Goal: Task Accomplishment & Management: Use online tool/utility

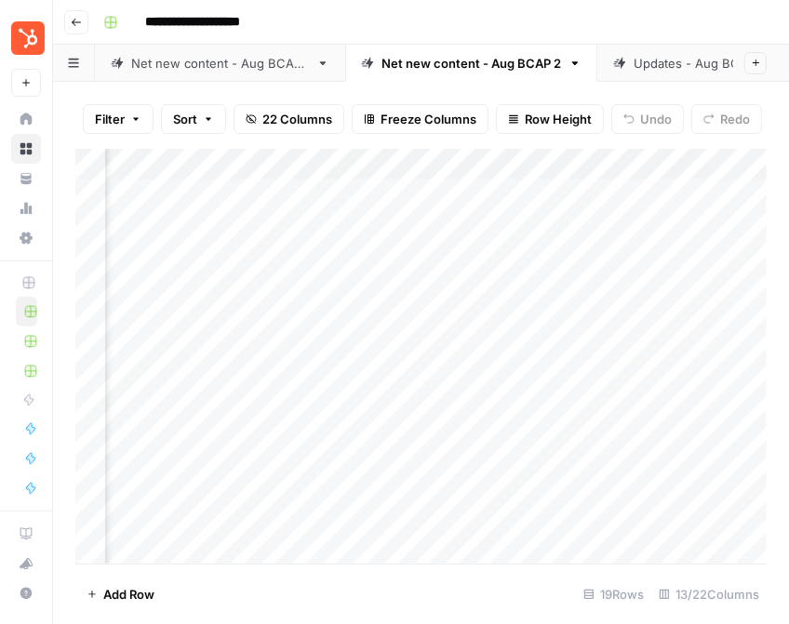
scroll to position [0, 803]
click at [692, 64] on div "Updates - Aug BCAP" at bounding box center [693, 63] width 120 height 19
click at [611, 229] on div "Add Column" at bounding box center [420, 356] width 691 height 415
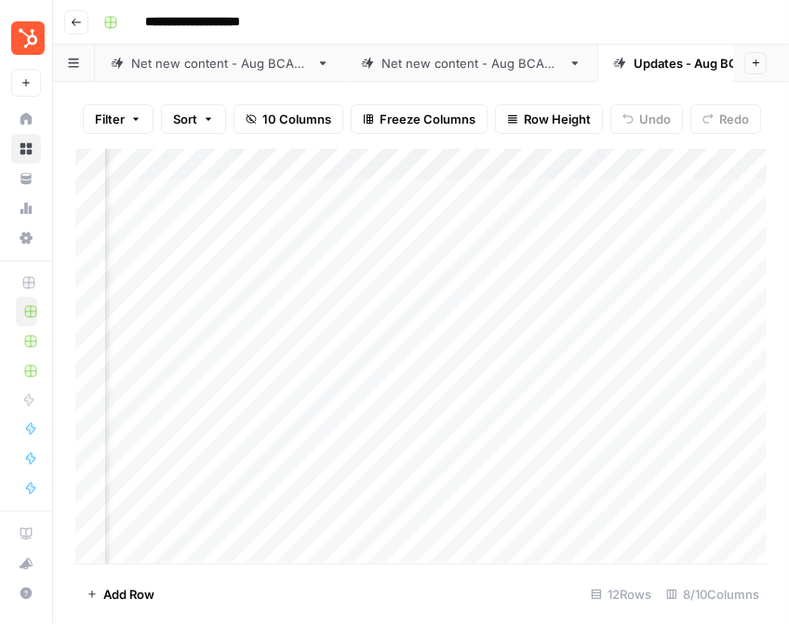
click at [464, 68] on div "Net new content - Aug BCAP 2" at bounding box center [471, 63] width 180 height 19
click at [523, 226] on div "Add Column" at bounding box center [420, 356] width 691 height 415
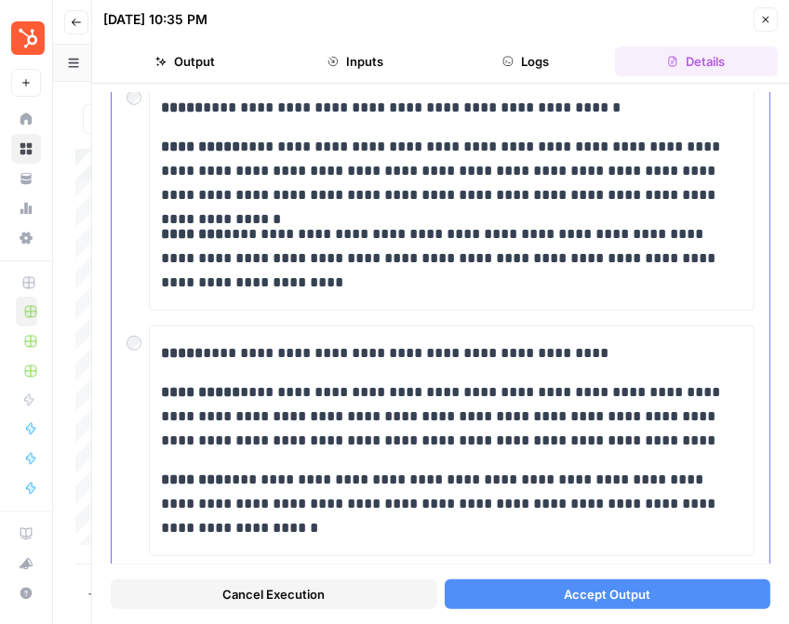
scroll to position [586, 0]
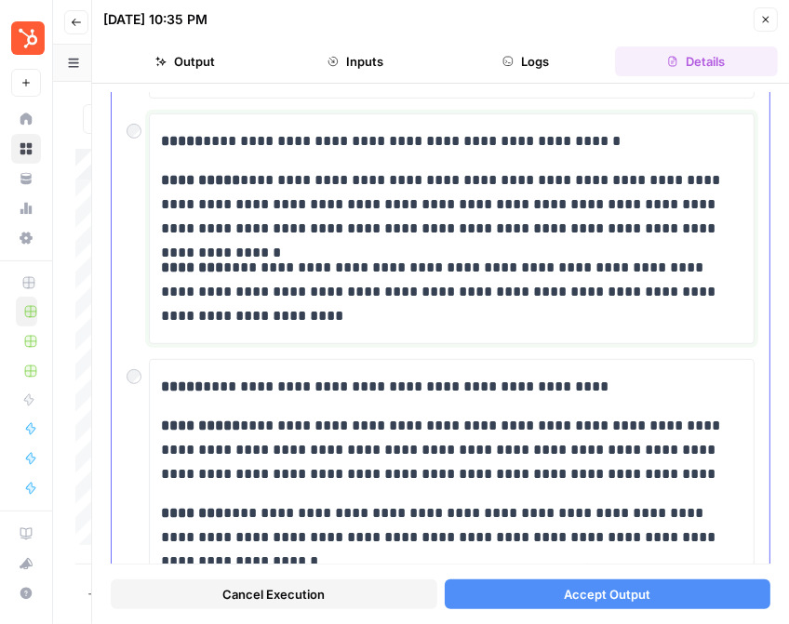
click at [343, 140] on p "**********" at bounding box center [451, 141] width 581 height 24
click at [370, 142] on p "**********" at bounding box center [451, 141] width 581 height 24
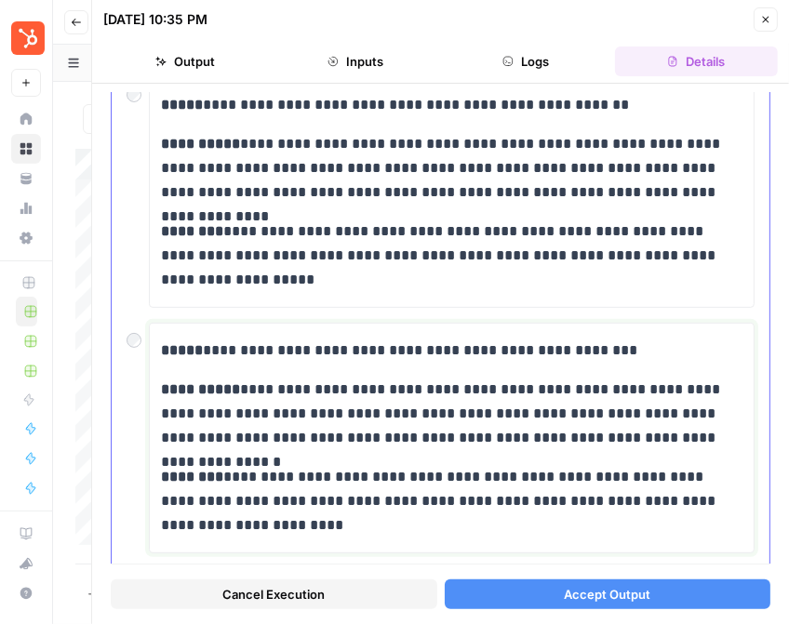
scroll to position [379, 0]
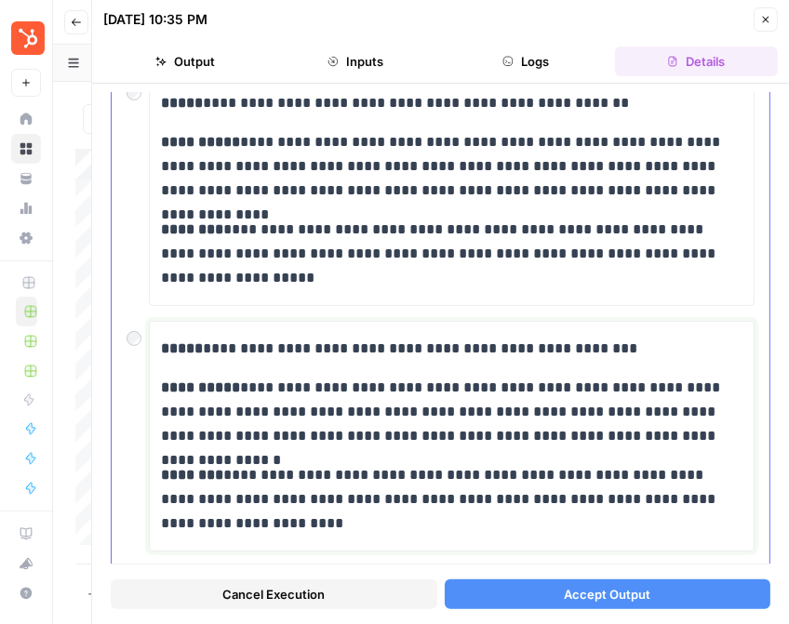
click at [441, 354] on p "**********" at bounding box center [451, 349] width 581 height 24
click at [480, 351] on p "**********" at bounding box center [451, 349] width 581 height 24
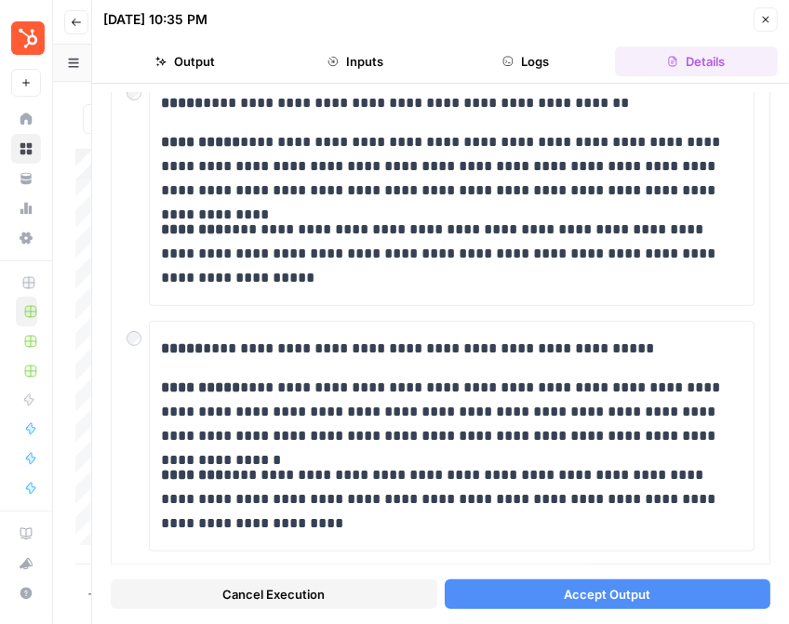
click at [508, 586] on button "Accept Output" at bounding box center [608, 595] width 327 height 30
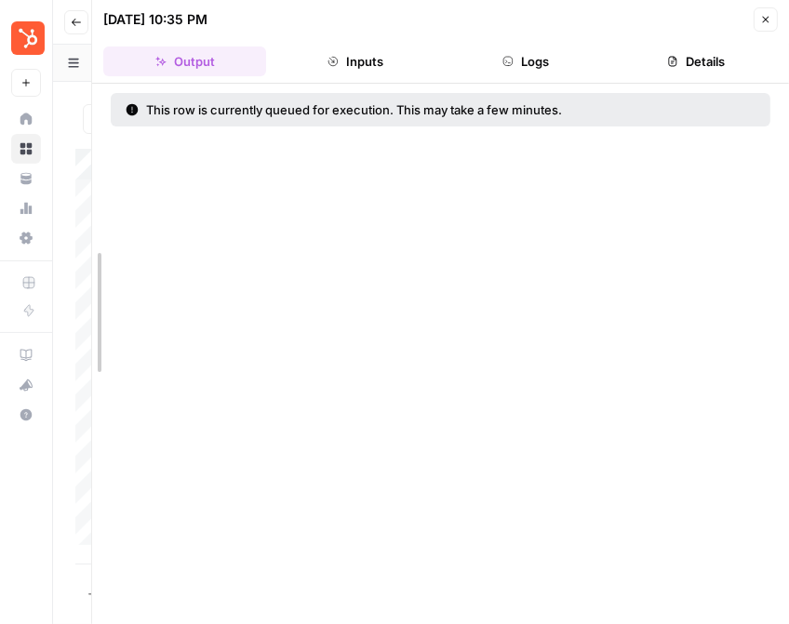
click at [84, 33] on div at bounding box center [92, 312] width 19 height 624
click at [77, 20] on icon "button" at bounding box center [76, 22] width 11 height 11
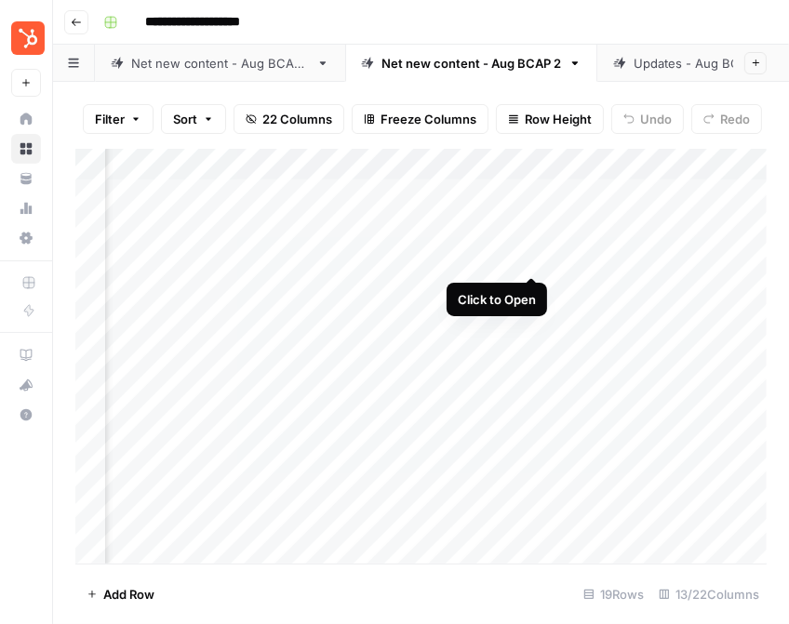
click at [535, 260] on div "Add Column" at bounding box center [420, 356] width 691 height 415
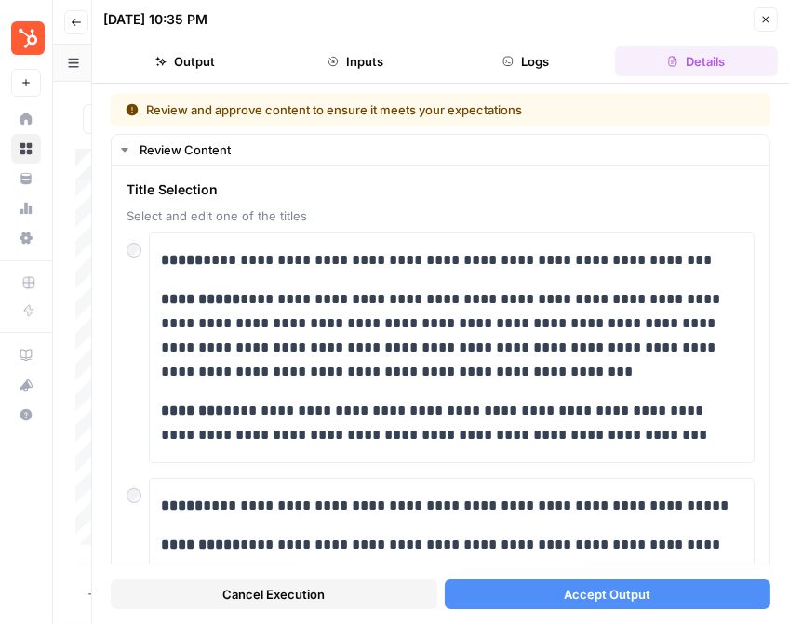
click at [552, 589] on button "Accept Output" at bounding box center [608, 595] width 327 height 30
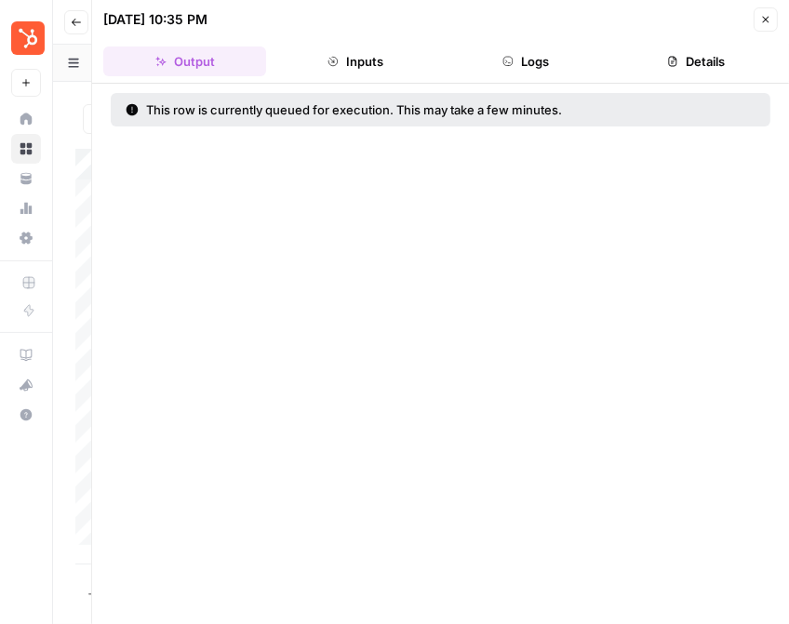
click at [772, 20] on button "Close" at bounding box center [765, 19] width 24 height 24
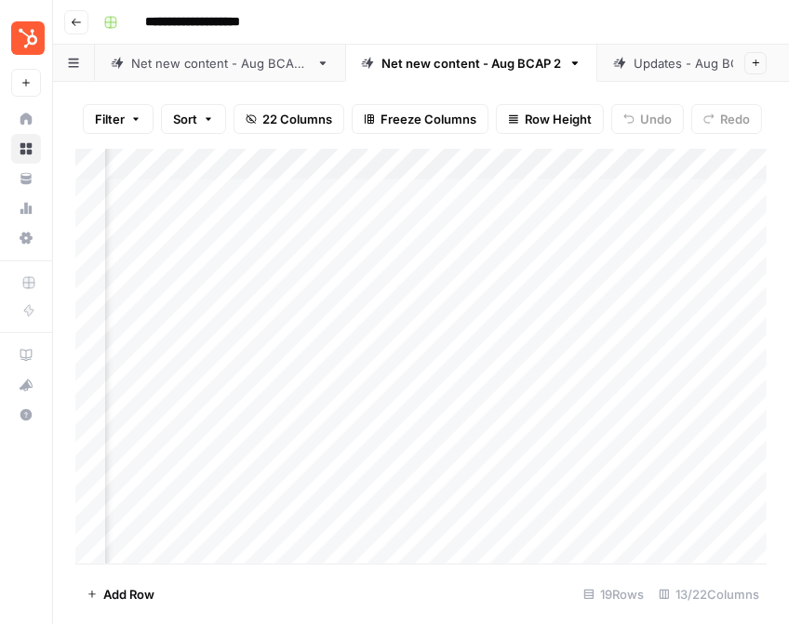
click at [475, 293] on div "Add Column" at bounding box center [420, 356] width 691 height 415
click at [534, 287] on div "Add Column" at bounding box center [420, 356] width 691 height 415
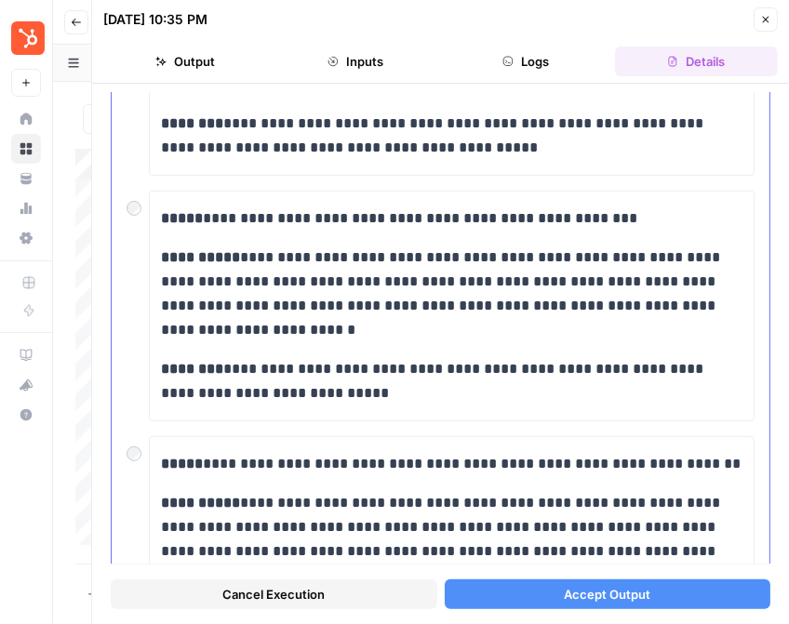
scroll to position [534, 0]
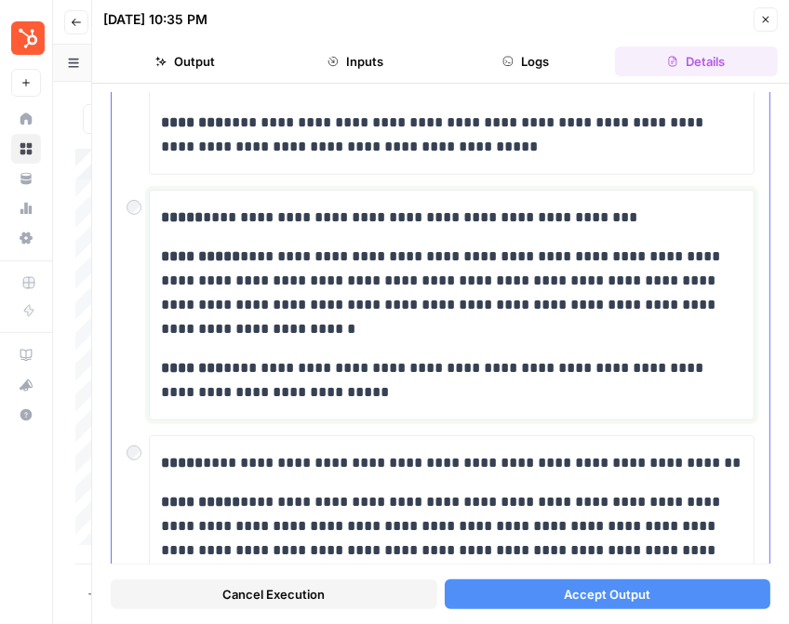
click at [349, 278] on p "**********" at bounding box center [451, 293] width 581 height 97
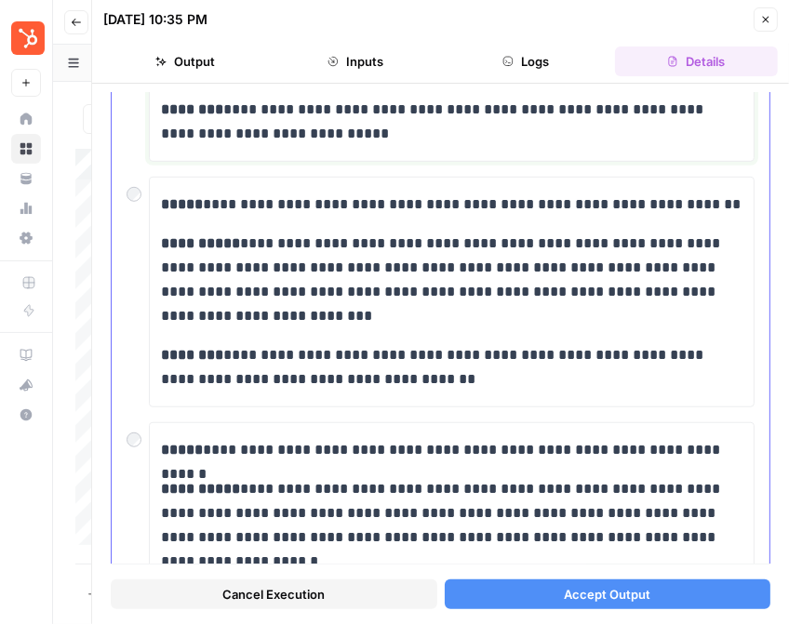
scroll to position [800, 0]
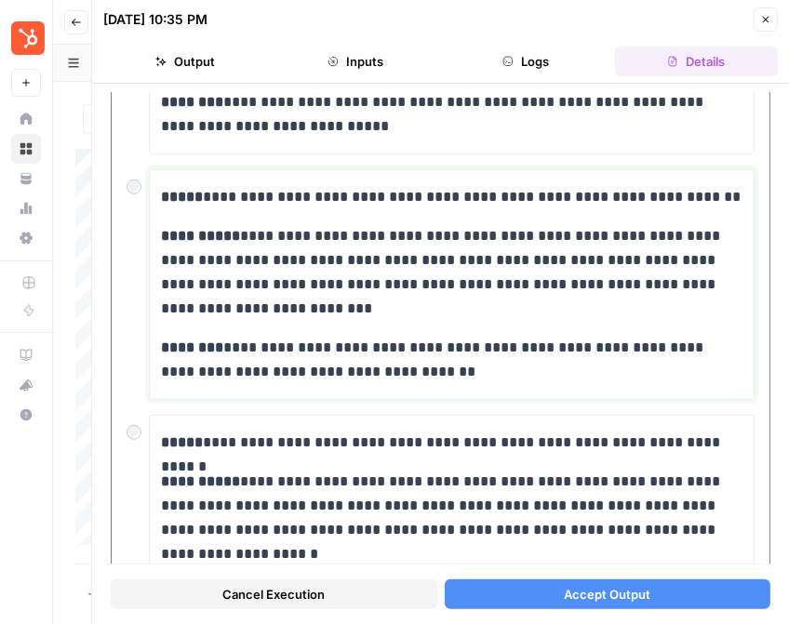
click at [239, 249] on p "**********" at bounding box center [451, 272] width 581 height 97
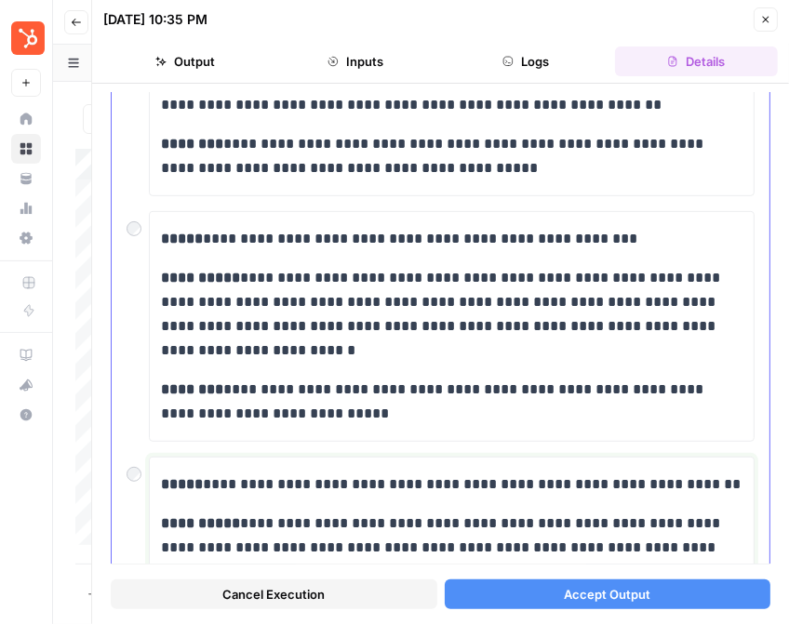
scroll to position [533, 0]
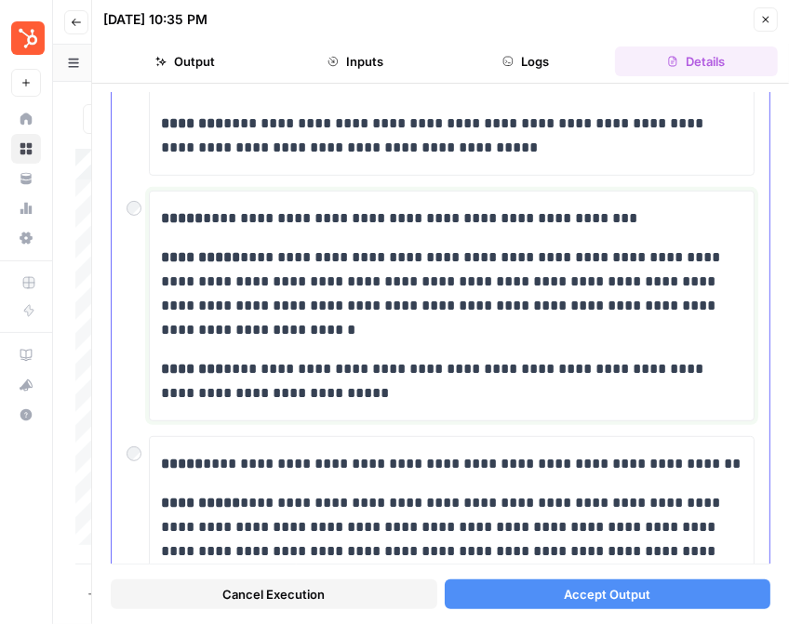
click at [197, 272] on p "**********" at bounding box center [451, 294] width 581 height 97
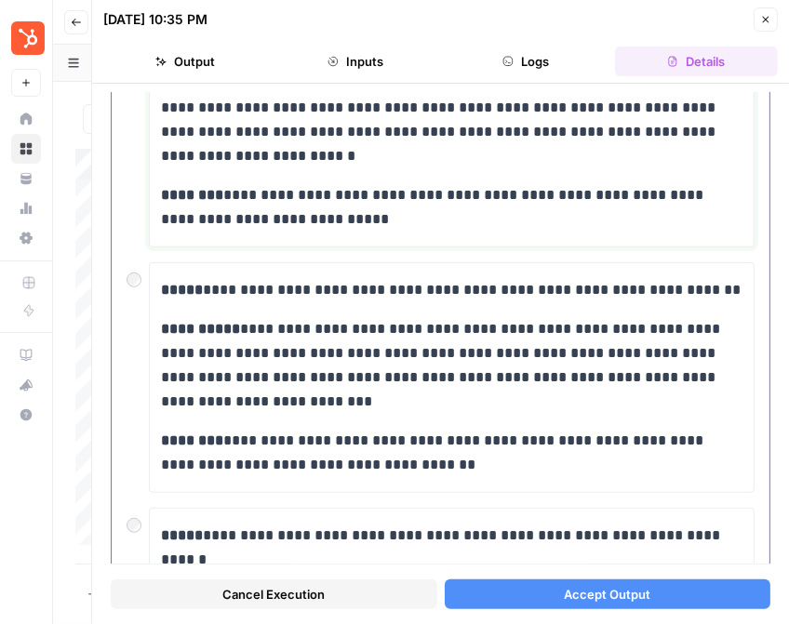
scroll to position [711, 0]
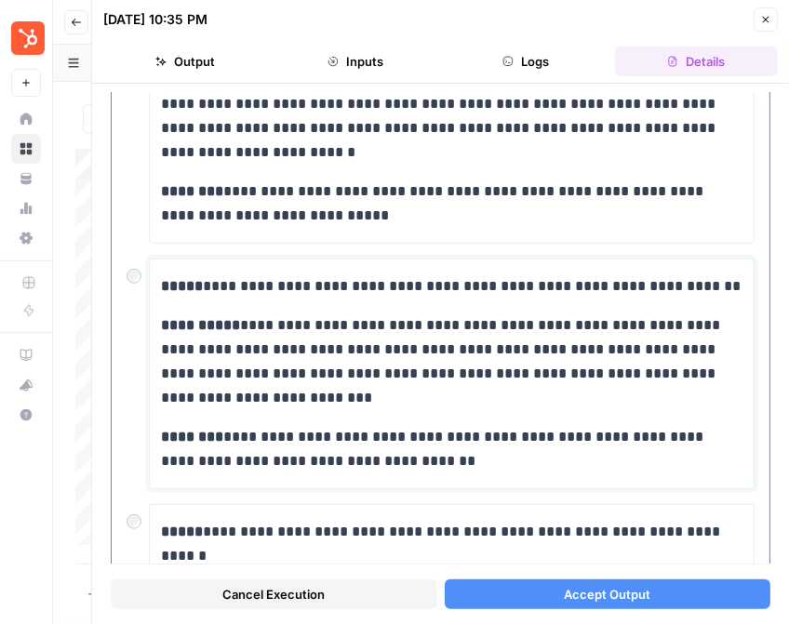
click at [307, 340] on p "**********" at bounding box center [451, 361] width 581 height 97
click at [251, 411] on div "**********" at bounding box center [451, 374] width 581 height 214
click at [268, 393] on p "**********" at bounding box center [451, 361] width 581 height 97
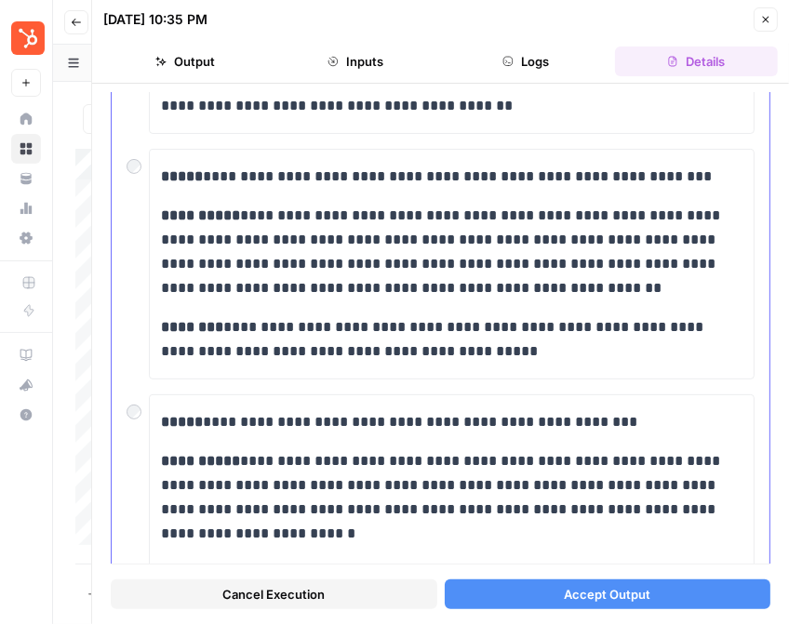
scroll to position [333, 0]
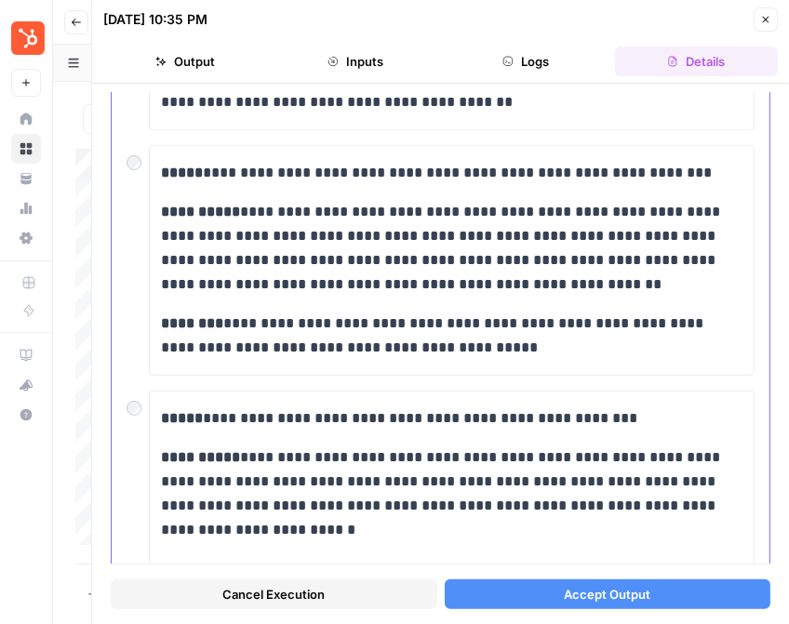
click at [266, 394] on div "**********" at bounding box center [452, 506] width 606 height 231
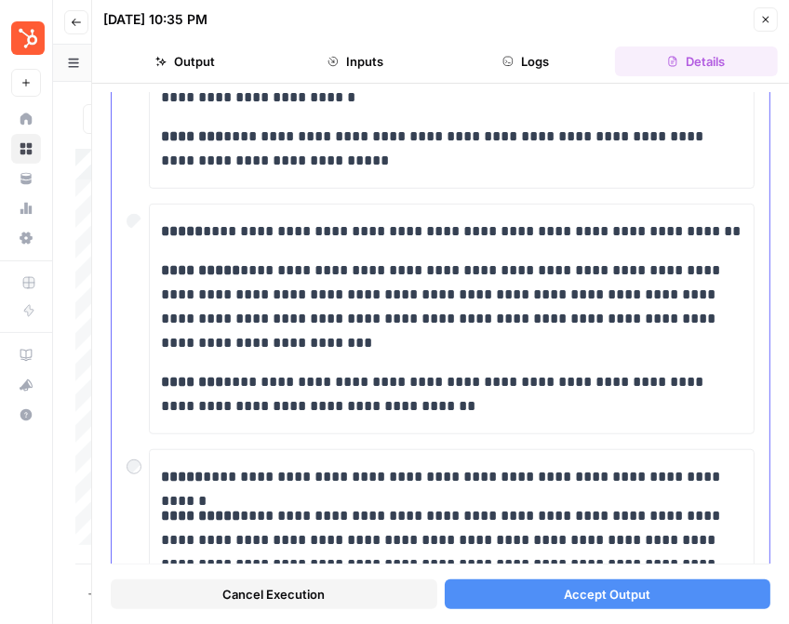
scroll to position [763, 0]
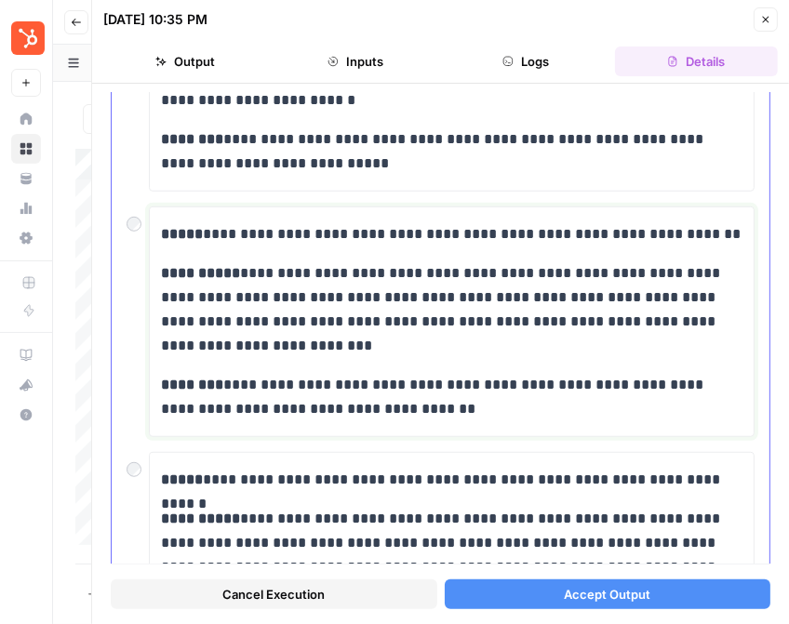
click at [281, 353] on p "**********" at bounding box center [451, 309] width 581 height 97
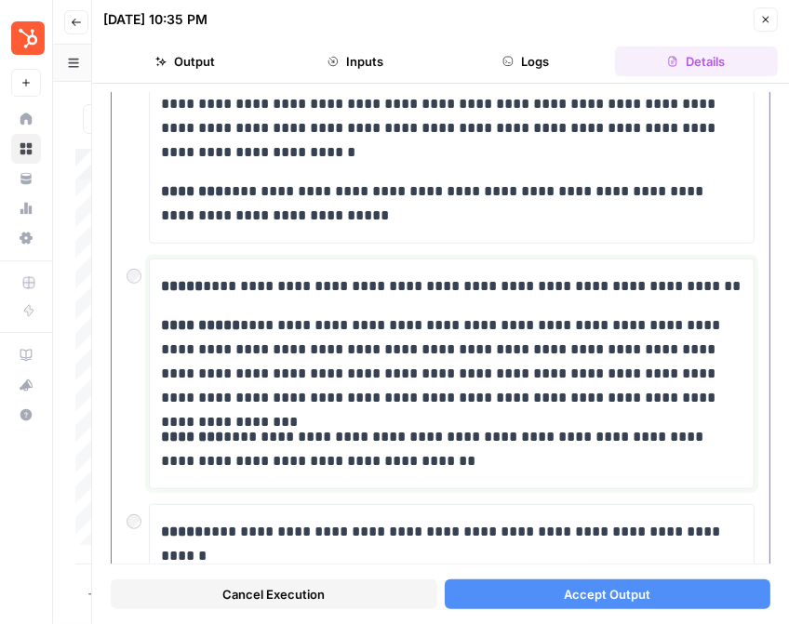
scroll to position [674, 0]
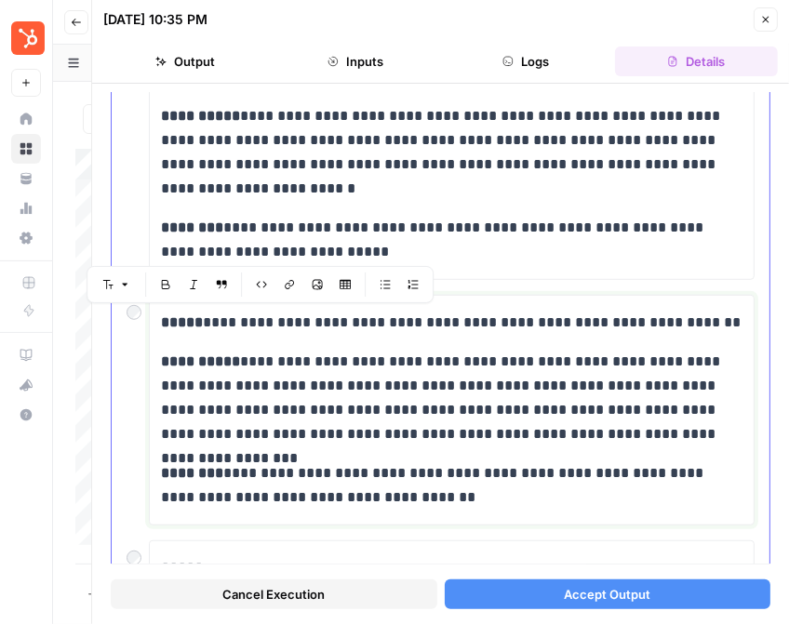
drag, startPoint x: 320, startPoint y: 326, endPoint x: 202, endPoint y: 326, distance: 118.1
click at [202, 326] on p "**********" at bounding box center [451, 323] width 581 height 24
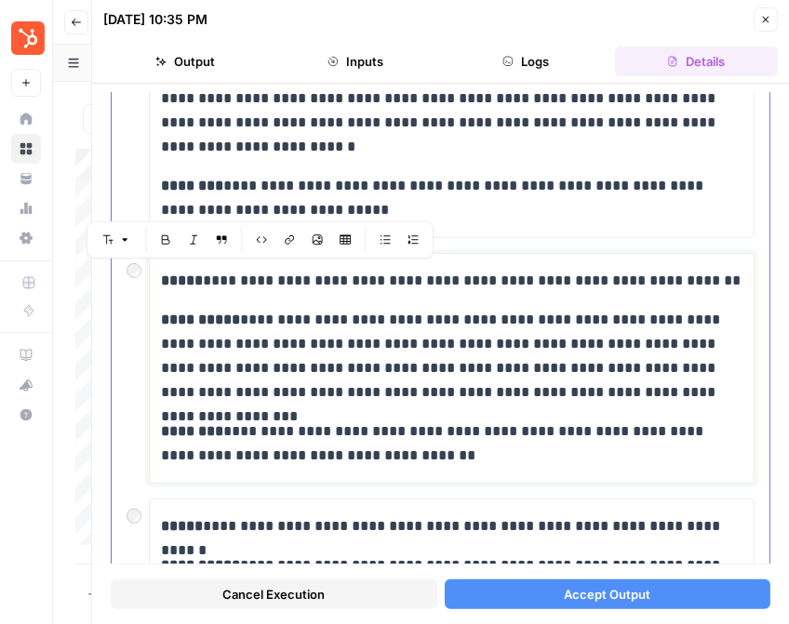
scroll to position [719, 0]
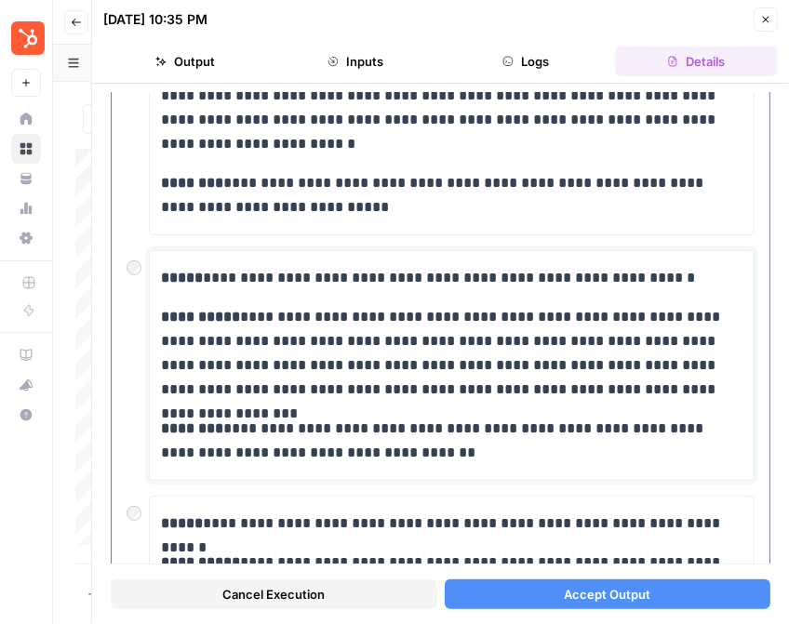
copy p "**********"
drag, startPoint x: 483, startPoint y: 272, endPoint x: 289, endPoint y: 272, distance: 193.5
click at [289, 272] on p "**********" at bounding box center [451, 278] width 581 height 24
click at [655, 381] on p "**********" at bounding box center [451, 353] width 581 height 97
click at [698, 391] on p "**********" at bounding box center [451, 353] width 581 height 97
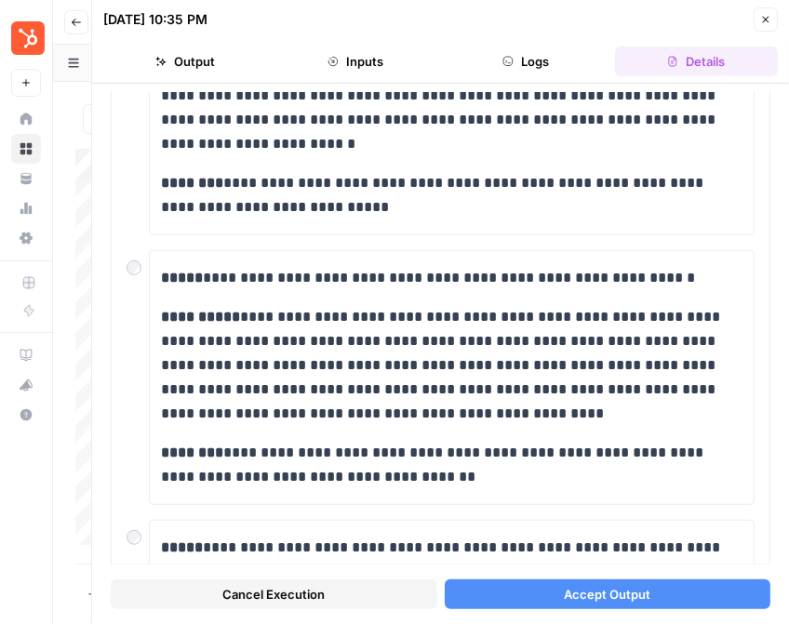
click at [508, 587] on button "Accept Output" at bounding box center [608, 595] width 327 height 30
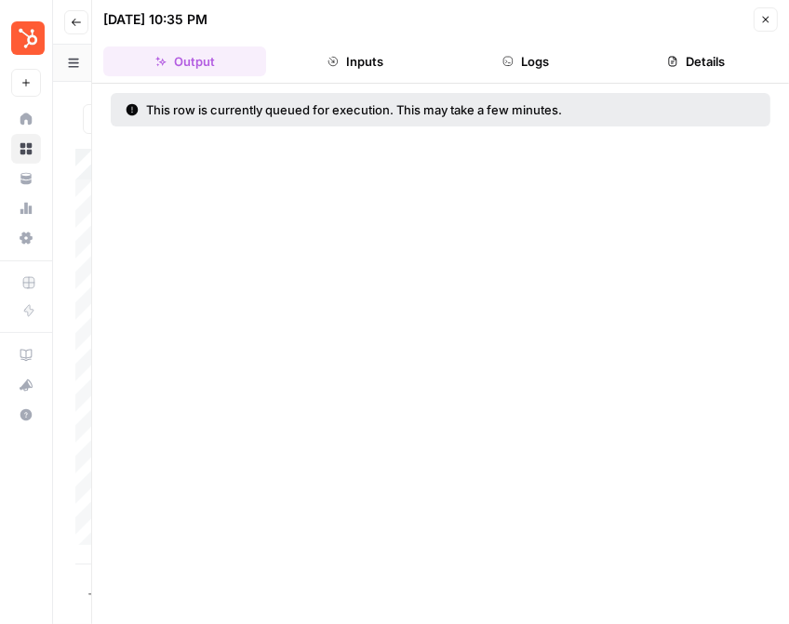
click at [766, 18] on icon "button" at bounding box center [765, 19] width 11 height 11
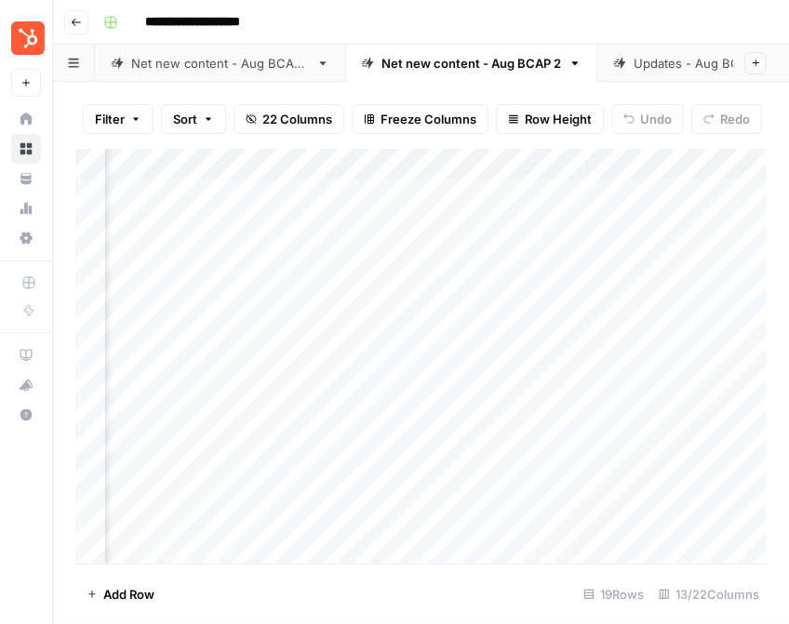
scroll to position [0, 339]
click at [693, 74] on link "Updates - Aug BCAP" at bounding box center [693, 63] width 193 height 37
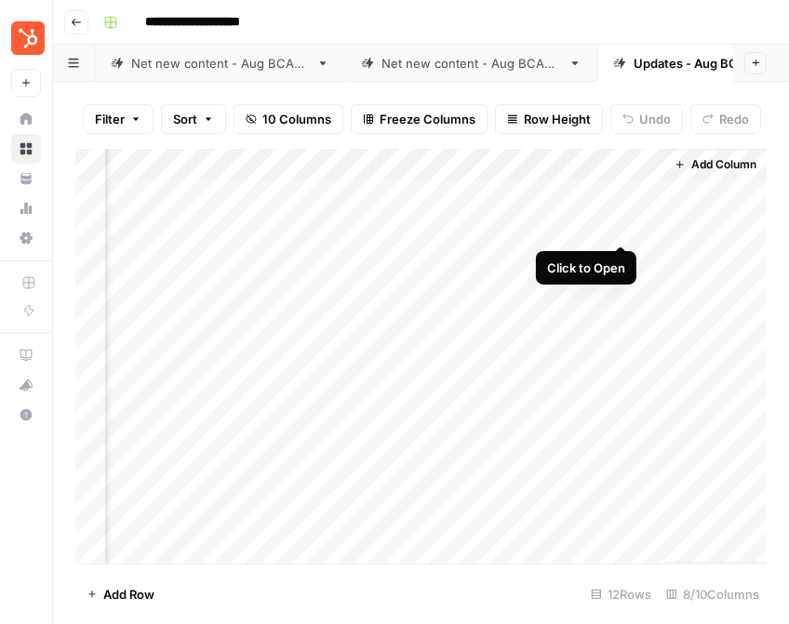
click at [620, 227] on div "Add Column" at bounding box center [420, 356] width 691 height 415
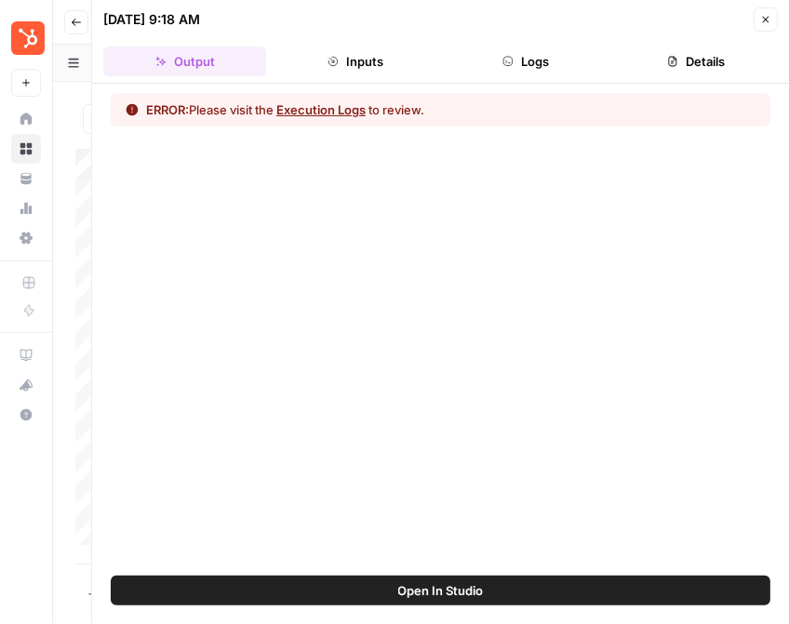
click at [401, 63] on button "Inputs" at bounding box center [354, 62] width 163 height 30
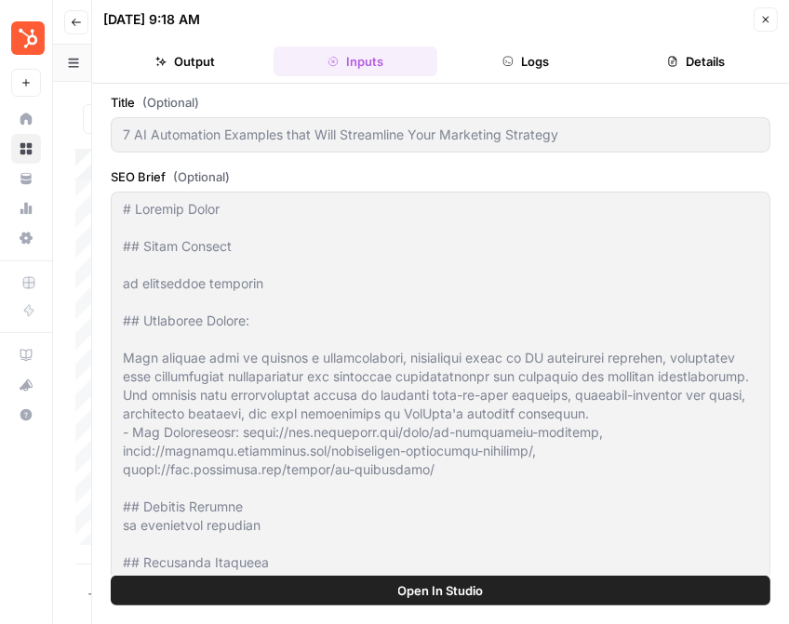
click at [207, 60] on button "Output" at bounding box center [184, 62] width 163 height 30
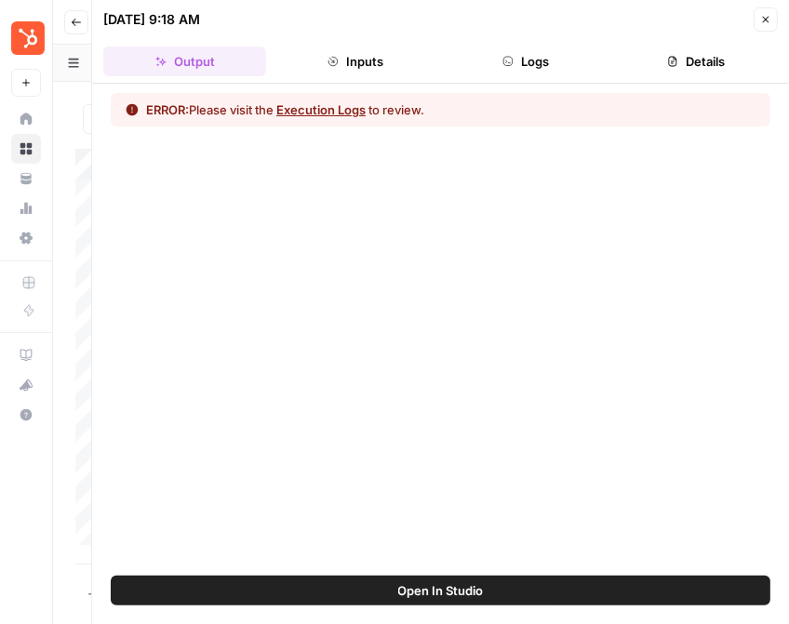
click at [772, 23] on button "Close" at bounding box center [765, 19] width 24 height 24
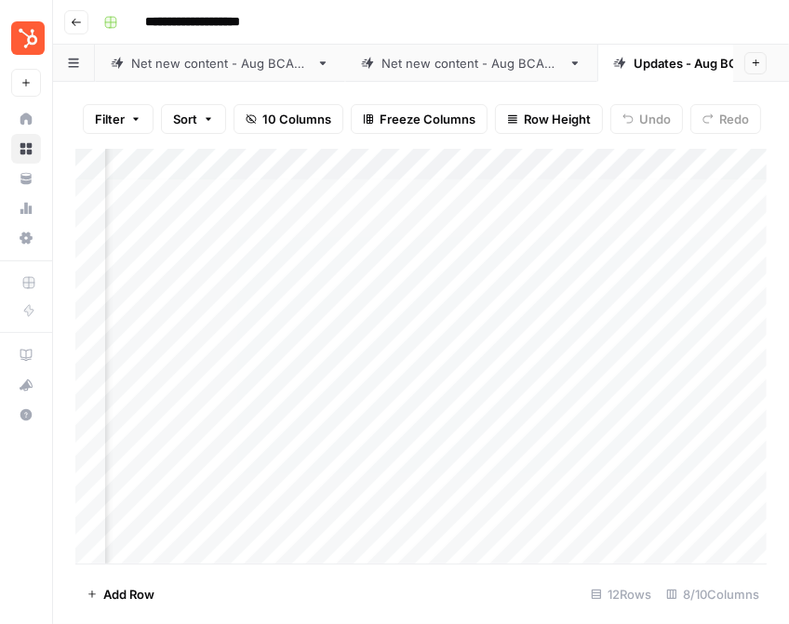
scroll to position [4, 0]
click at [590, 219] on div "Add Column" at bounding box center [420, 356] width 691 height 415
click at [414, 250] on div "Add Column" at bounding box center [420, 356] width 691 height 415
click at [449, 252] on div "Add Column" at bounding box center [420, 356] width 691 height 415
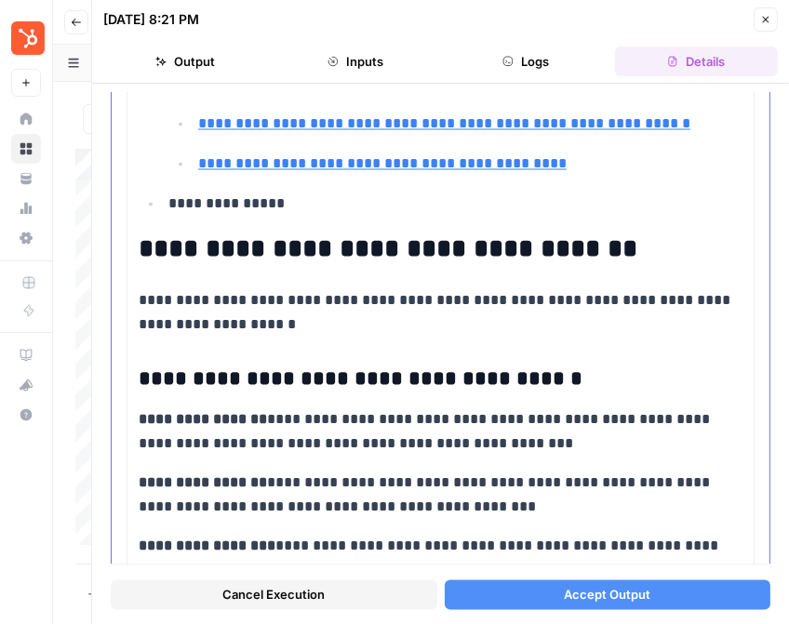
scroll to position [1885, 0]
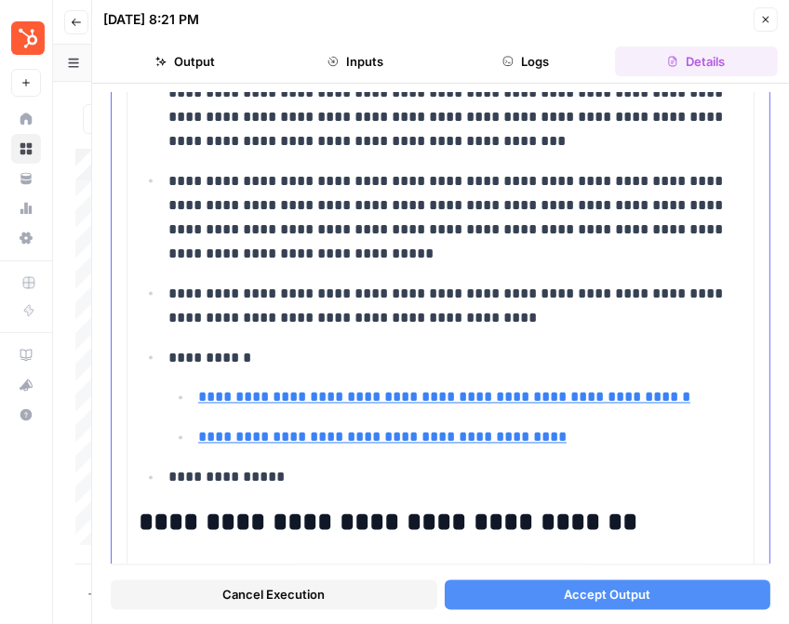
click at [402, 407] on input "https://www.gwi.com/blog/ai-market-research-tools" at bounding box center [323, 407] width 247 height 19
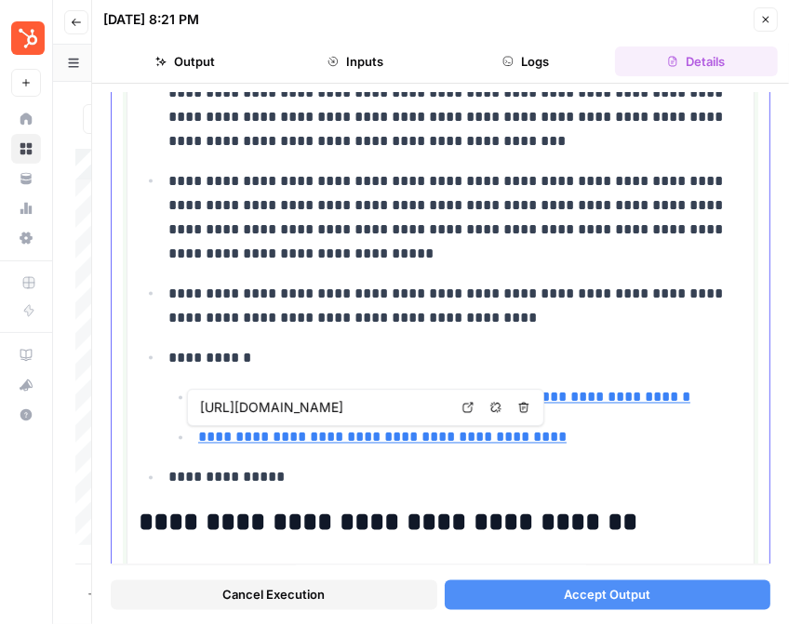
click at [367, 327] on p "**********" at bounding box center [455, 306] width 574 height 48
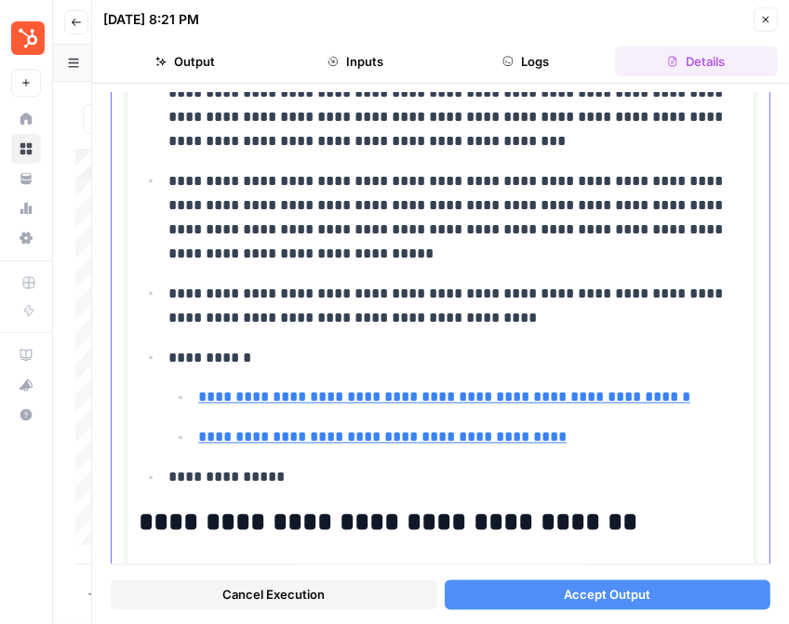
click at [367, 327] on p "**********" at bounding box center [455, 306] width 574 height 48
copy div "**********"
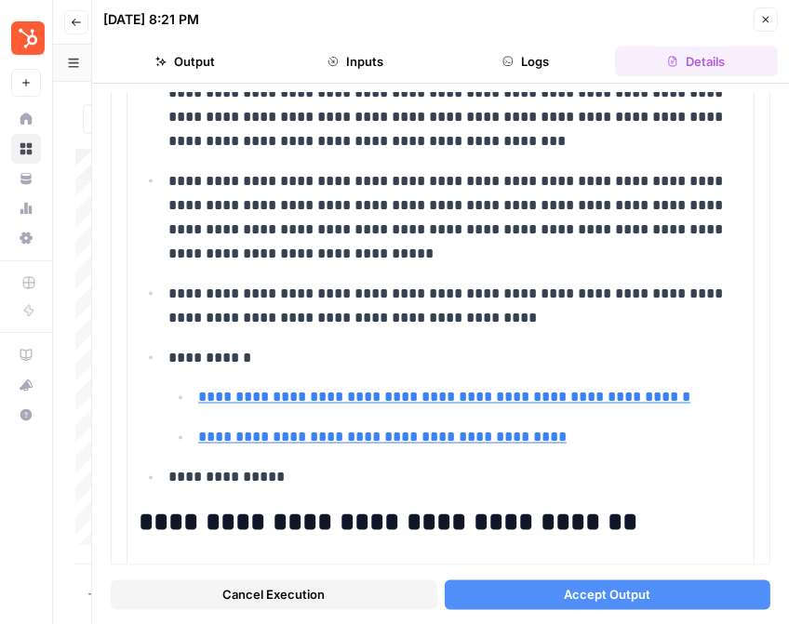
click at [769, 25] on button "Close" at bounding box center [765, 19] width 24 height 24
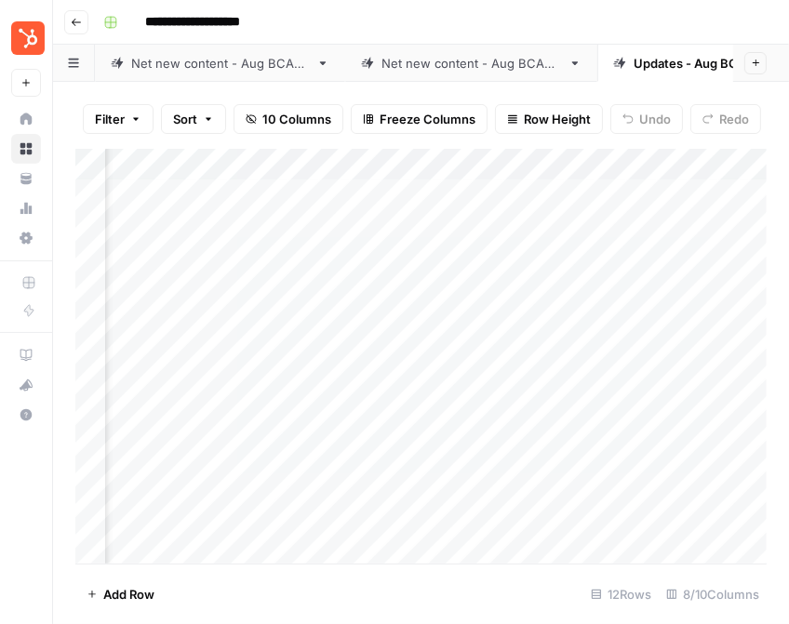
click at [449, 255] on div "Add Column" at bounding box center [420, 356] width 691 height 415
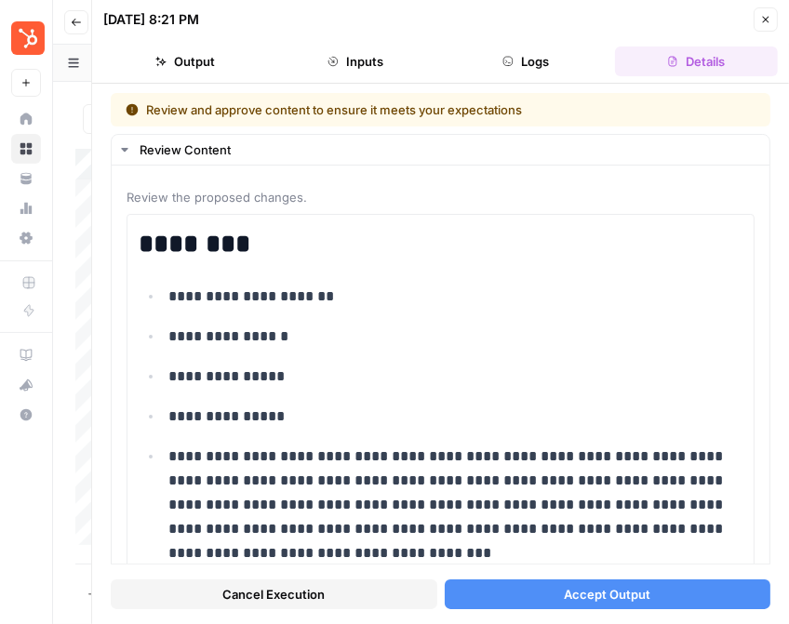
click at [537, 591] on button "Accept Output" at bounding box center [608, 595] width 327 height 30
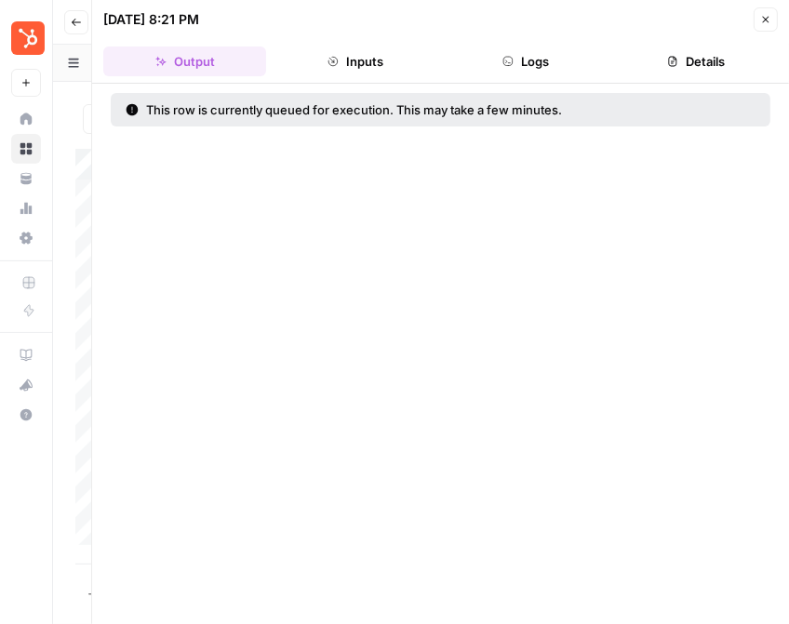
click at [766, 18] on icon "button" at bounding box center [766, 20] width 7 height 7
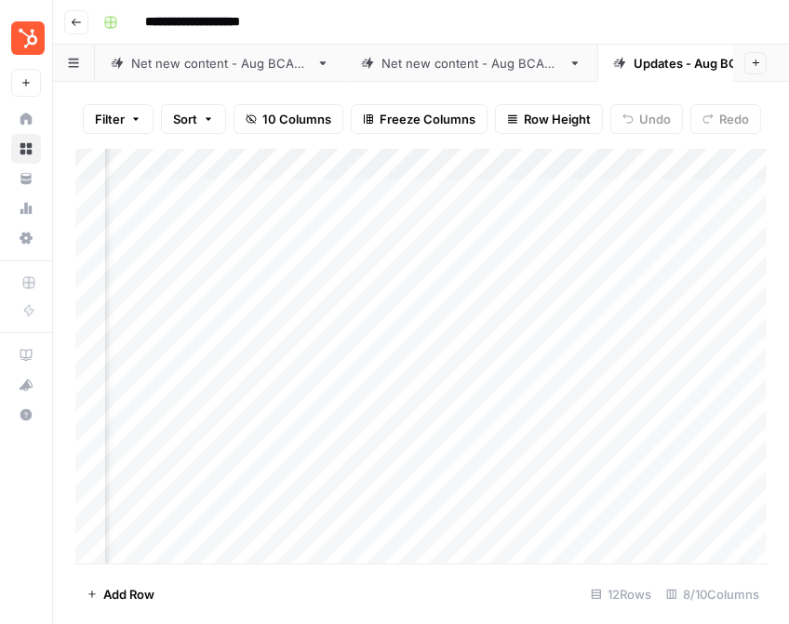
click at [490, 65] on div "Net new content - Aug BCAP 2" at bounding box center [471, 63] width 180 height 19
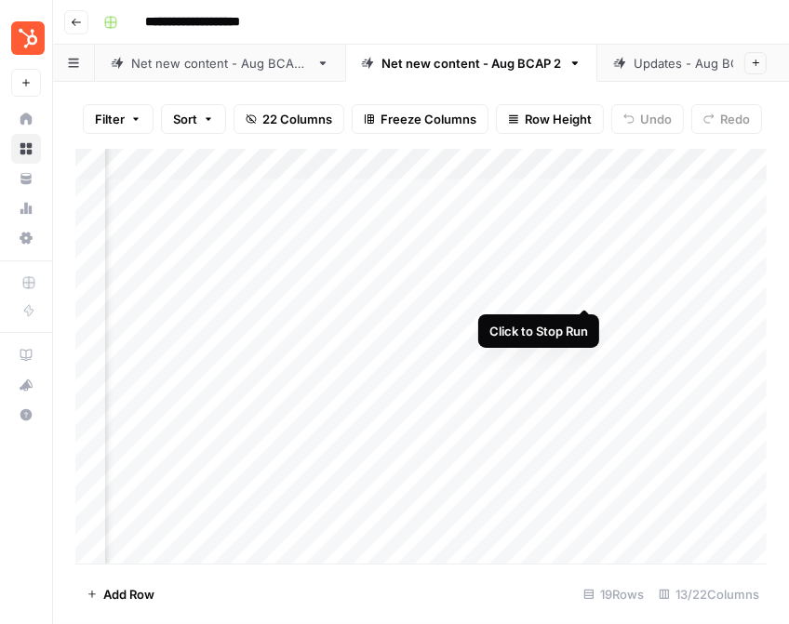
click at [583, 288] on div "Add Column" at bounding box center [420, 356] width 691 height 415
click at [593, 247] on div "Add Column" at bounding box center [420, 356] width 691 height 415
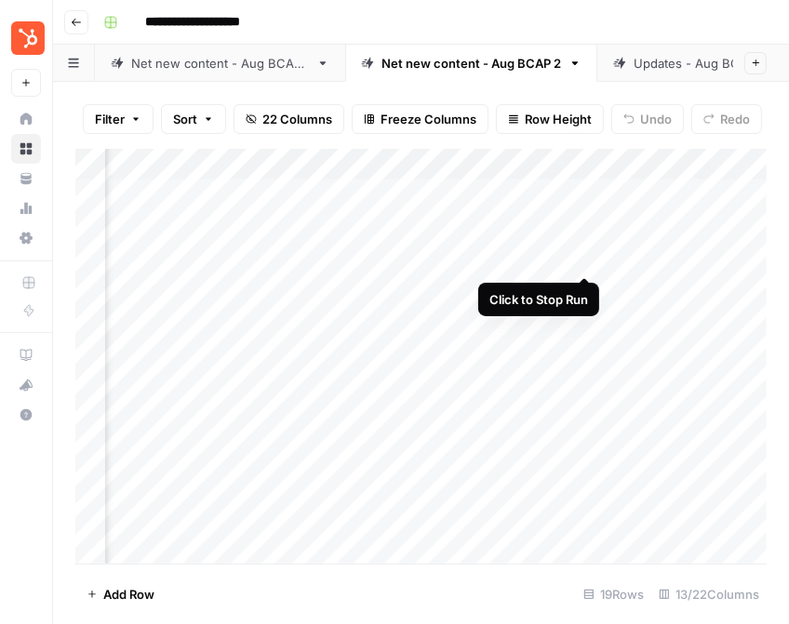
click at [588, 253] on div "Add Column" at bounding box center [420, 356] width 691 height 415
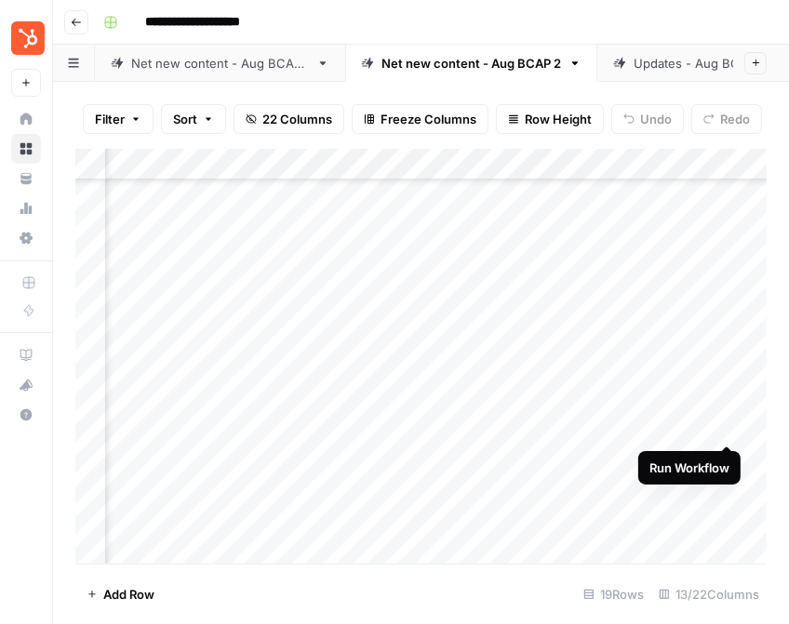
click at [732, 420] on div "Add Column" at bounding box center [420, 356] width 691 height 415
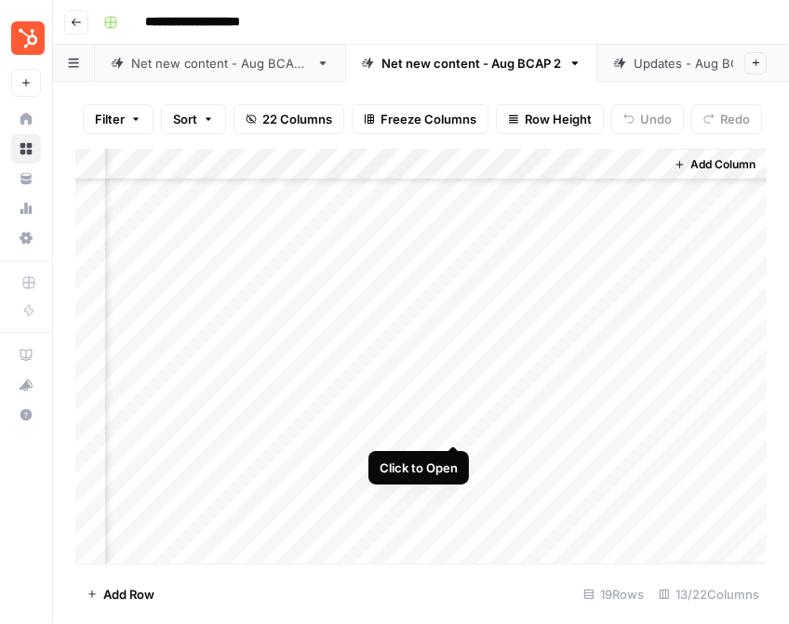
click at [456, 426] on div "Add Column" at bounding box center [420, 356] width 691 height 415
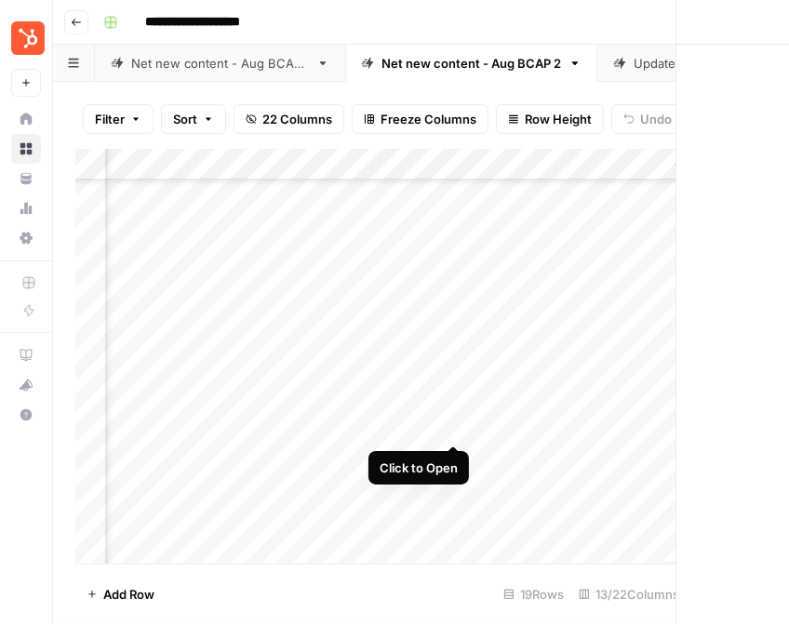
scroll to position [116, 2093]
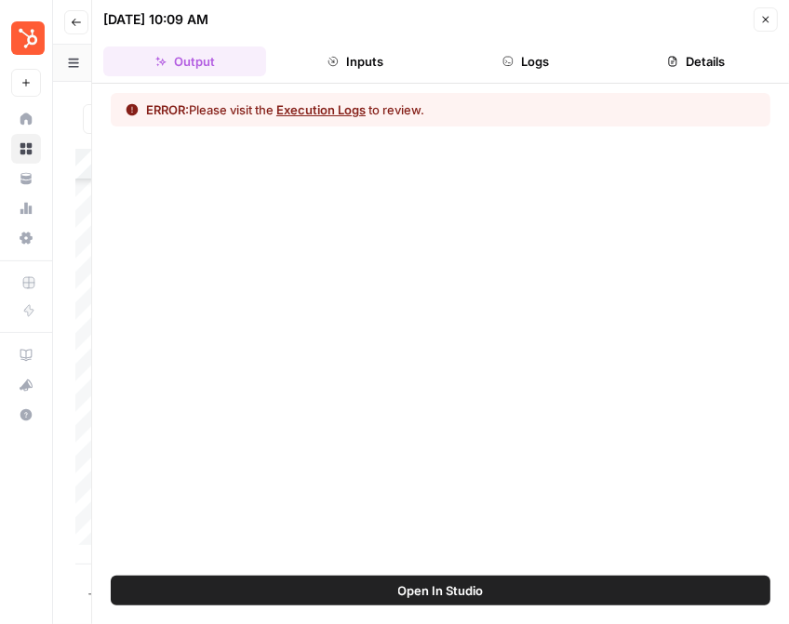
click at [368, 62] on button "Inputs" at bounding box center [354, 62] width 163 height 30
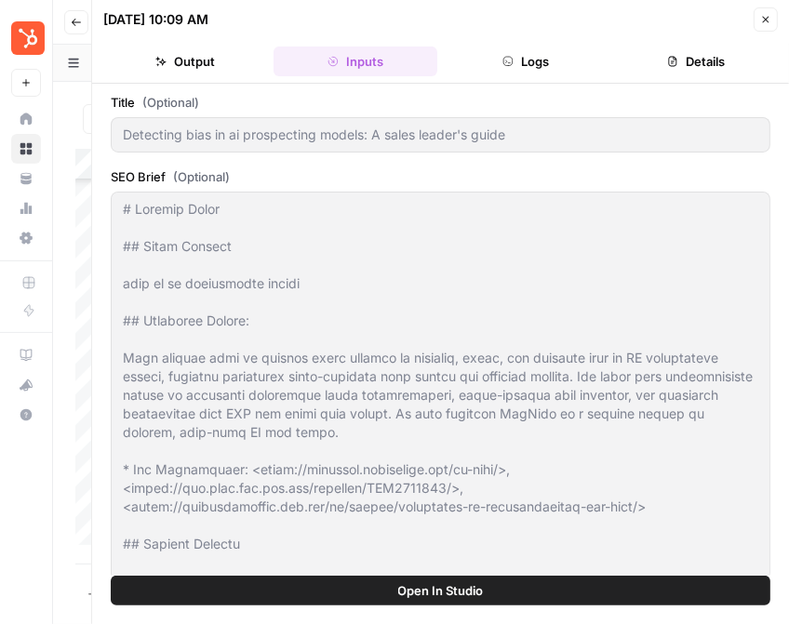
click at [508, 61] on icon "button" at bounding box center [507, 61] width 11 height 11
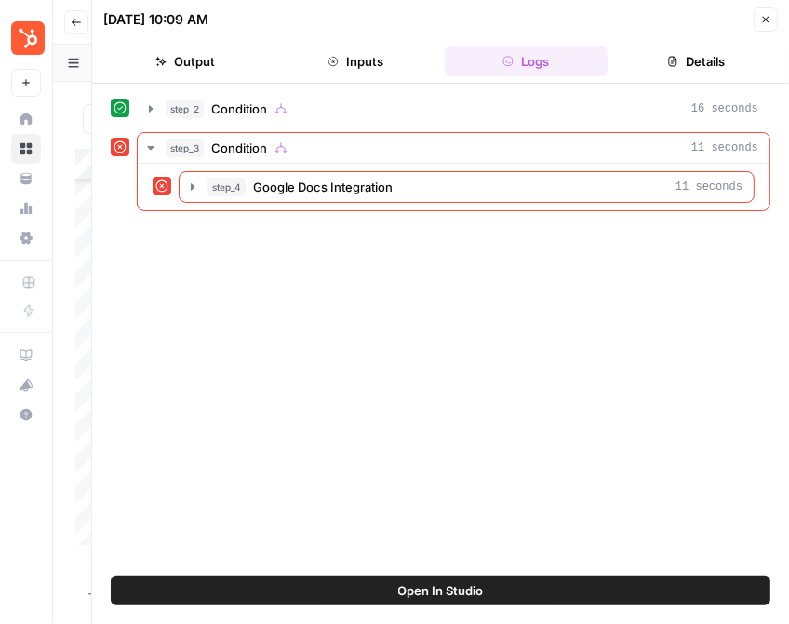
click at [761, 19] on icon "button" at bounding box center [765, 19] width 11 height 11
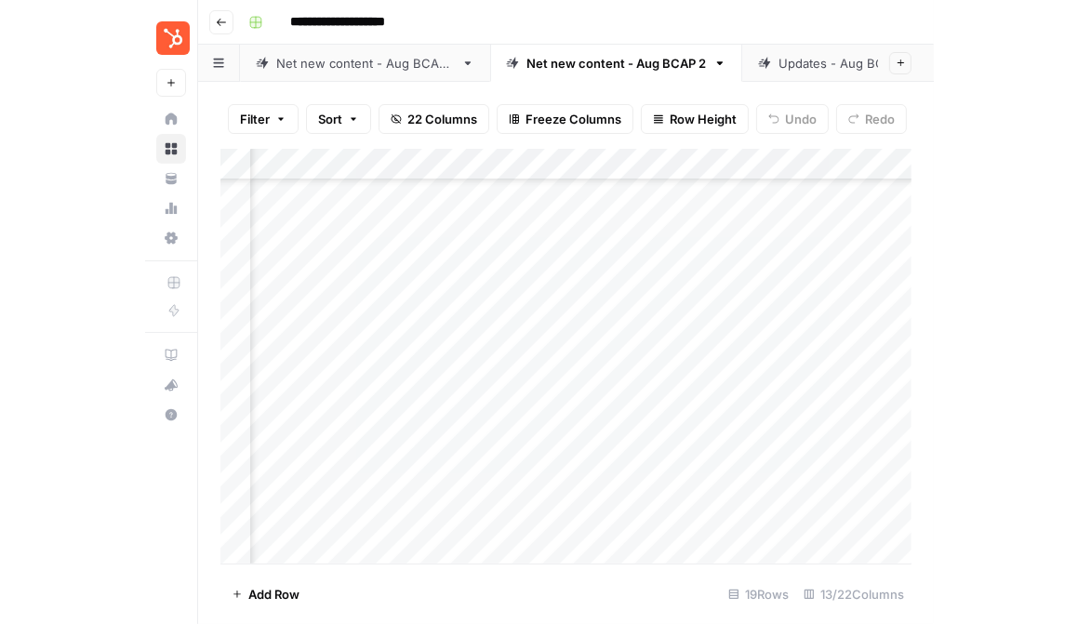
scroll to position [117, 1540]
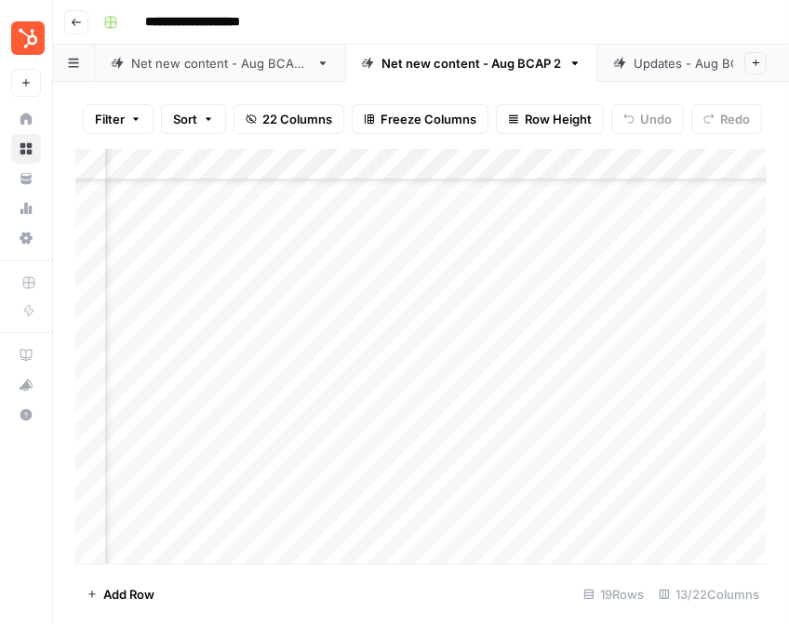
click at [363, 422] on div "Add Column" at bounding box center [420, 356] width 691 height 415
click at [397, 421] on div "Add Column" at bounding box center [420, 356] width 691 height 415
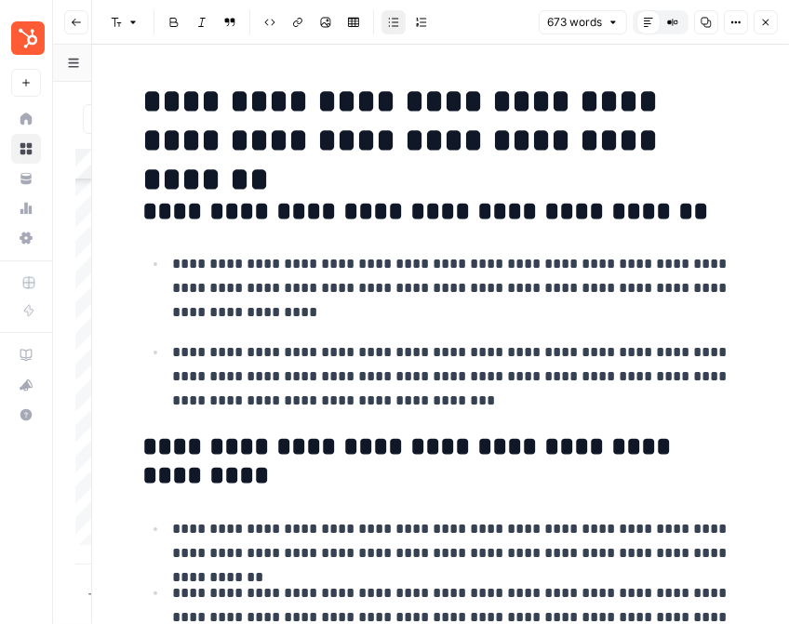
click at [470, 373] on p "**********" at bounding box center [456, 376] width 566 height 73
copy div "**********"
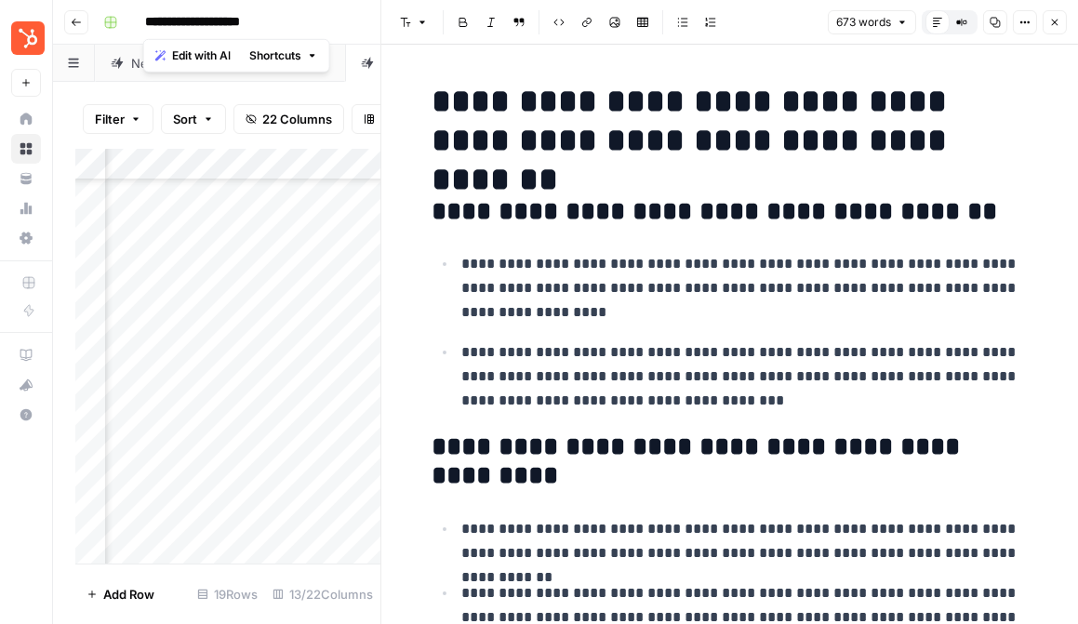
click at [788, 9] on header "Font style Bold Italic Block quote Code block Link Image Insert Table Bulleted …" at bounding box center [729, 22] width 697 height 45
click at [788, 18] on icon "button" at bounding box center [1054, 22] width 11 height 11
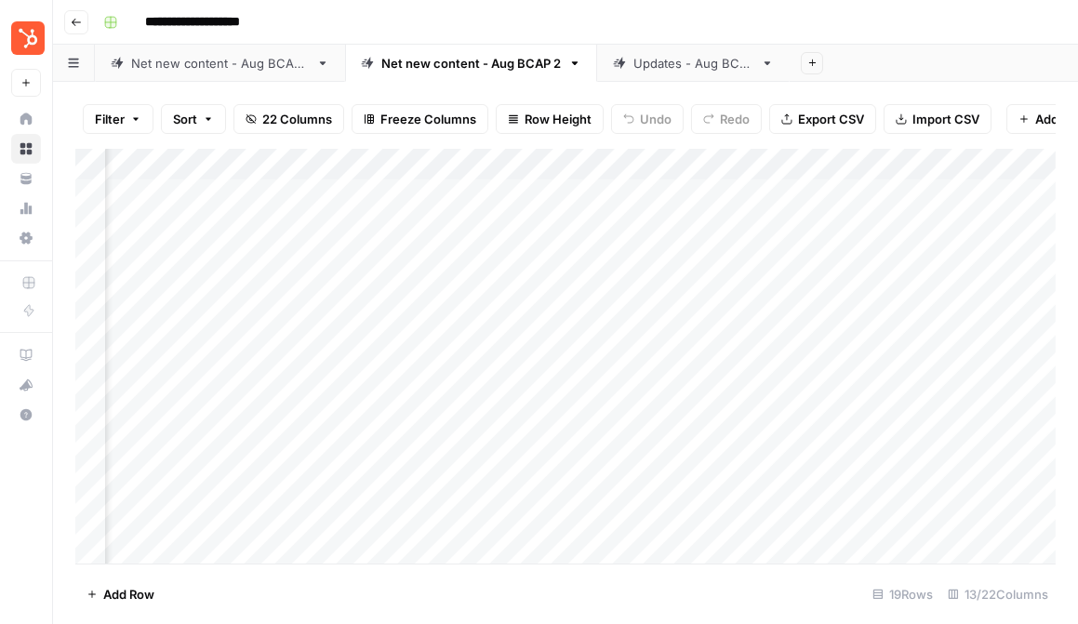
scroll to position [0, 281]
click at [686, 55] on div "Updates - Aug BCAP" at bounding box center [693, 63] width 120 height 19
click at [472, 67] on div "Net new content - Aug BCAP 2" at bounding box center [471, 63] width 180 height 19
click at [745, 226] on div "Add Column" at bounding box center [565, 356] width 980 height 415
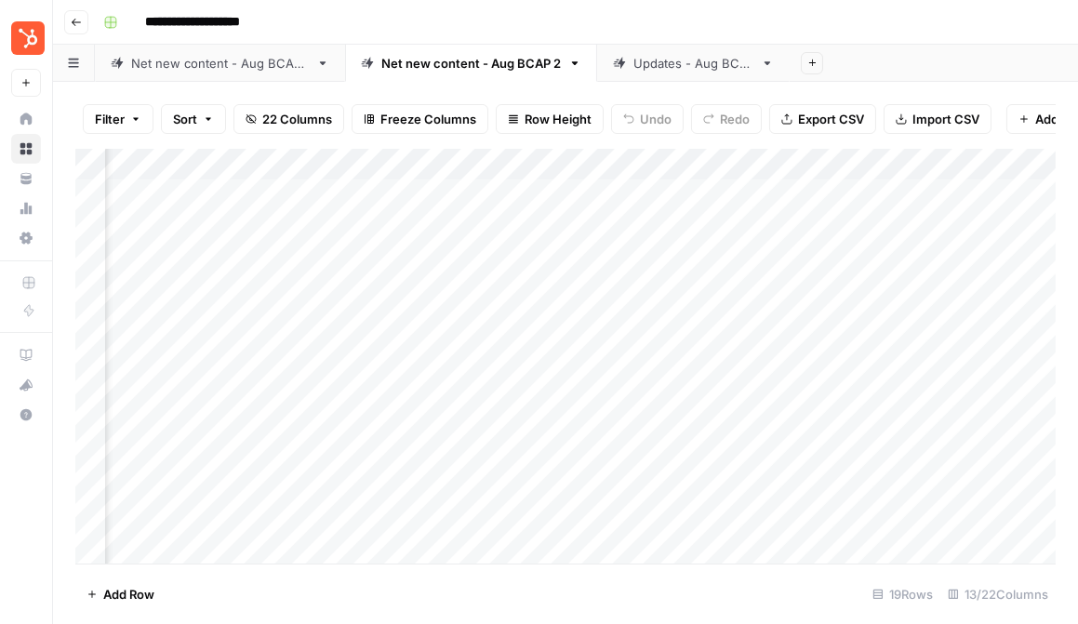
click at [745, 226] on div "Add Column" at bounding box center [565, 356] width 980 height 415
click at [712, 73] on link "Updates - Aug BCAP" at bounding box center [693, 63] width 193 height 37
click at [481, 69] on div "Net new content - Aug BCAP 2" at bounding box center [471, 63] width 180 height 19
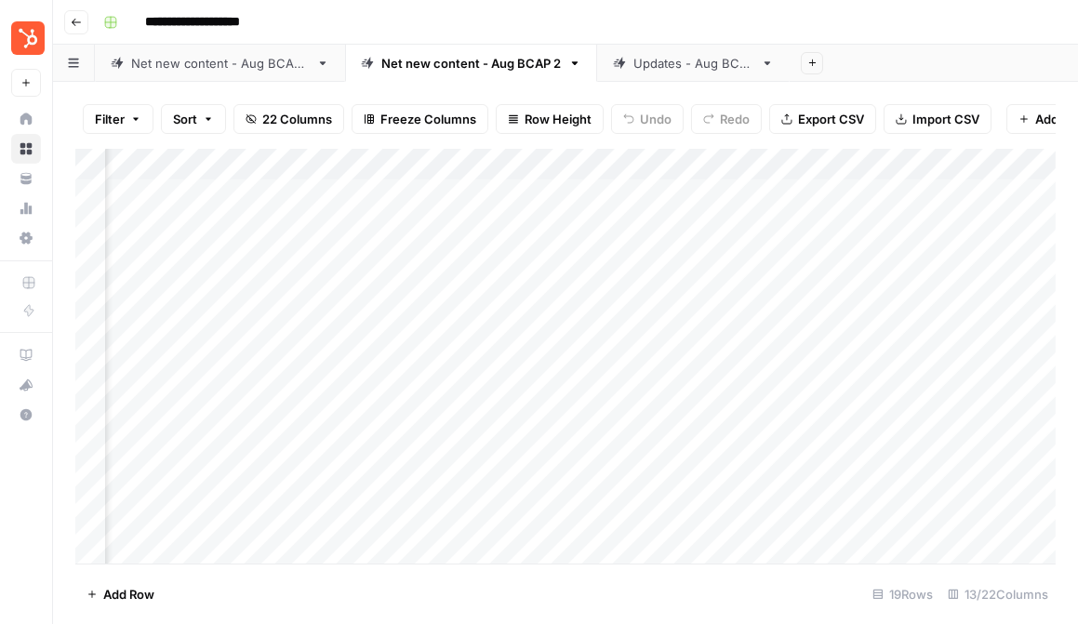
click at [788, 219] on div "Add Column" at bounding box center [565, 356] width 980 height 415
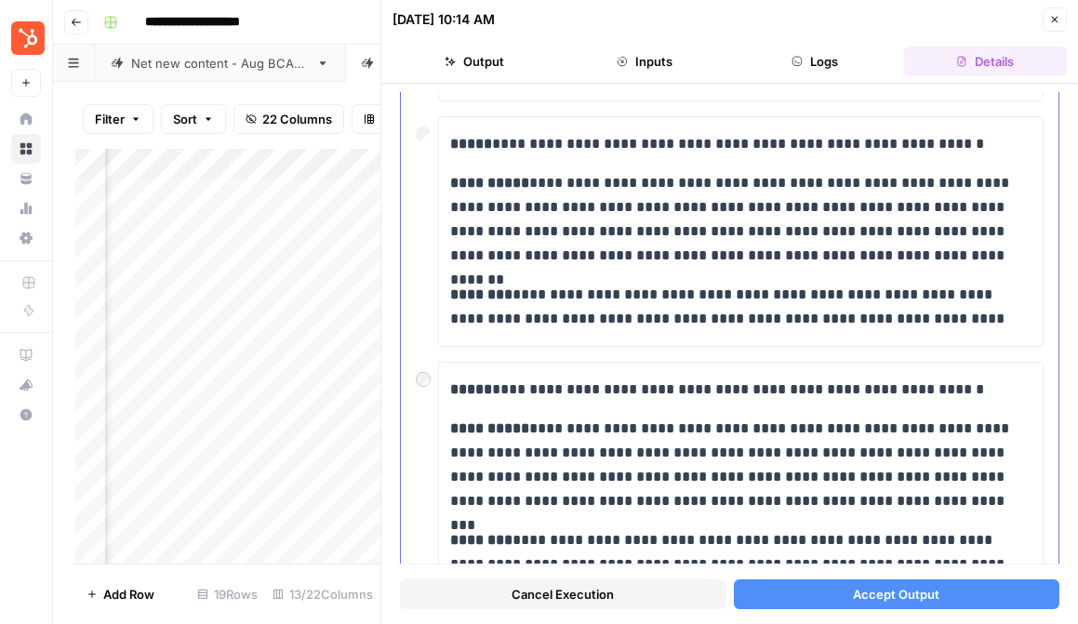
scroll to position [653, 0]
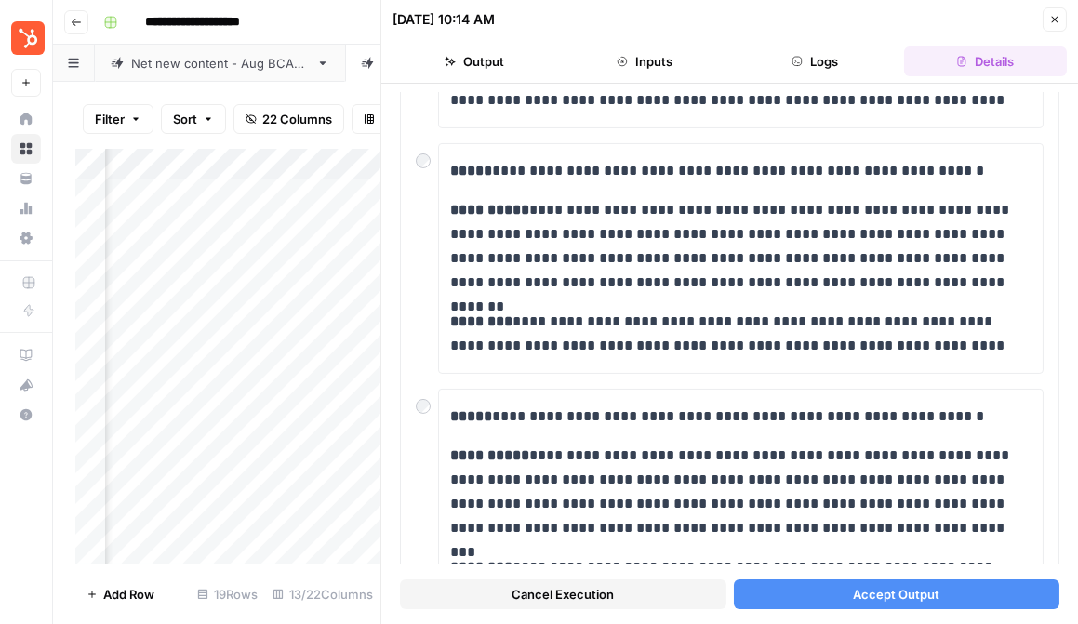
click at [788, 582] on button "Accept Output" at bounding box center [897, 595] width 327 height 30
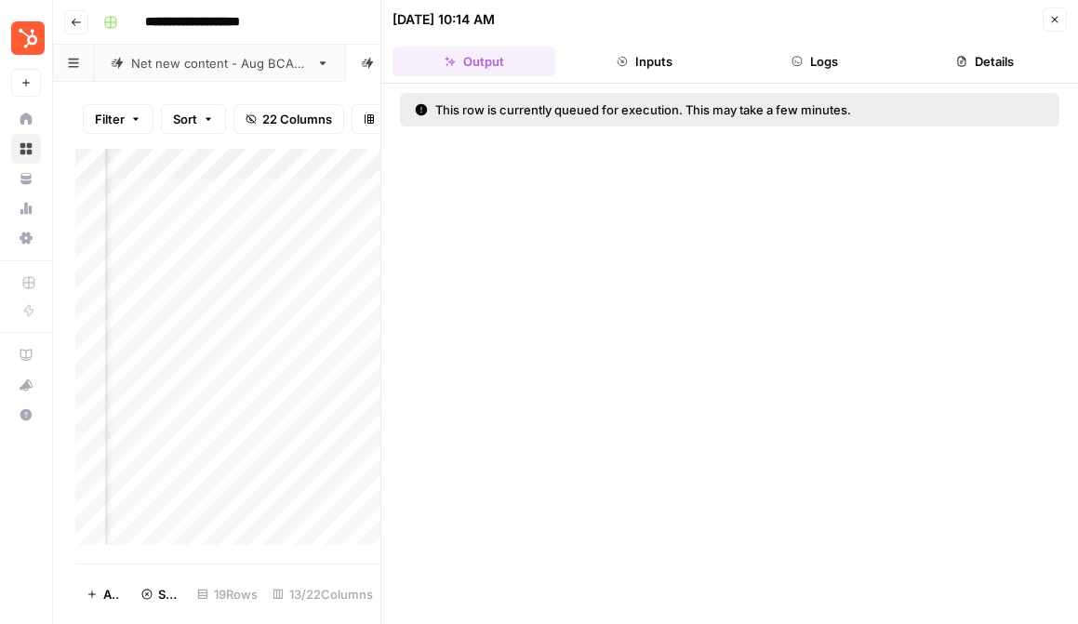
click at [788, 18] on icon "button" at bounding box center [1054, 19] width 11 height 11
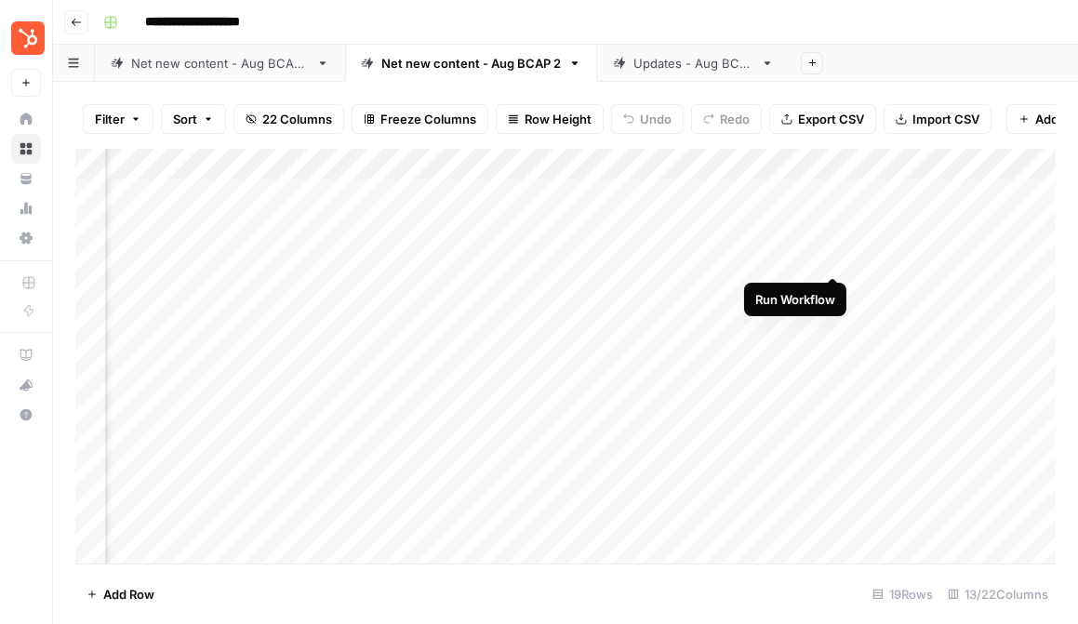
click at [788, 255] on div "Add Column" at bounding box center [565, 356] width 980 height 415
click at [656, 52] on link "Updates - Aug BCAP" at bounding box center [693, 63] width 193 height 37
click at [492, 60] on div "Net new content - Aug BCAP 2" at bounding box center [471, 63] width 180 height 19
click at [700, 71] on div "Updates - Aug BCAP" at bounding box center [693, 63] width 120 height 19
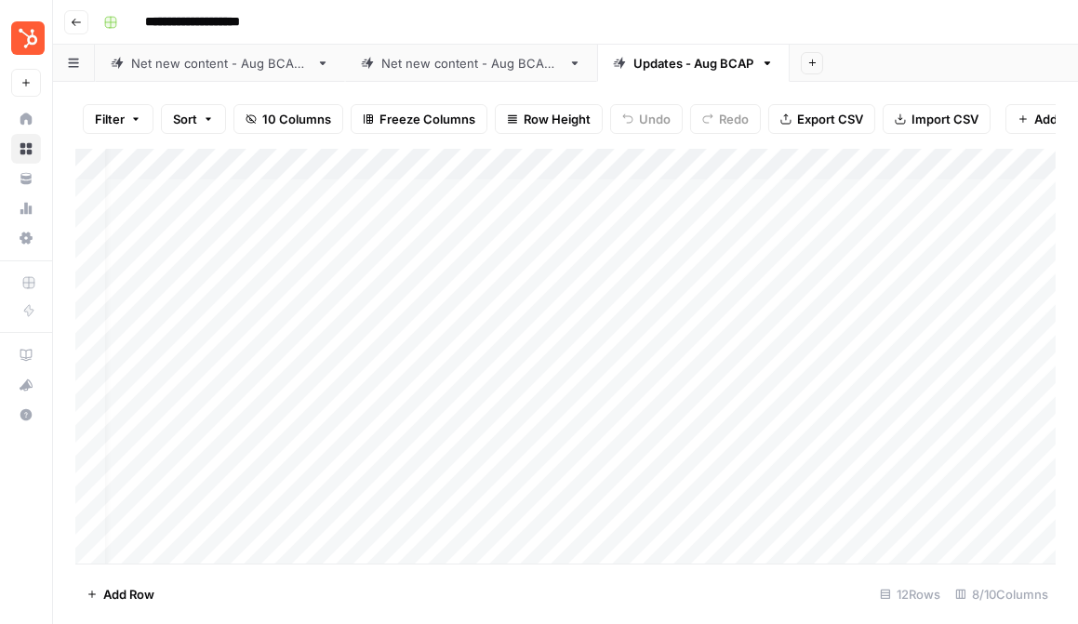
scroll to position [0, 33]
click at [694, 259] on div "Add Column" at bounding box center [565, 356] width 980 height 415
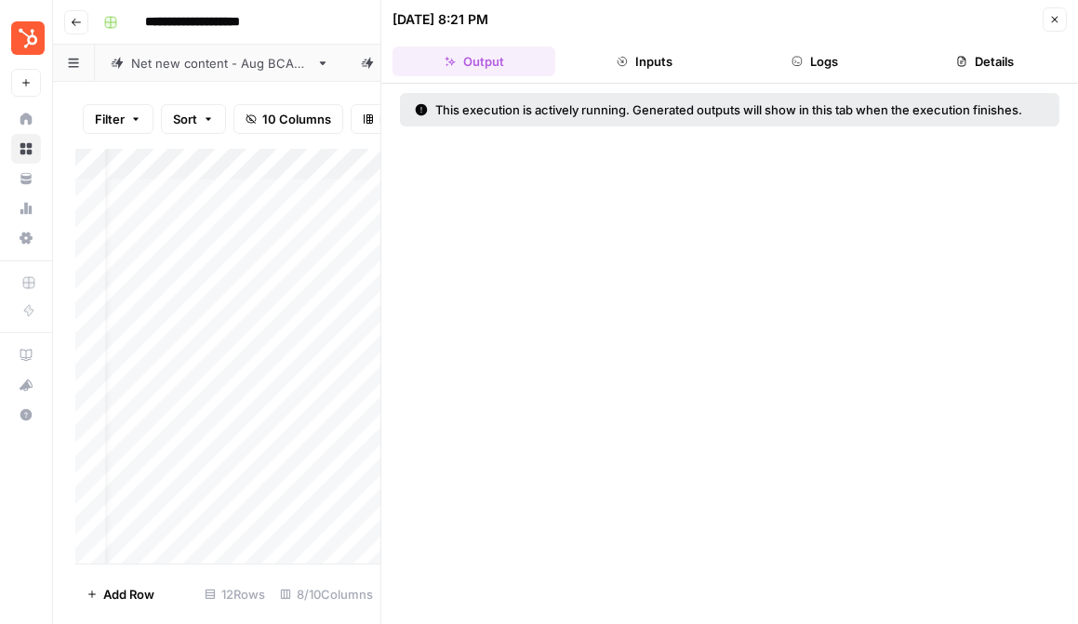
click at [788, 20] on icon "button" at bounding box center [1055, 20] width 7 height 7
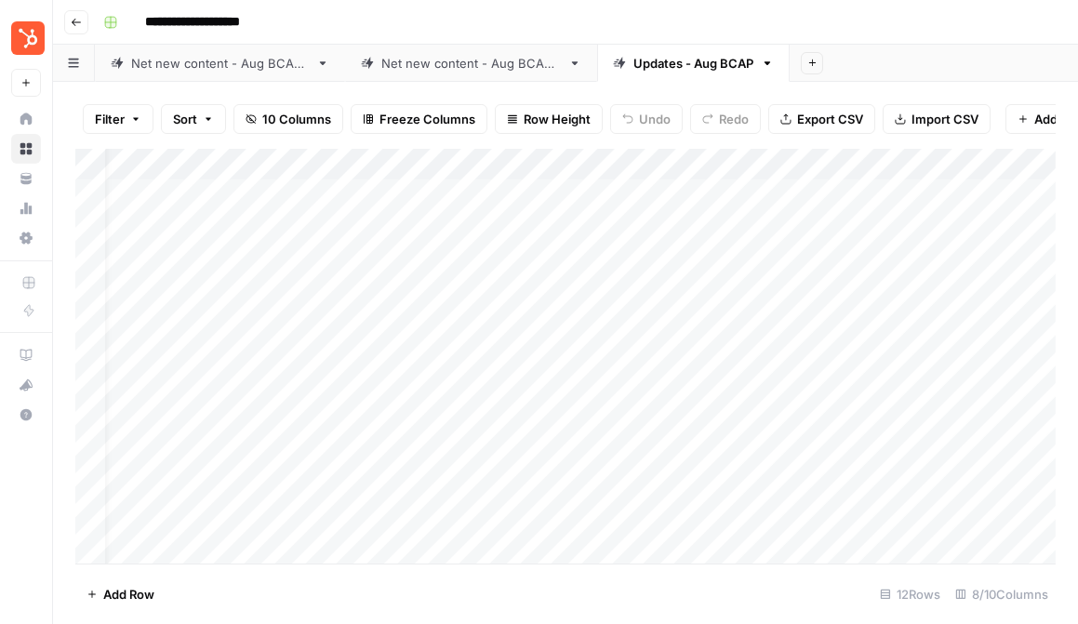
click at [504, 62] on div "Net new content - Aug BCAP 2" at bounding box center [471, 63] width 180 height 19
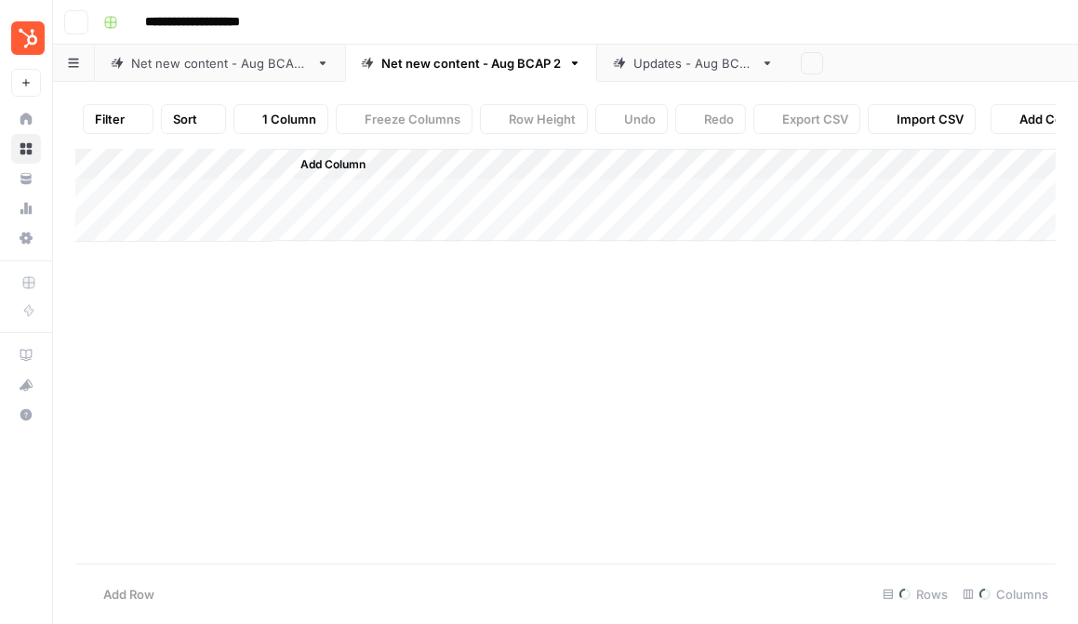
click at [198, 80] on link "Net new content - Aug BCAP 1" at bounding box center [220, 63] width 250 height 37
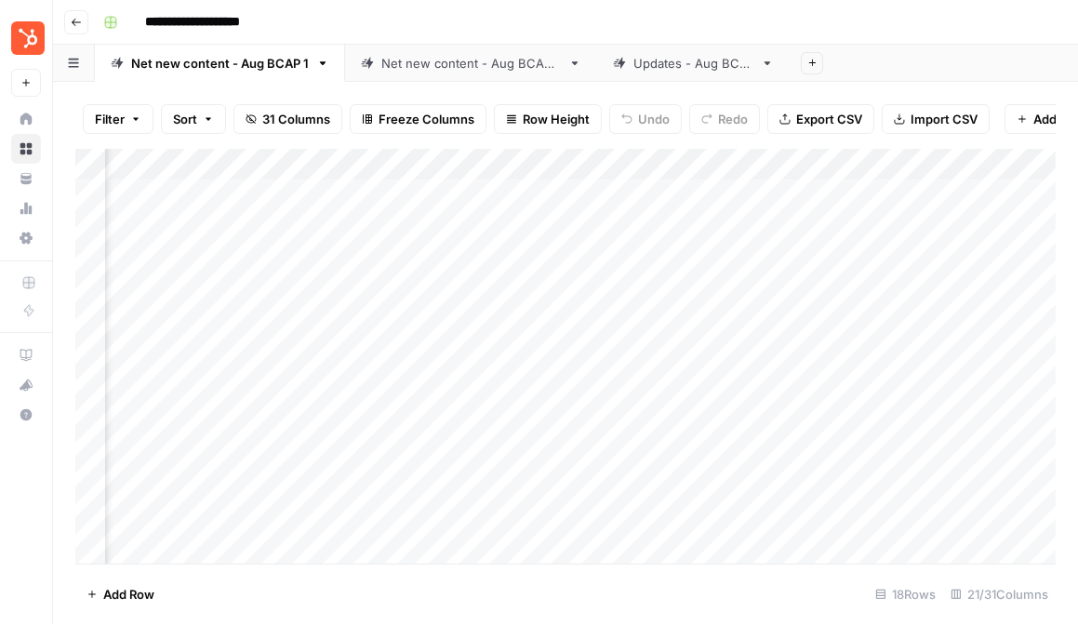
scroll to position [0, 3232]
click at [473, 65] on div "Net new content - Aug BCAP 2" at bounding box center [471, 63] width 180 height 19
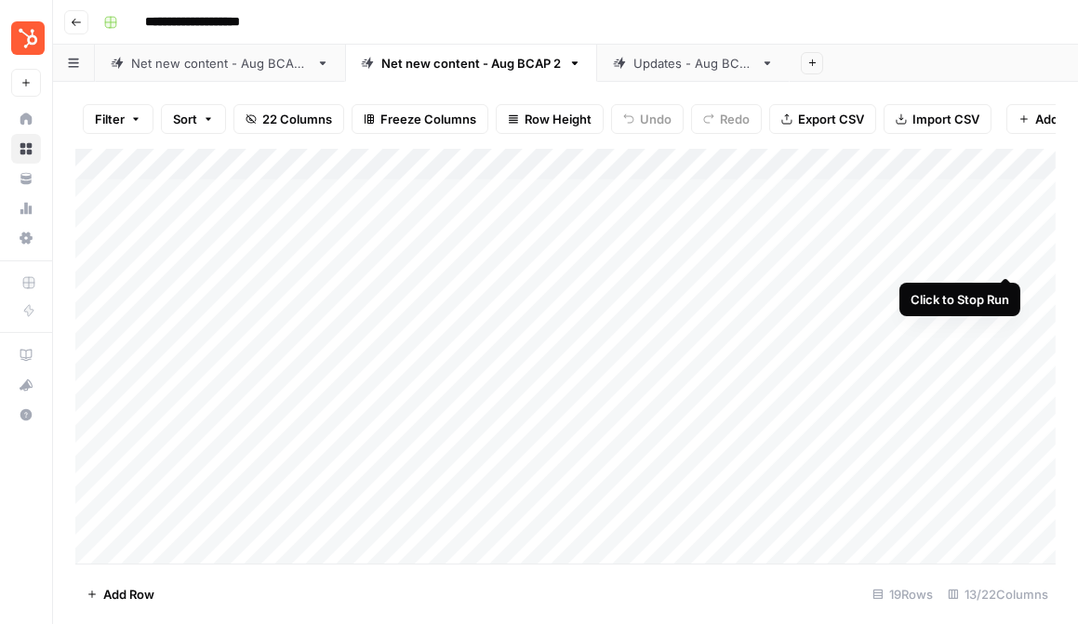
click at [788, 259] on div "Add Column" at bounding box center [565, 356] width 980 height 415
click at [720, 60] on div "Updates - Aug BCAP" at bounding box center [693, 63] width 120 height 19
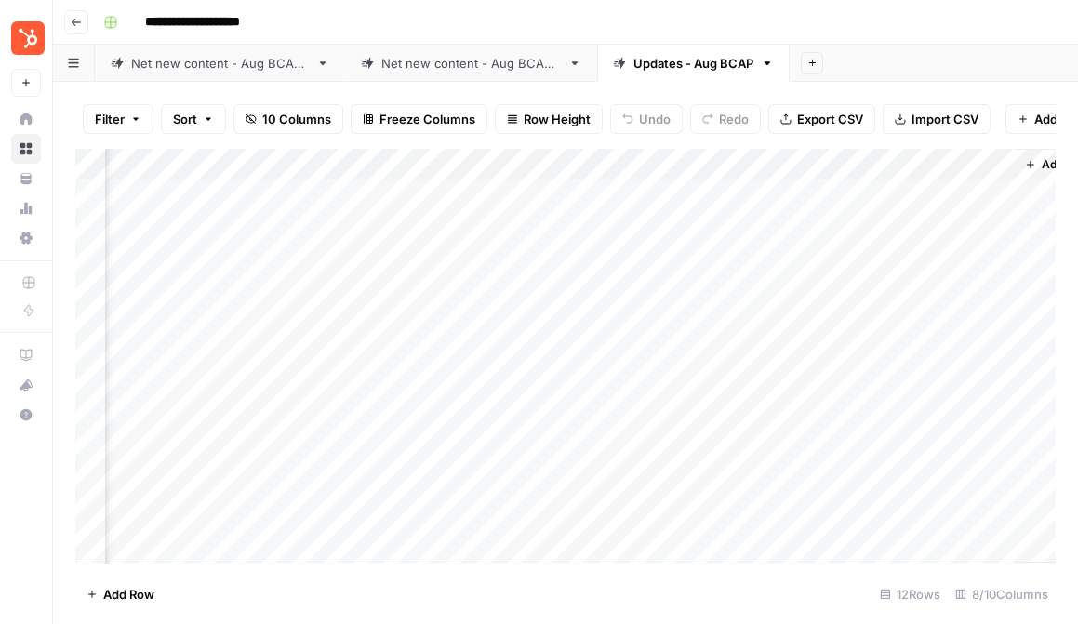
scroll to position [0, 493]
click at [499, 72] on div "Net new content - Aug BCAP 2" at bounding box center [471, 63] width 180 height 19
click at [691, 69] on div "Updates - Aug BCAP" at bounding box center [693, 63] width 120 height 19
click at [524, 61] on div "Net new content - Aug BCAP 2" at bounding box center [471, 63] width 180 height 19
click at [724, 52] on link "Updates - Aug BCAP" at bounding box center [693, 63] width 193 height 37
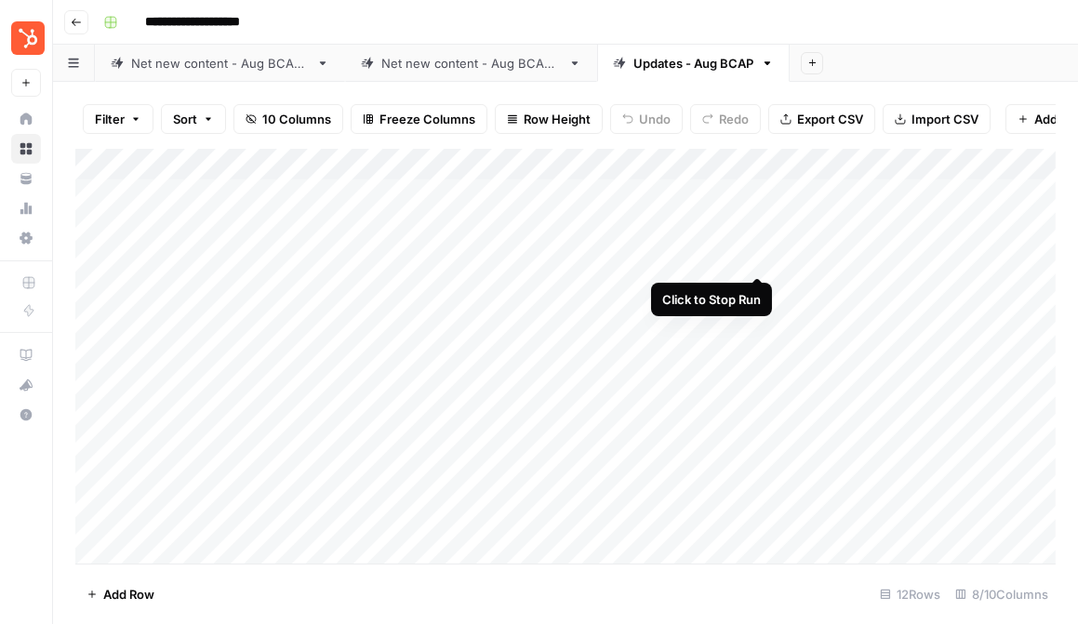
click at [754, 258] on div "Add Column" at bounding box center [565, 356] width 980 height 415
click at [483, 67] on div "Net new content - Aug BCAP 2" at bounding box center [471, 63] width 180 height 19
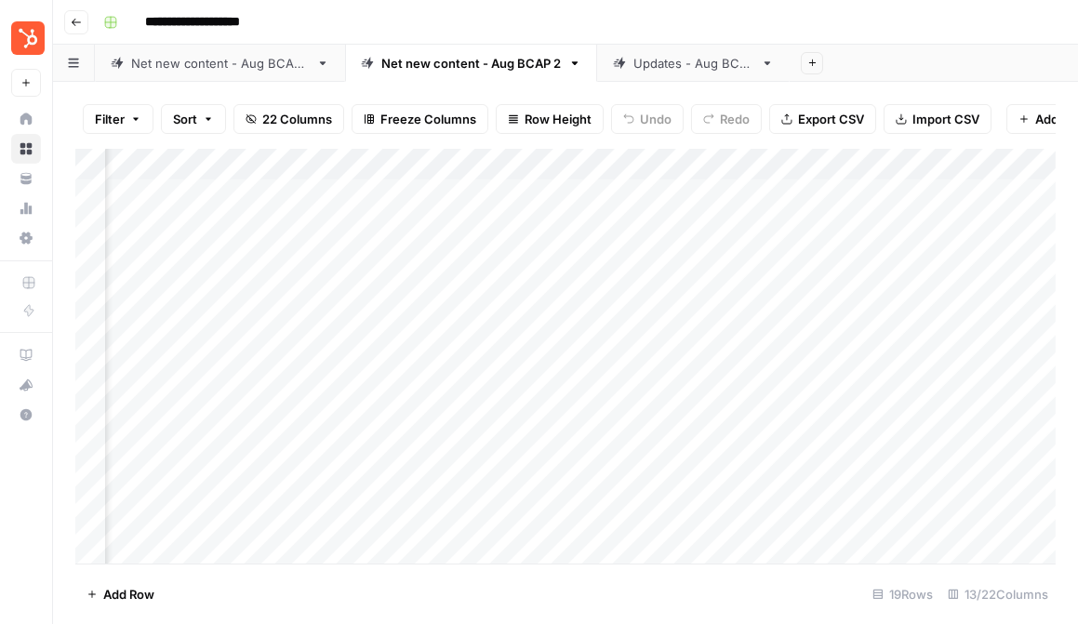
scroll to position [0, 319]
click at [685, 89] on div "Filter Sort 22 Columns Freeze Columns Row Height Undo Redo Export CSV Import CS…" at bounding box center [565, 119] width 980 height 60
click at [677, 64] on div "Updates - Aug BCAP" at bounding box center [693, 63] width 120 height 19
click at [485, 74] on link "Net new content - Aug BCAP 2" at bounding box center [471, 63] width 252 height 37
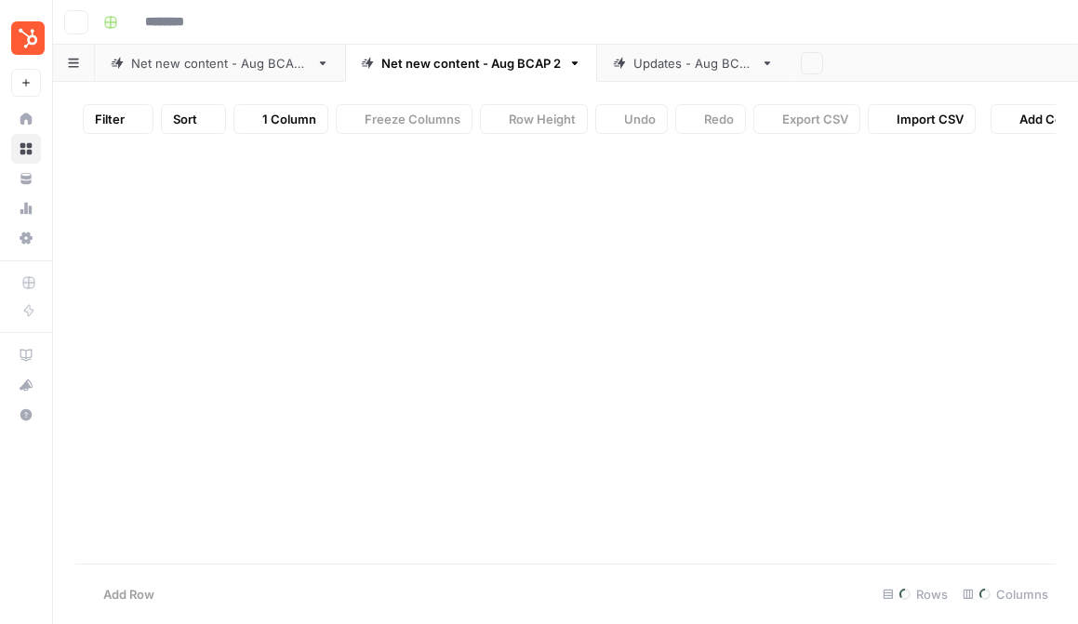
type input "**********"
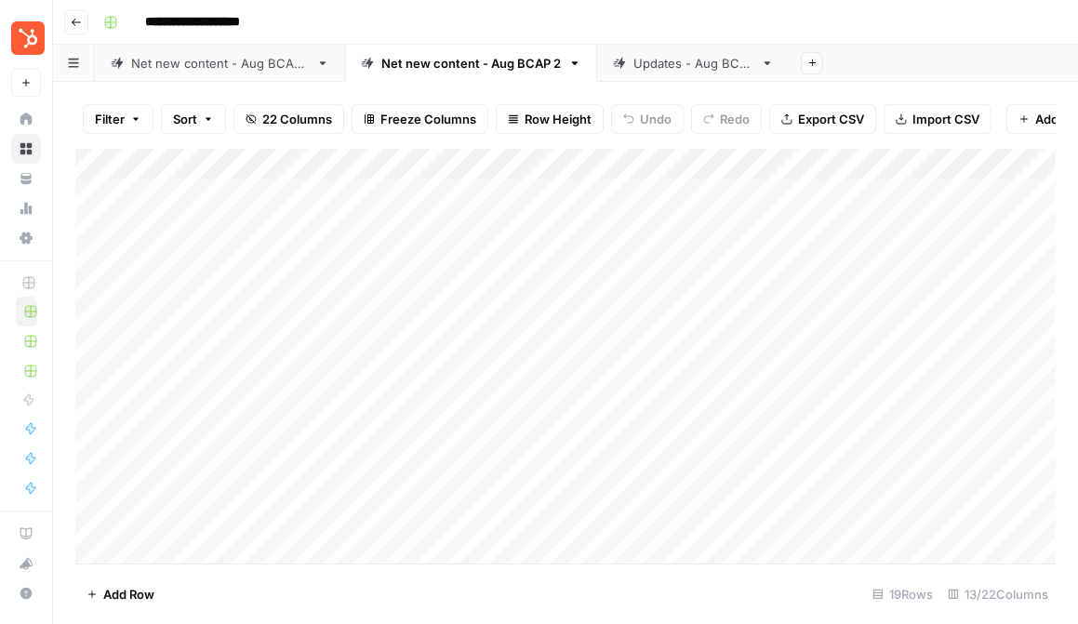
click at [636, 76] on link "Updates - Aug BCAP" at bounding box center [693, 63] width 193 height 37
click at [462, 73] on link "Net new content - Aug BCAP 2" at bounding box center [471, 63] width 252 height 37
click at [657, 224] on div "Add Column" at bounding box center [565, 356] width 980 height 415
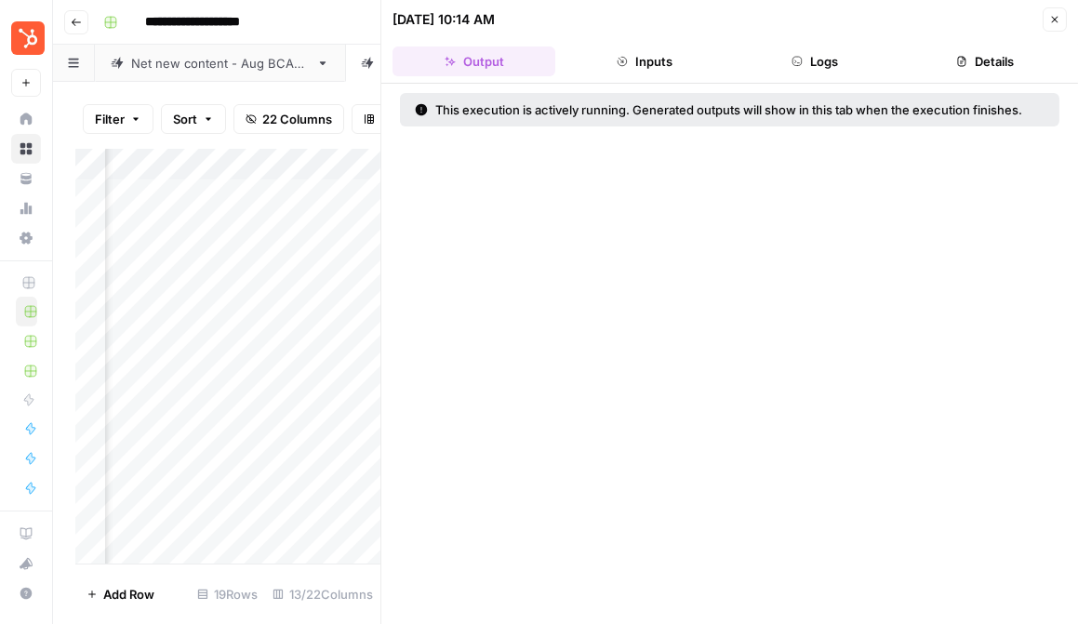
click at [651, 64] on button "Inputs" at bounding box center [644, 62] width 163 height 30
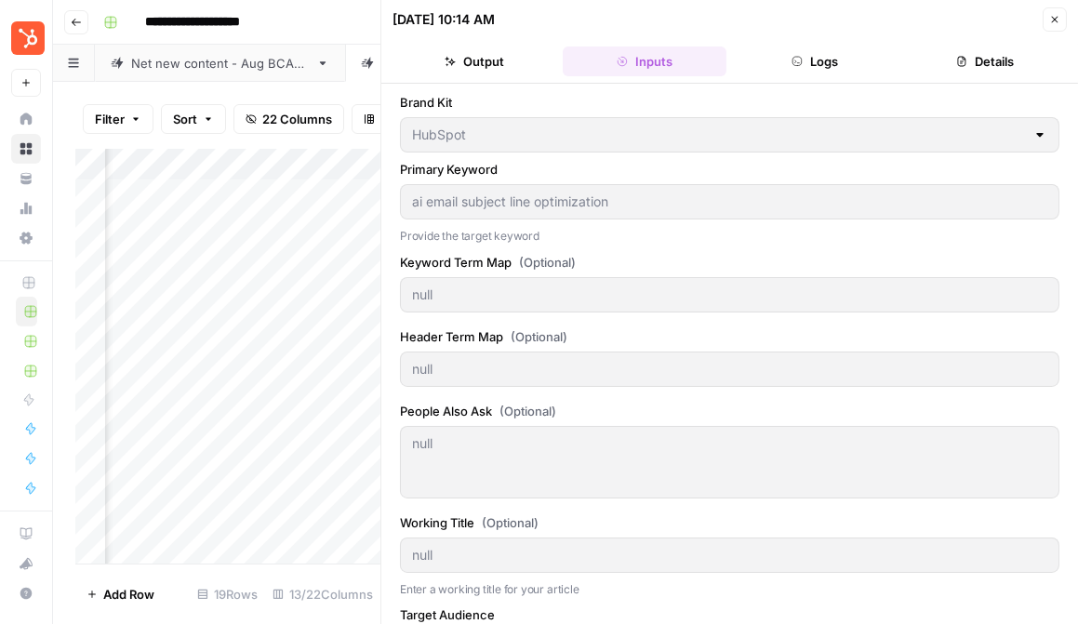
click at [768, 60] on button "Logs" at bounding box center [815, 62] width 163 height 30
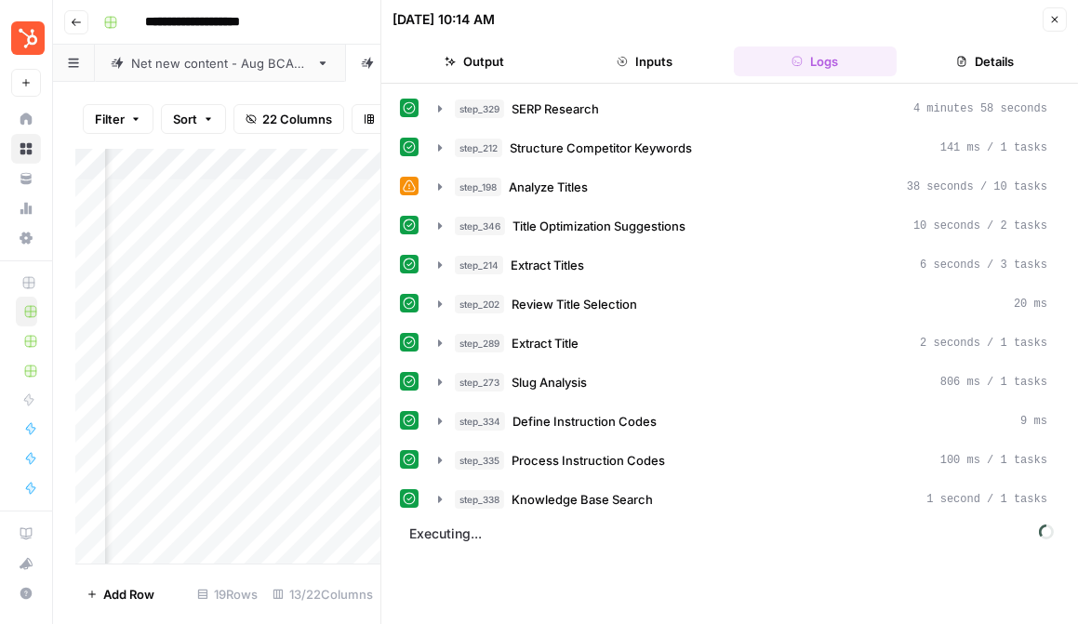
click at [470, 538] on span "Executing..." at bounding box center [732, 534] width 656 height 30
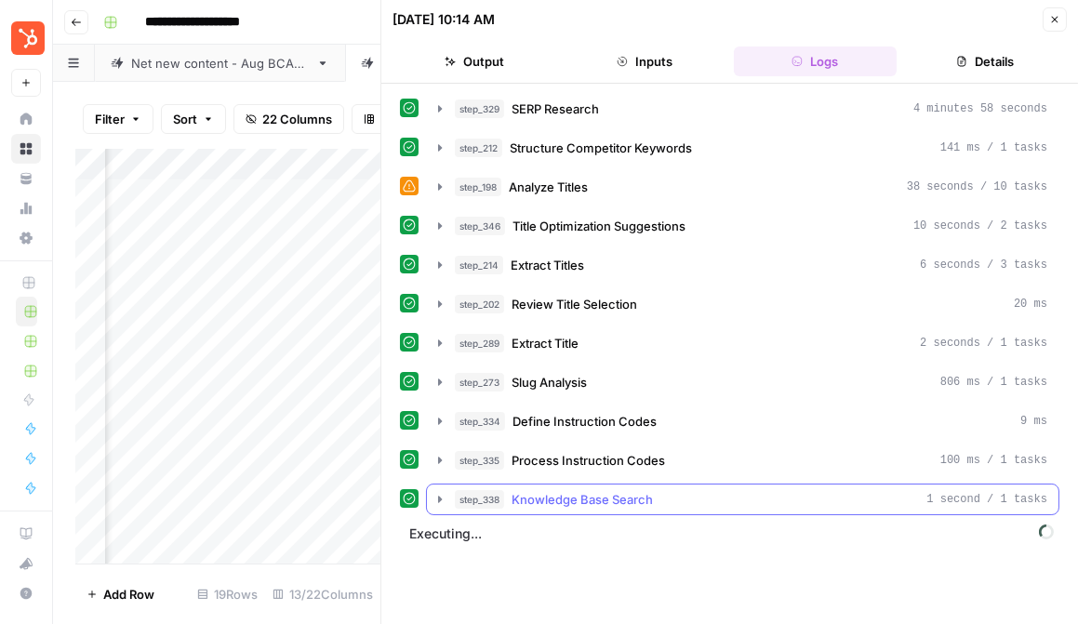
click at [437, 508] on button "step_338 Knowledge Base Search 1 second / 1 tasks" at bounding box center [743, 500] width 632 height 30
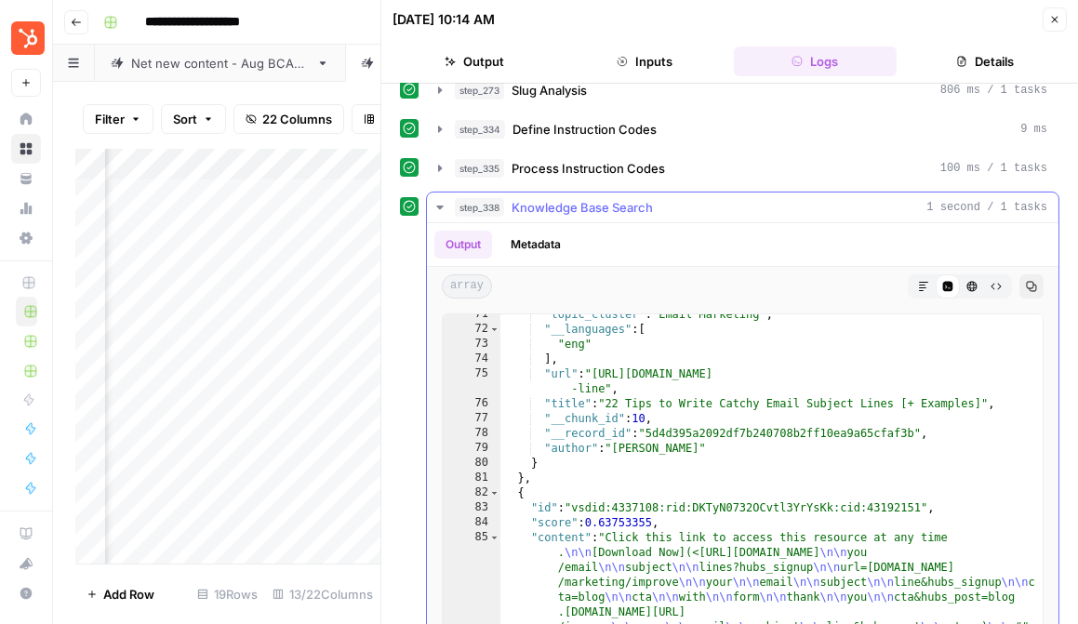
scroll to position [804, 0]
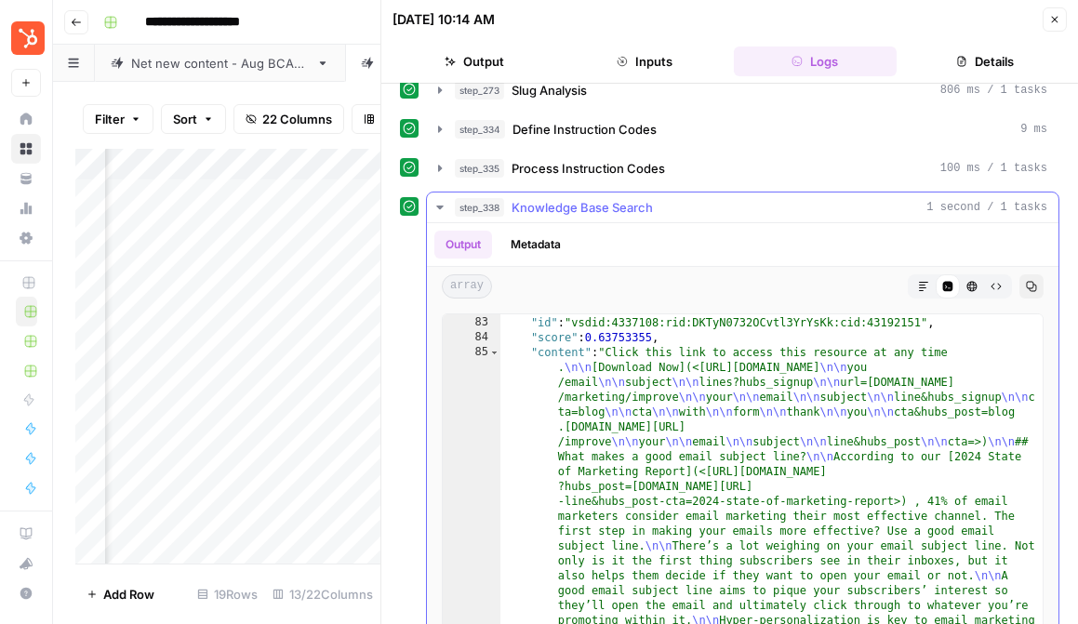
click at [436, 200] on icon "button" at bounding box center [440, 207] width 15 height 15
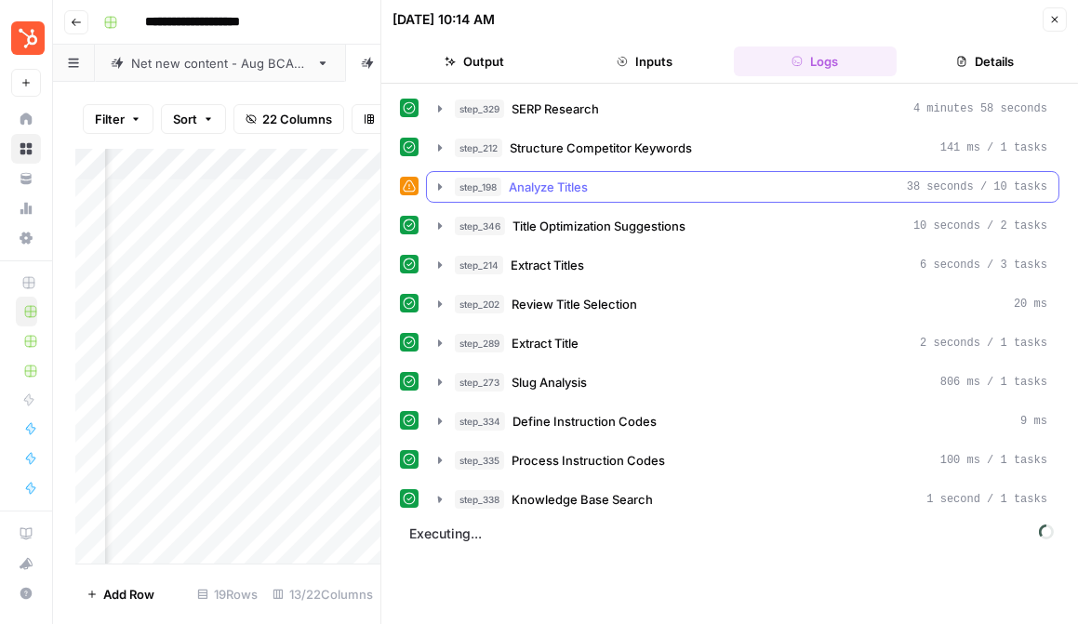
scroll to position [0, 0]
click at [431, 187] on button "step_198 Analyze Titles 38 seconds / 10 tasks" at bounding box center [743, 187] width 632 height 30
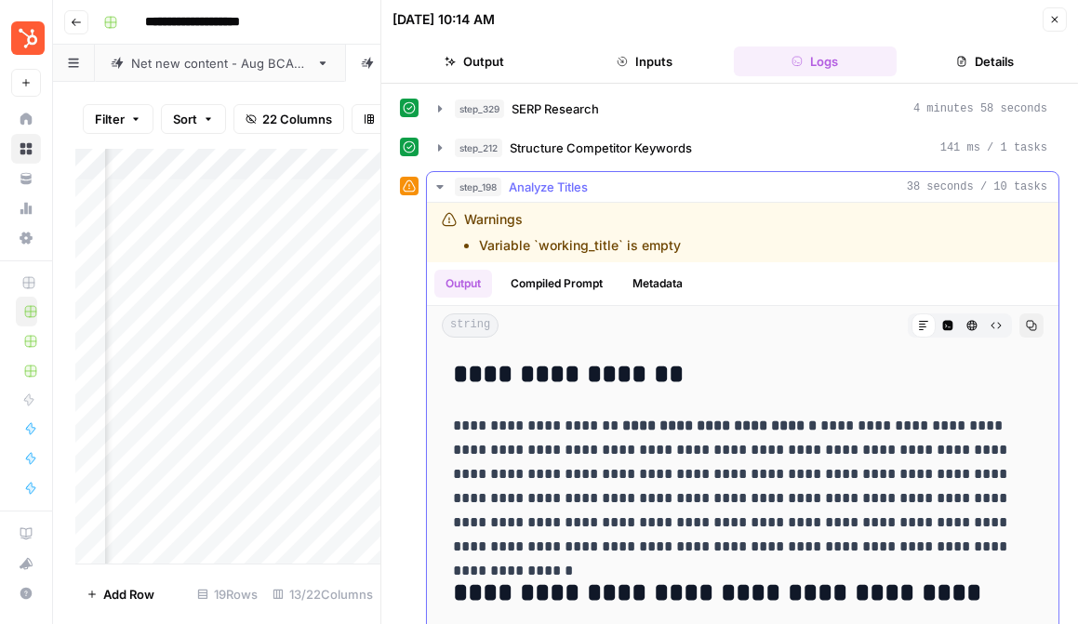
click at [546, 280] on button "Compiled Prompt" at bounding box center [557, 284] width 114 height 28
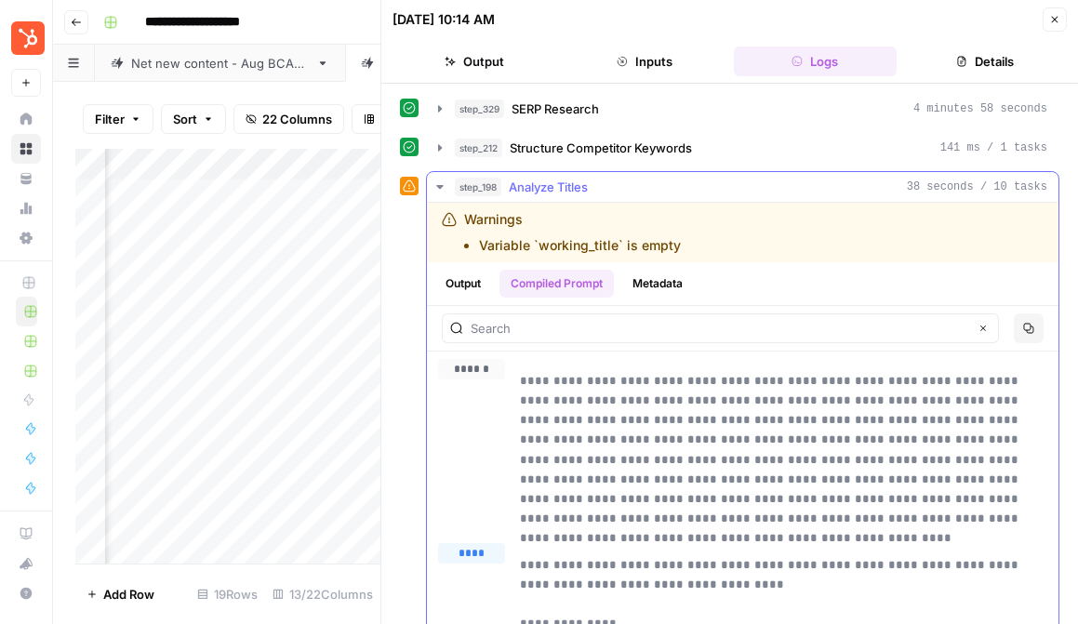
click at [655, 274] on button "Metadata" at bounding box center [657, 284] width 73 height 28
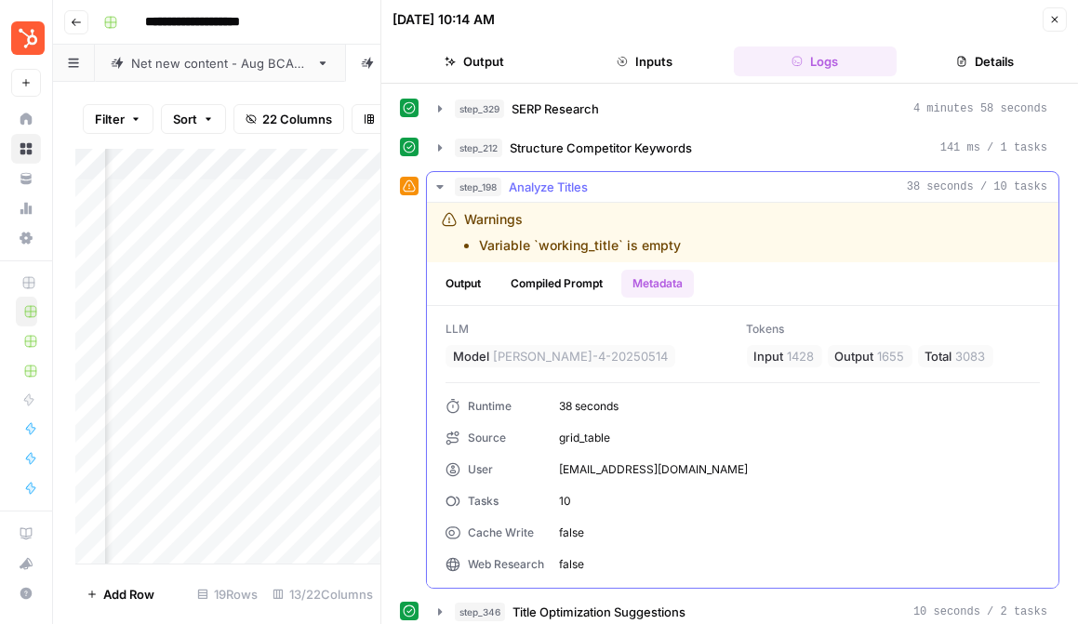
click at [581, 276] on button "Compiled Prompt" at bounding box center [557, 284] width 114 height 28
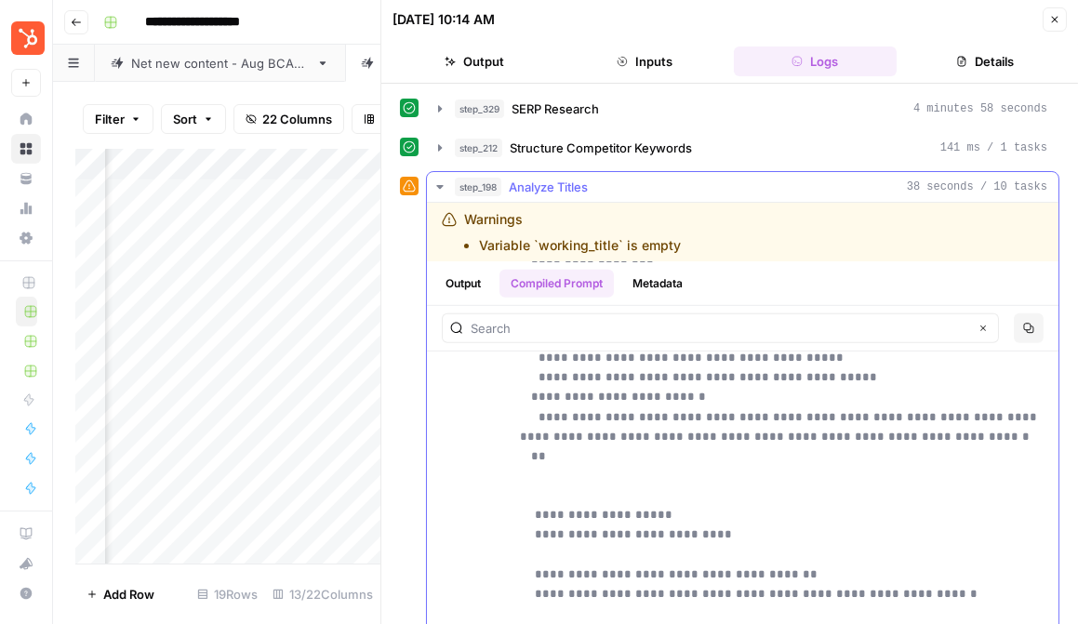
scroll to position [457, 0]
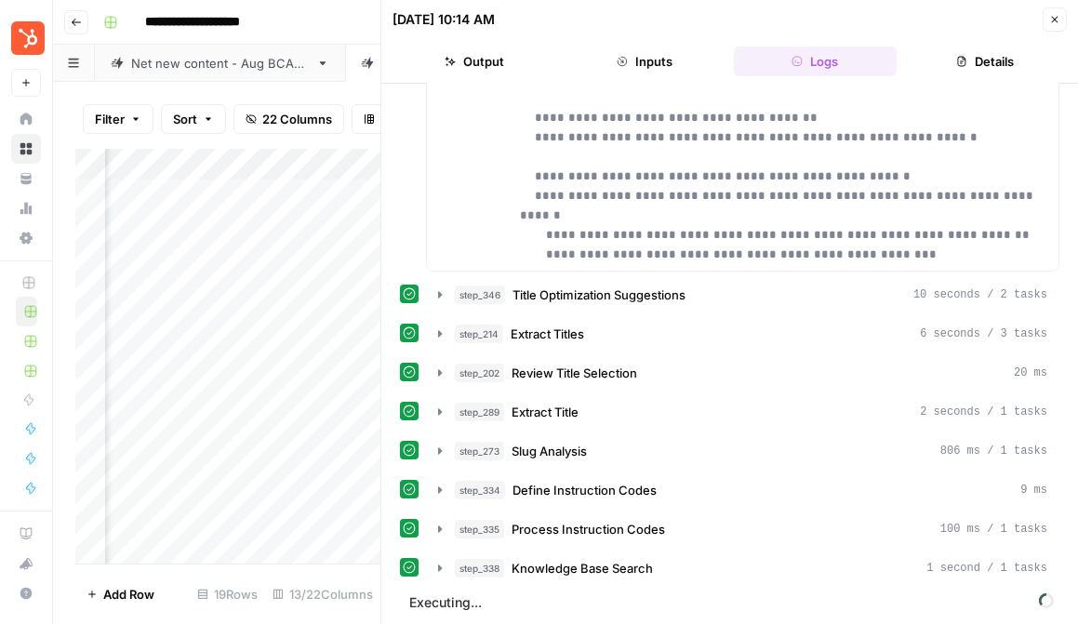
click at [475, 606] on span "Executing..." at bounding box center [732, 603] width 656 height 30
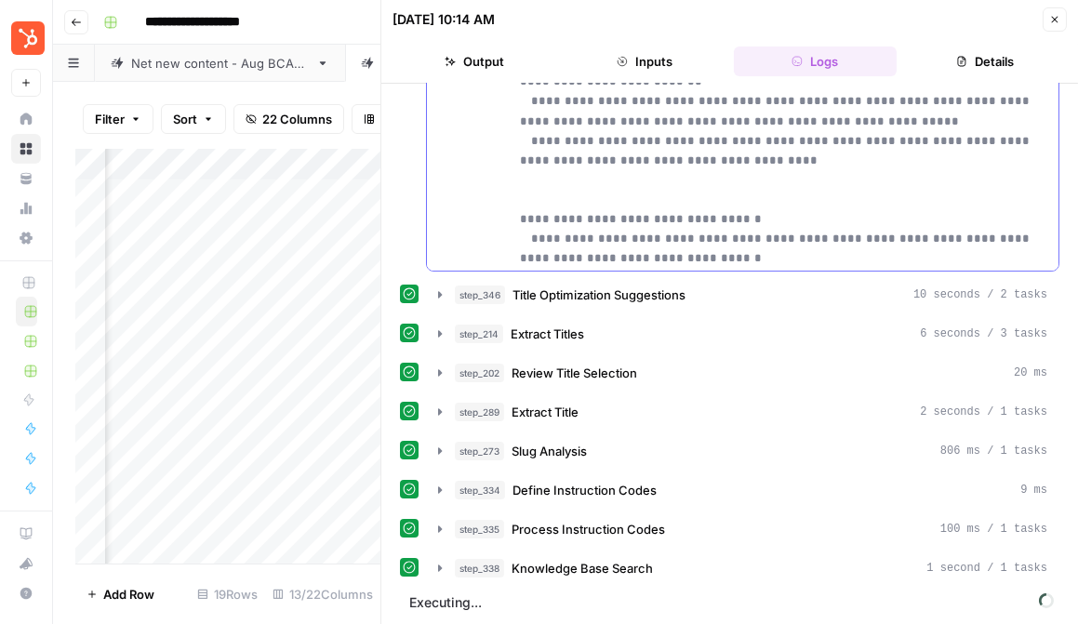
scroll to position [1627, 0]
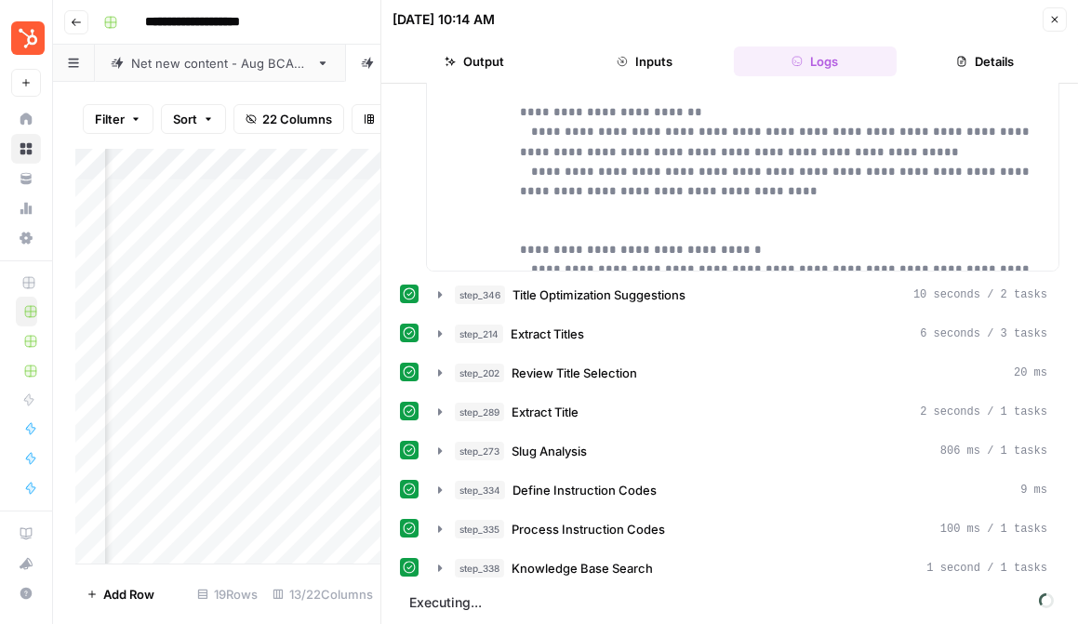
click at [788, 20] on div "08/19/25 at 10:14 AM Close" at bounding box center [730, 19] width 674 height 24
click at [788, 20] on button "Close" at bounding box center [1055, 19] width 24 height 24
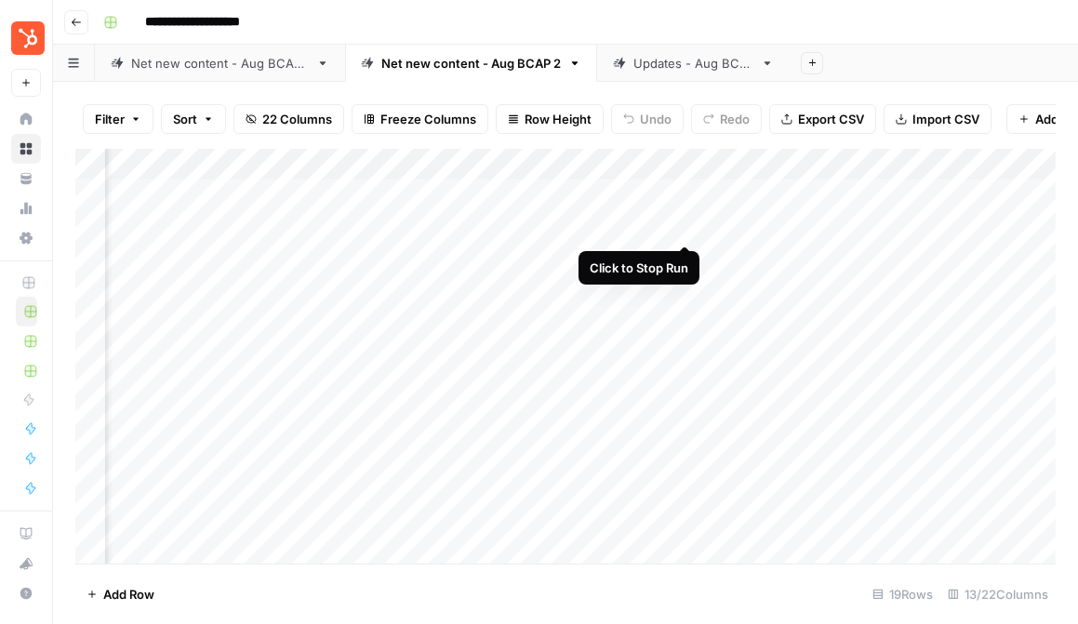
click at [684, 223] on div "Add Column" at bounding box center [565, 356] width 980 height 415
click at [689, 229] on div "Add Column" at bounding box center [565, 356] width 980 height 415
click at [664, 52] on link "Updates - Aug BCAP" at bounding box center [693, 63] width 193 height 37
click at [516, 73] on link "Net new content - Aug BCAP 2" at bounding box center [471, 63] width 252 height 37
click at [651, 60] on div "Updates - Aug BCAP" at bounding box center [693, 63] width 120 height 19
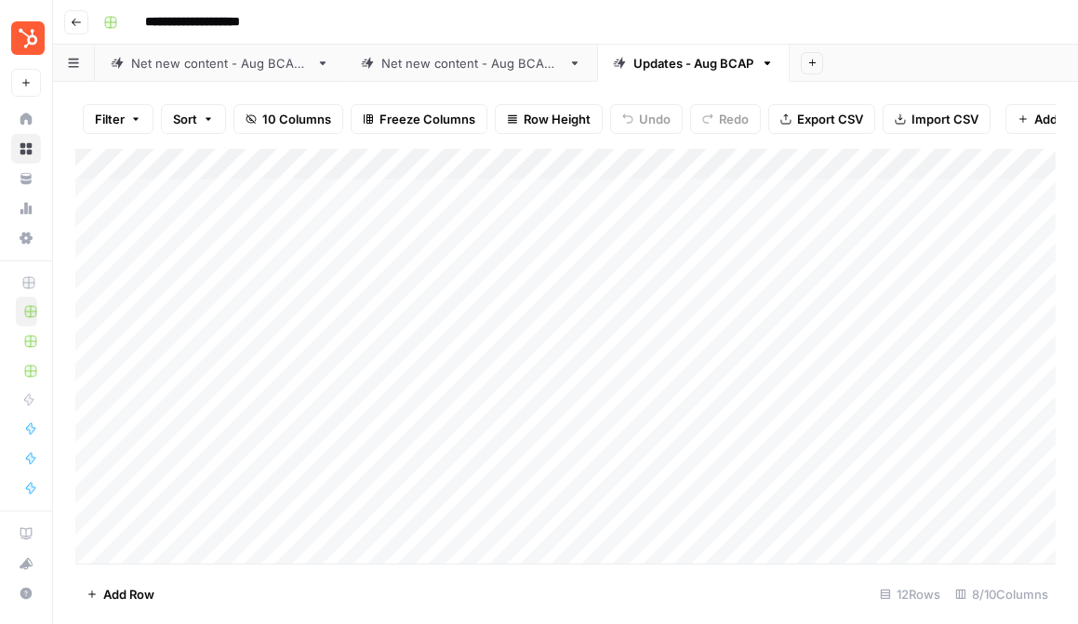
click at [510, 62] on div "Net new content - Aug BCAP 2" at bounding box center [471, 63] width 180 height 19
click at [664, 56] on div "Updates - Aug BCAP" at bounding box center [693, 63] width 120 height 19
click at [500, 57] on div "Net new content - Aug BCAP 2" at bounding box center [471, 63] width 180 height 19
click at [788, 230] on div "Add Column" at bounding box center [565, 356] width 980 height 415
click at [788, 225] on div "Add Column" at bounding box center [565, 356] width 980 height 415
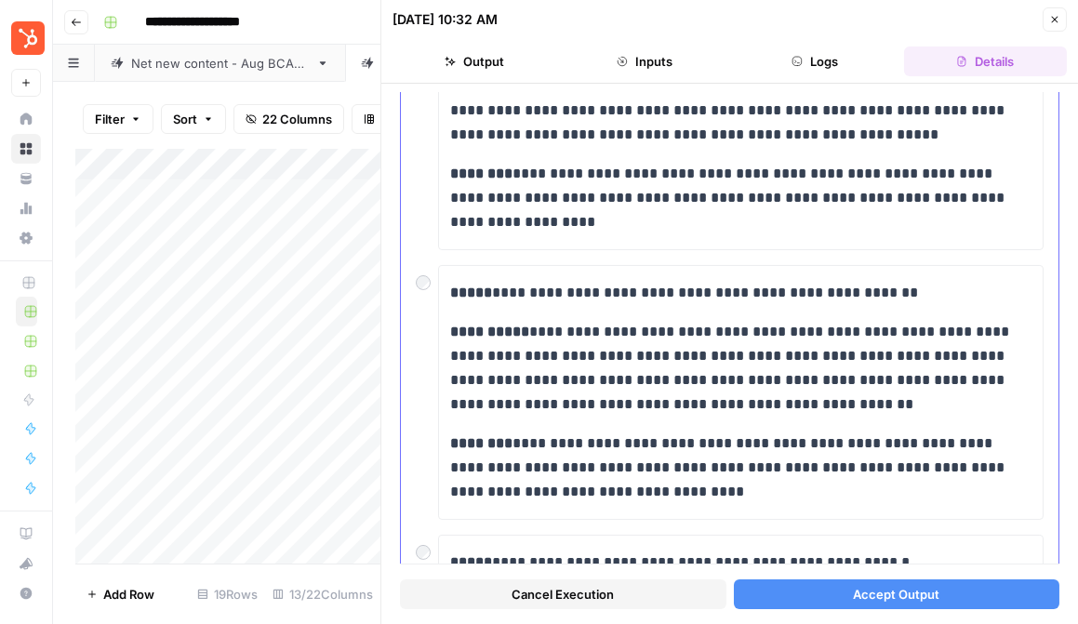
scroll to position [535, 0]
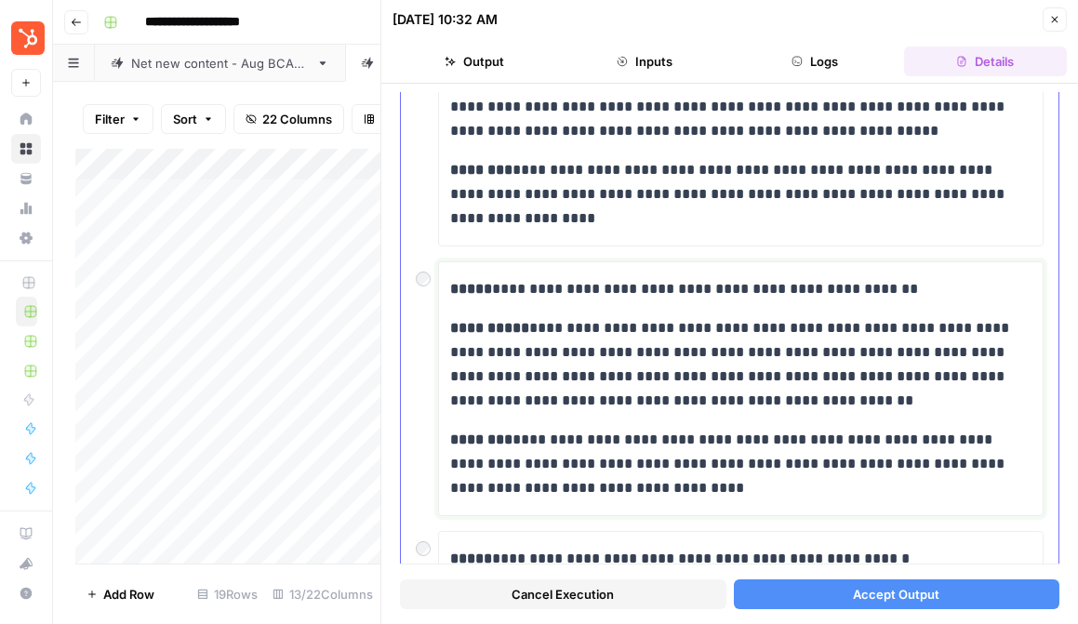
click at [742, 290] on p "**********" at bounding box center [740, 289] width 581 height 24
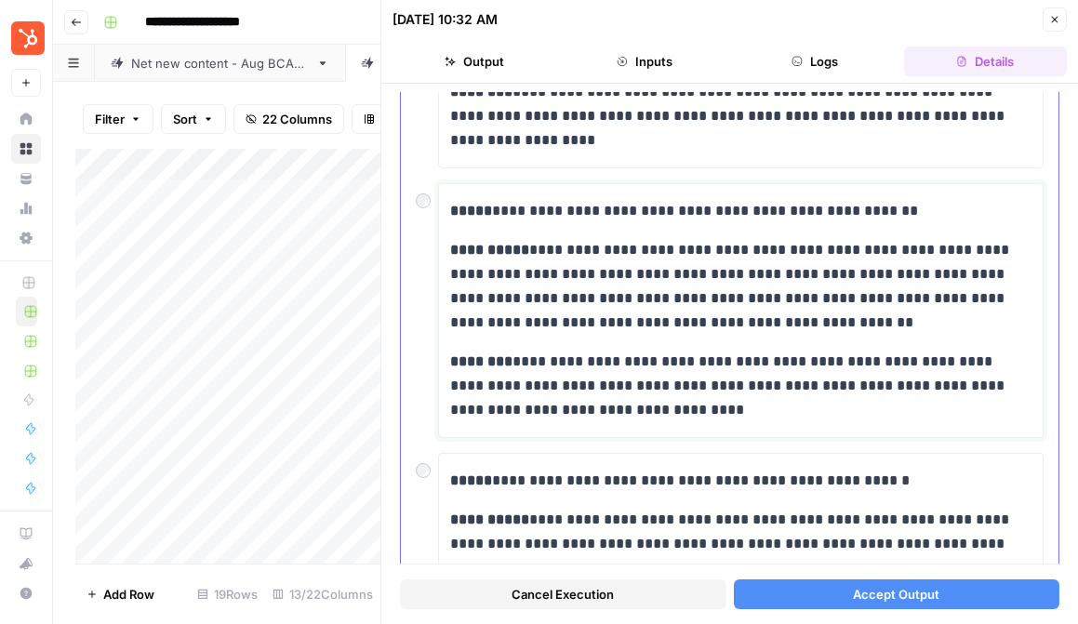
scroll to position [605, 0]
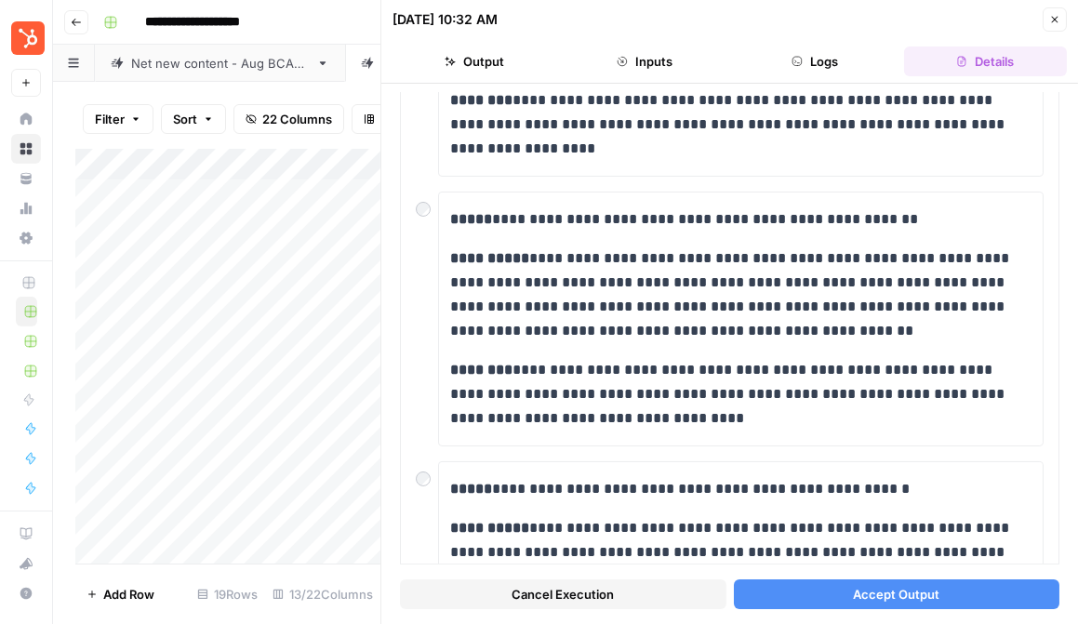
click at [788, 598] on button "Accept Output" at bounding box center [897, 595] width 327 height 30
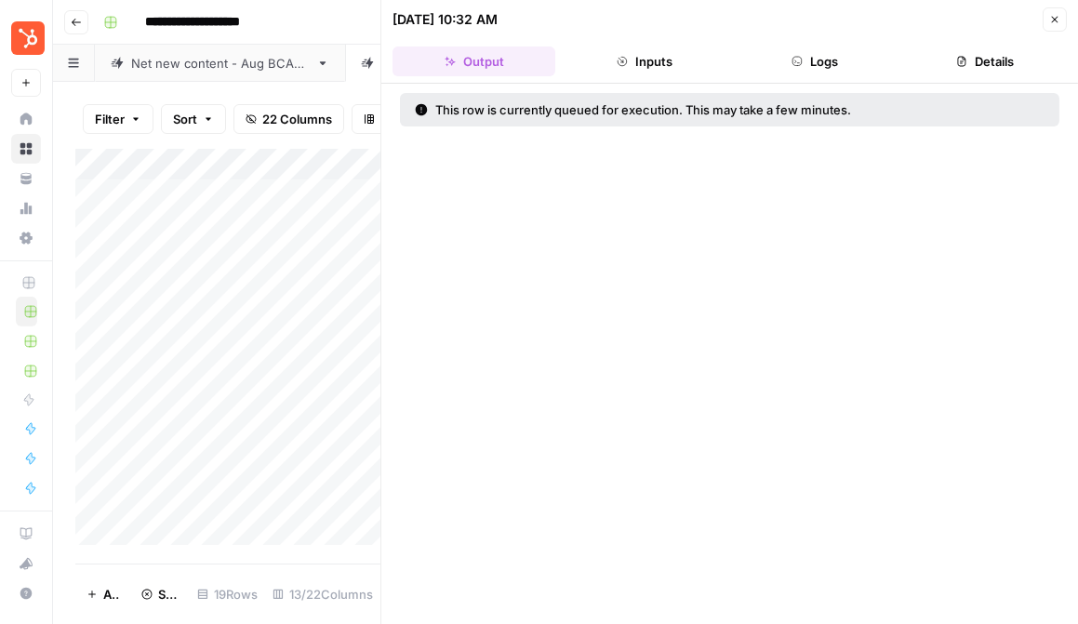
click at [788, 11] on button "Close" at bounding box center [1055, 19] width 24 height 24
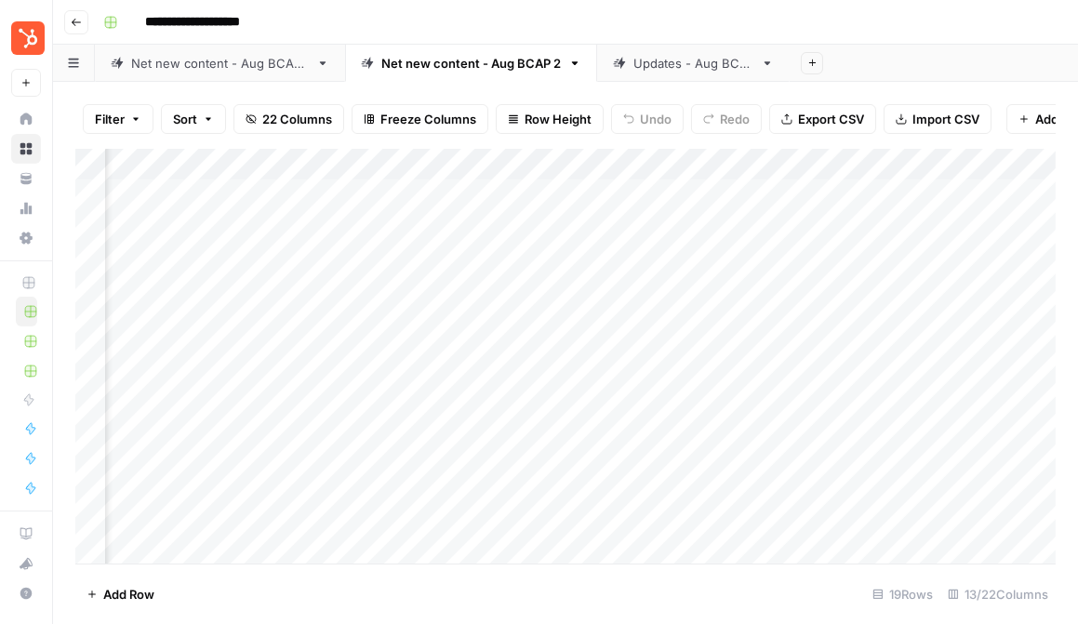
scroll to position [0, 207]
click at [788, 256] on div "Add Column" at bounding box center [565, 356] width 980 height 415
click at [788, 220] on div "Add Column" at bounding box center [565, 356] width 980 height 415
click at [750, 227] on div "Add Column" at bounding box center [565, 356] width 980 height 415
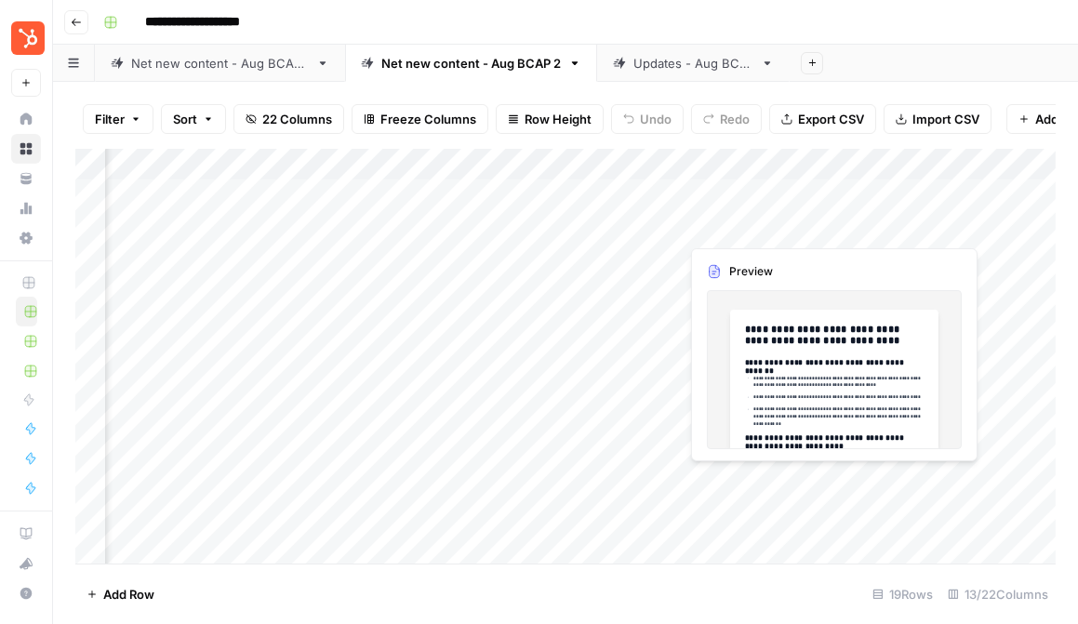
click at [553, 239] on div "Add Column" at bounding box center [565, 356] width 980 height 415
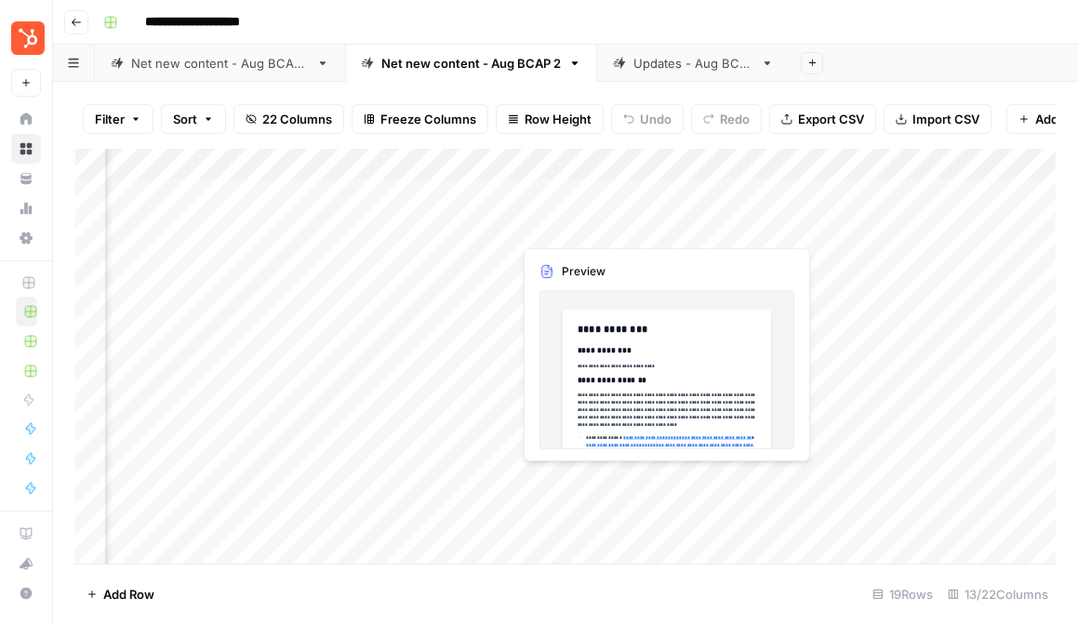
click at [661, 222] on div "Add Column" at bounding box center [565, 356] width 980 height 415
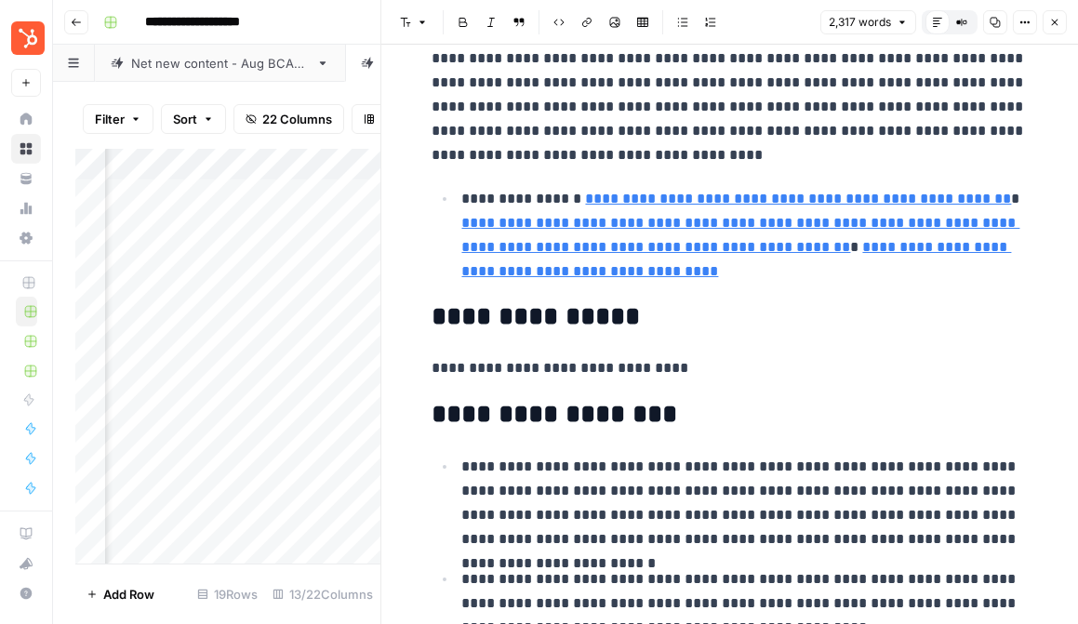
scroll to position [424, 0]
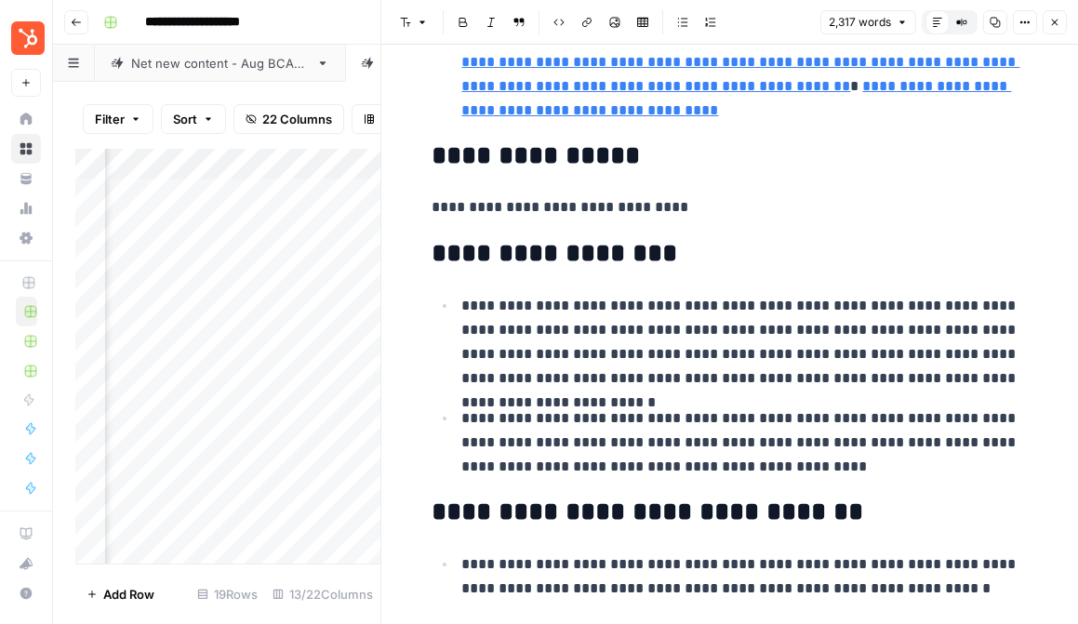
click at [788, 30] on button "Close" at bounding box center [1055, 22] width 24 height 24
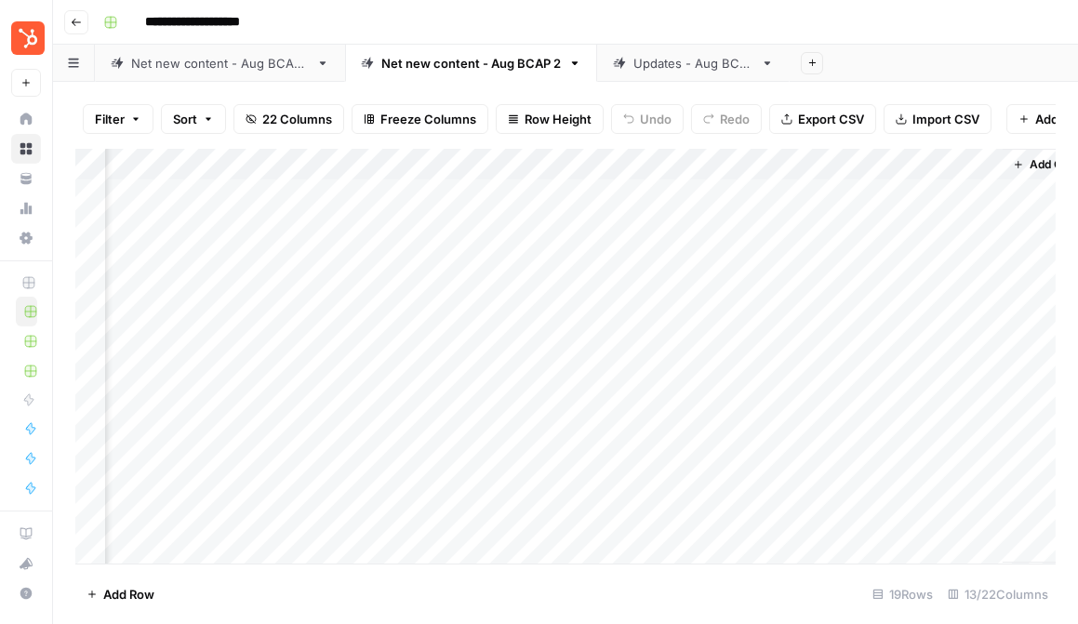
scroll to position [0, 1819]
click at [657, 225] on div "Add Column" at bounding box center [565, 356] width 980 height 415
click at [783, 254] on div "Add Column" at bounding box center [565, 356] width 980 height 415
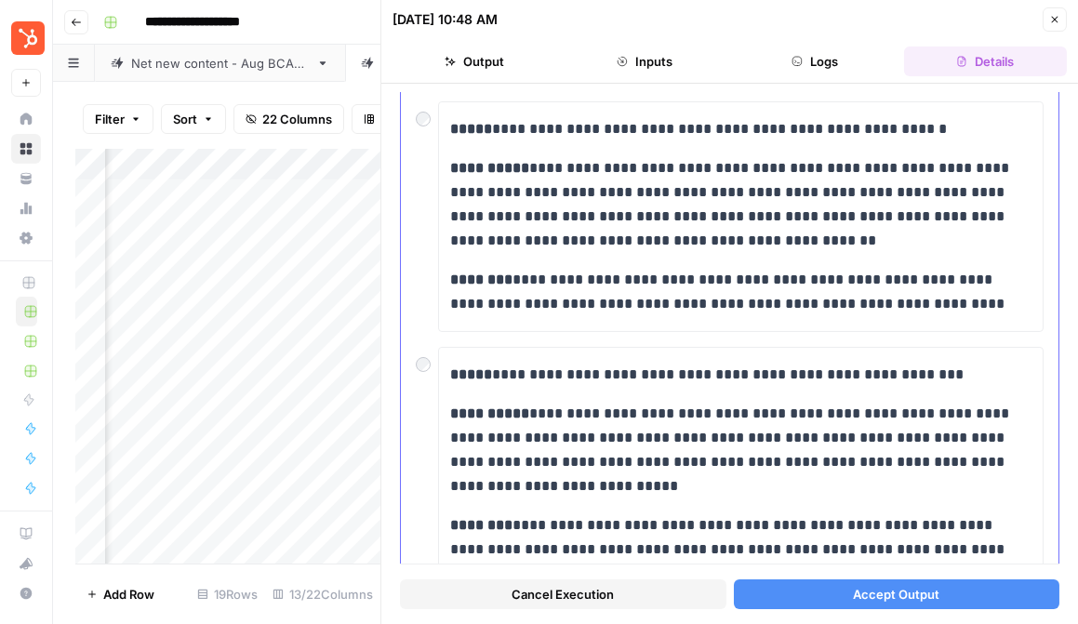
scroll to position [419, 0]
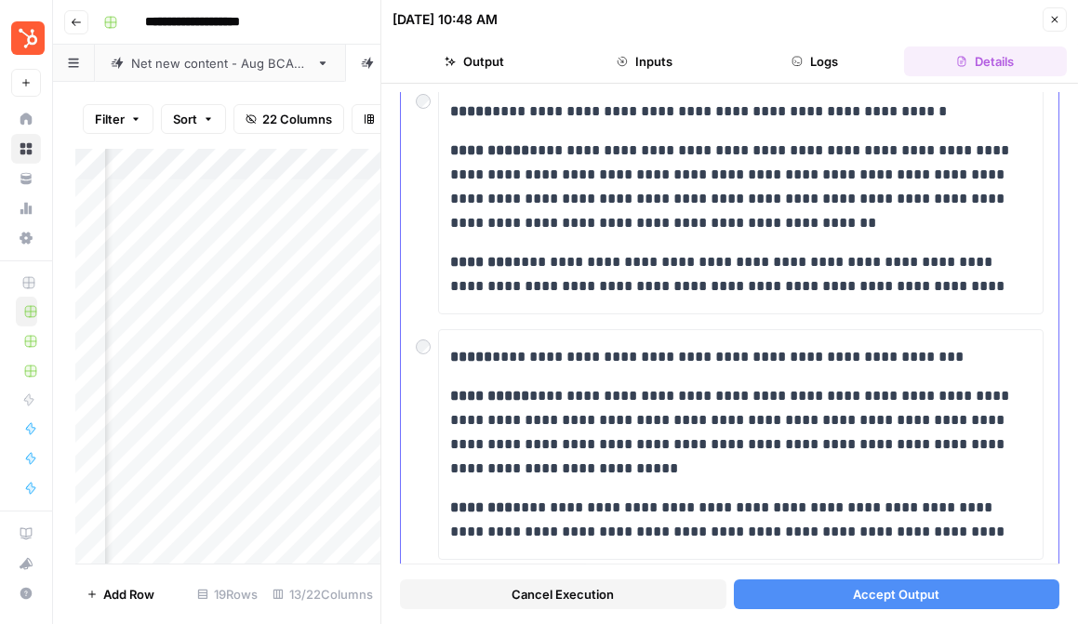
click at [431, 340] on div at bounding box center [427, 342] width 22 height 26
click at [571, 465] on p "**********" at bounding box center [740, 432] width 581 height 97
click at [788, 589] on span "Accept Output" at bounding box center [896, 594] width 87 height 19
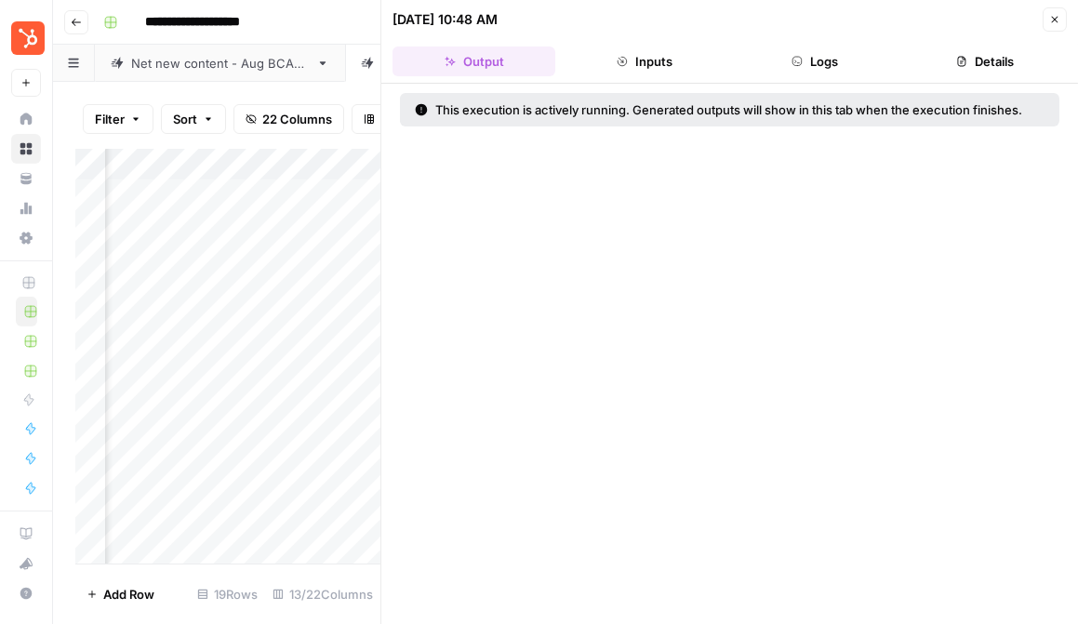
click at [788, 12] on button "Close" at bounding box center [1055, 19] width 24 height 24
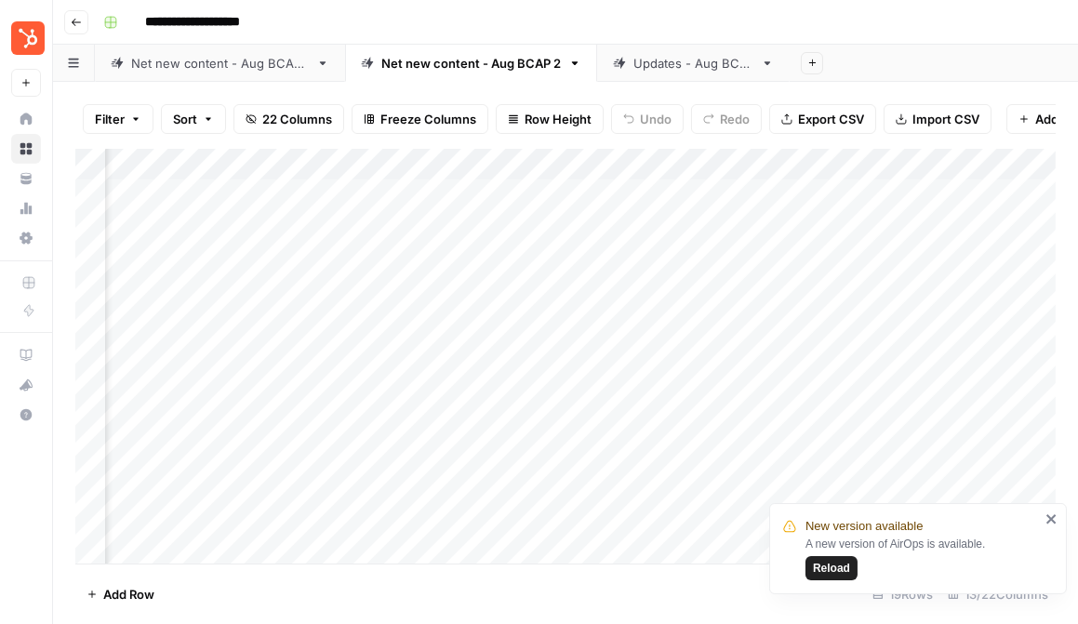
scroll to position [0, 1040]
click at [722, 255] on div "Add Column" at bounding box center [565, 356] width 980 height 415
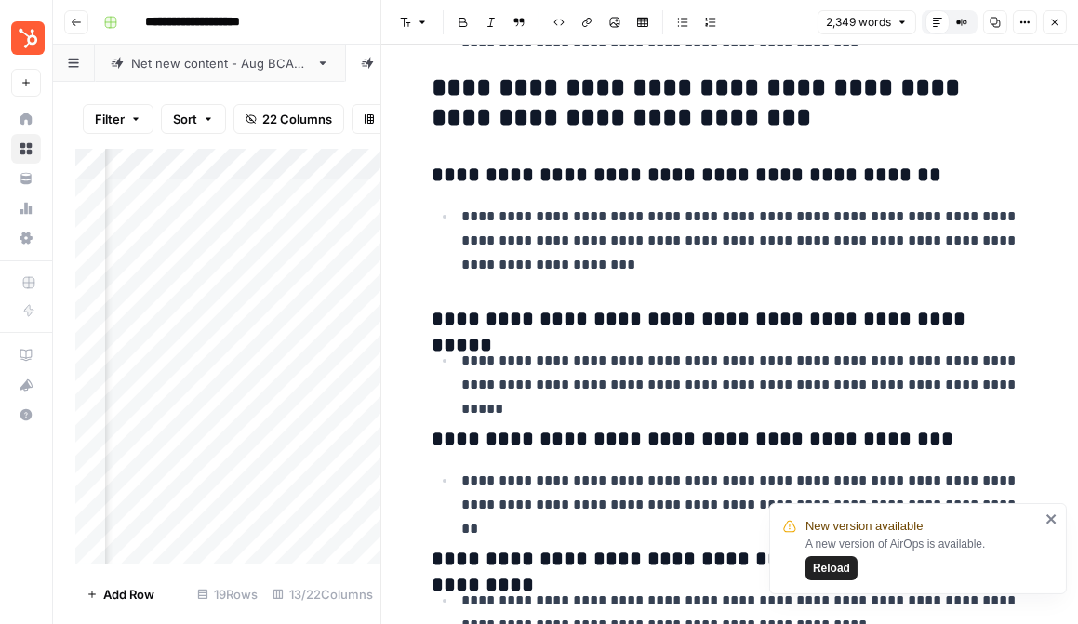
scroll to position [9118, 0]
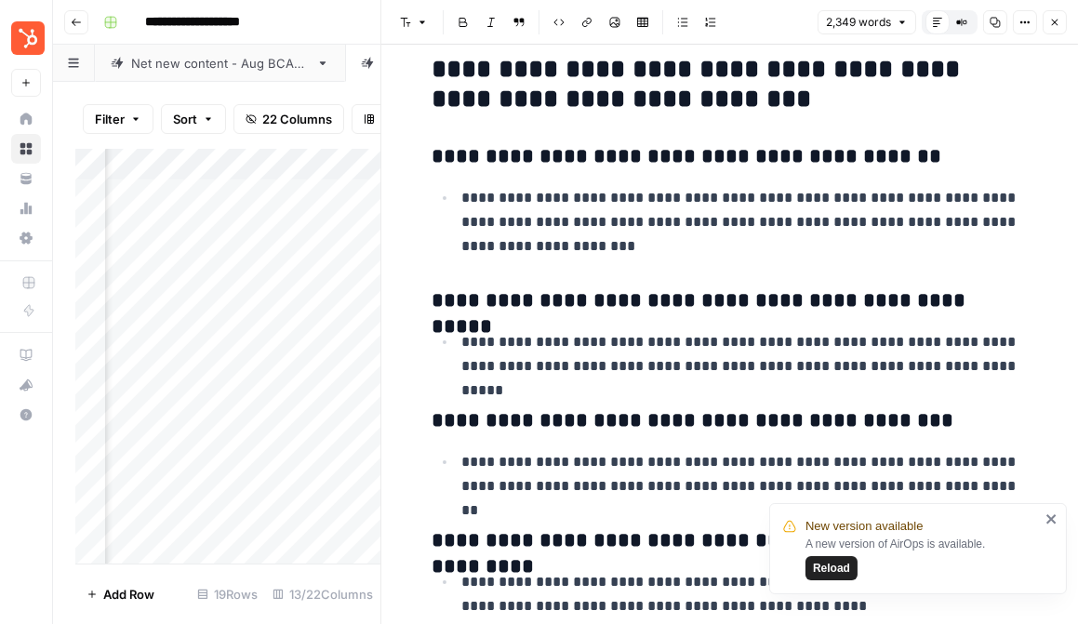
click at [788, 20] on icon "button" at bounding box center [1054, 22] width 11 height 11
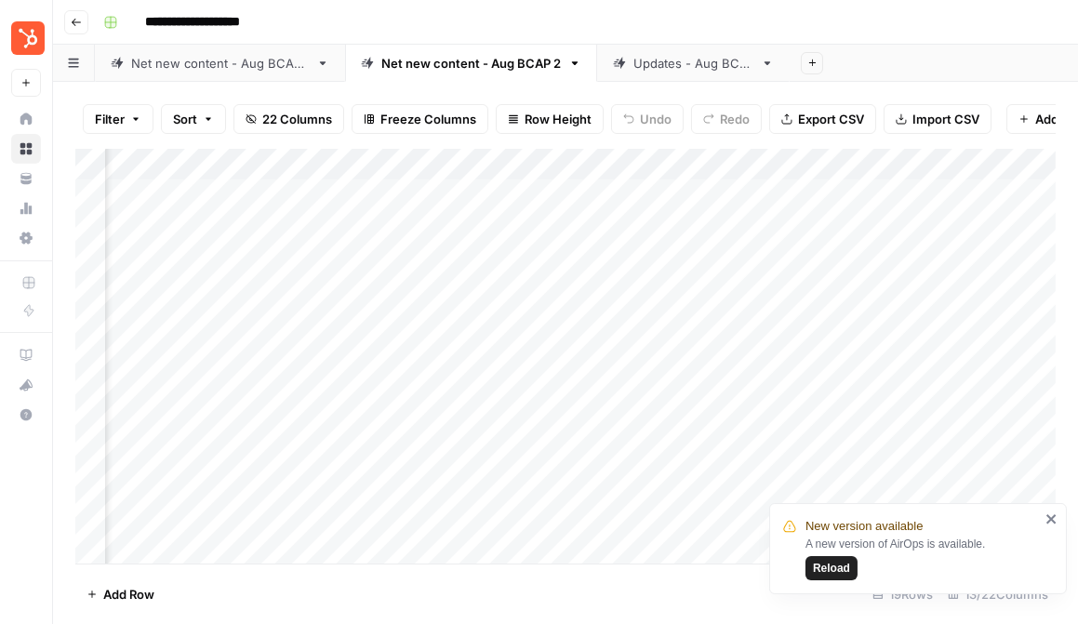
scroll to position [0, 1648]
click at [788, 258] on div "Add Column" at bounding box center [565, 356] width 980 height 415
click at [788, 285] on div "Add Column" at bounding box center [565, 356] width 980 height 415
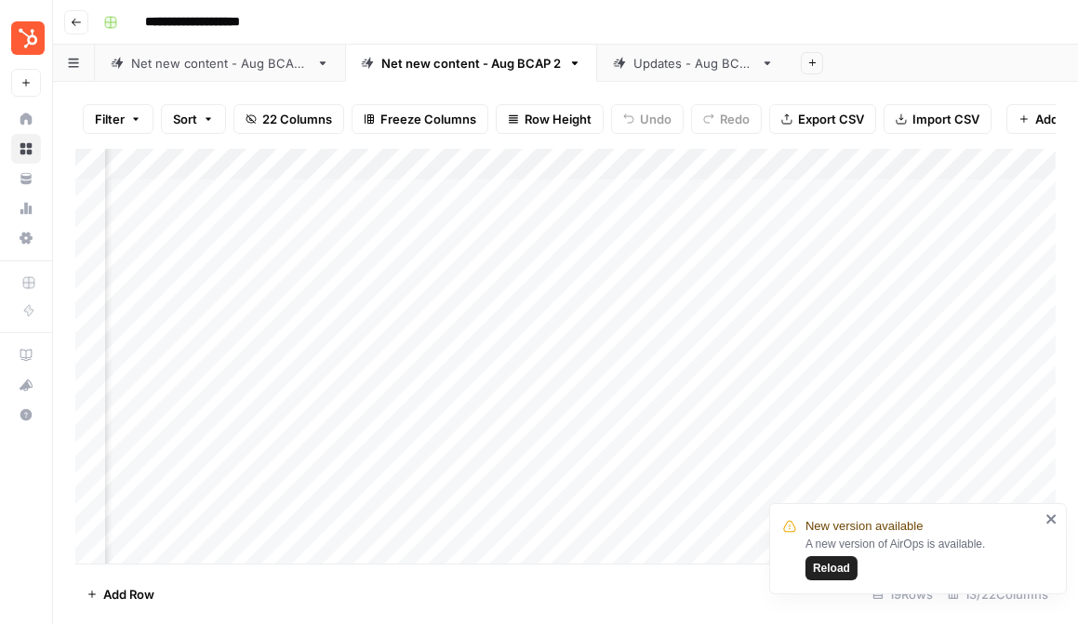
click at [787, 288] on div "Add Column" at bounding box center [565, 356] width 980 height 415
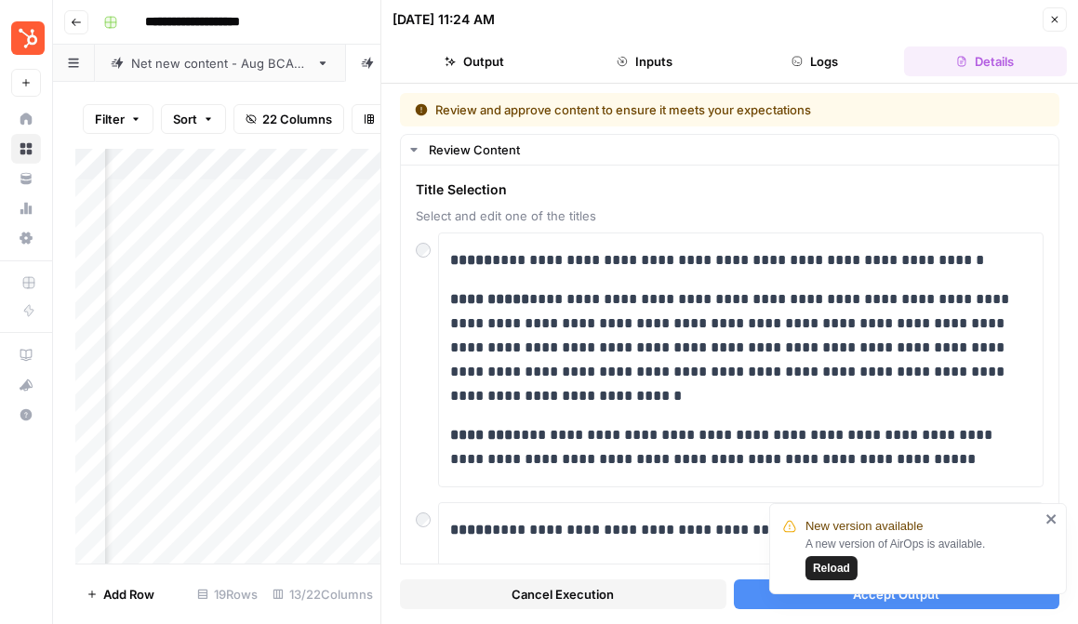
click at [788, 516] on icon "close" at bounding box center [1050, 518] width 9 height 9
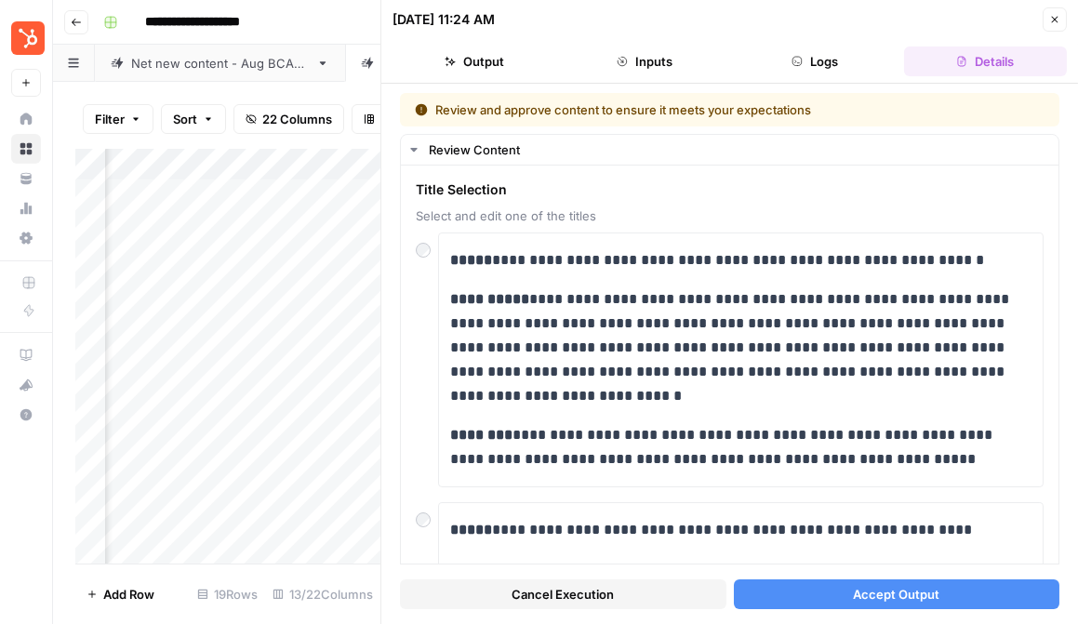
click at [788, 28] on button "Close" at bounding box center [1055, 19] width 24 height 24
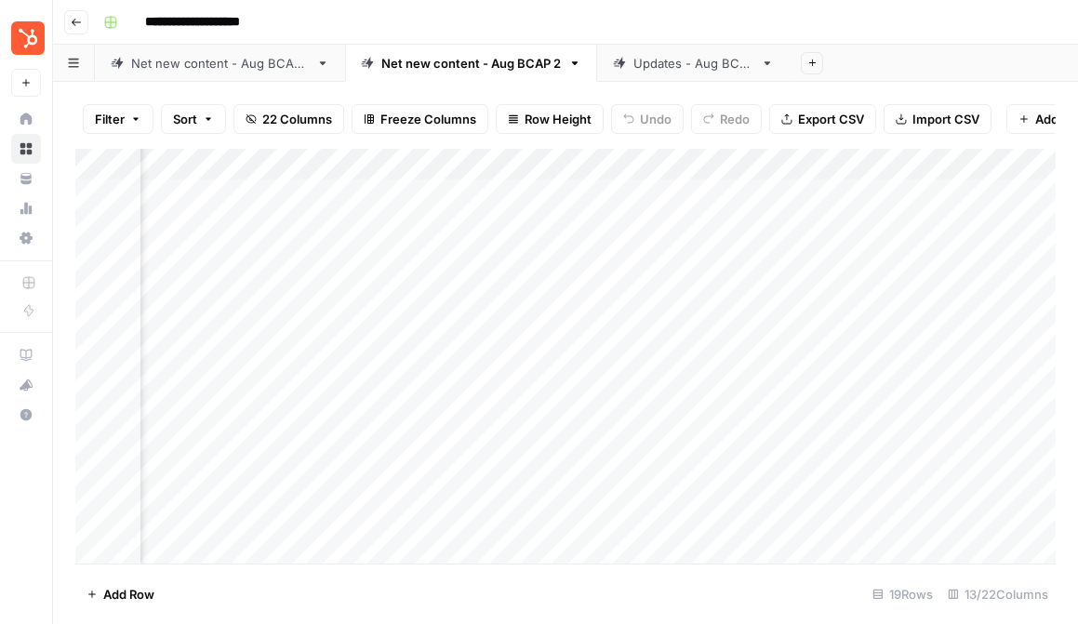
scroll to position [0, 233]
click at [801, 286] on div "Add Column" at bounding box center [565, 356] width 980 height 415
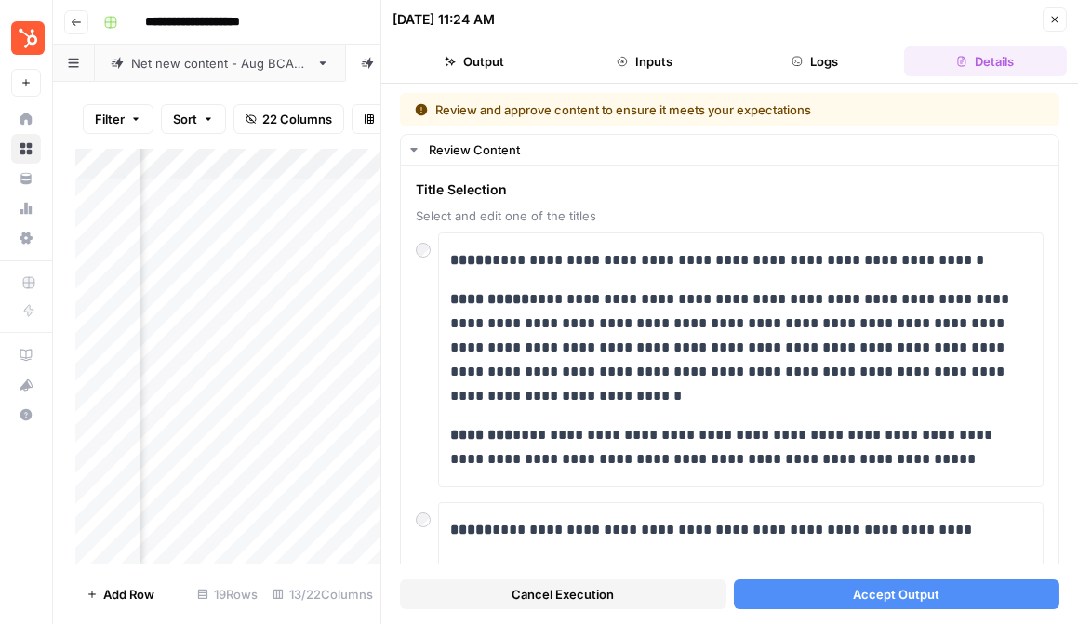
click at [919, 591] on span "Accept Output" at bounding box center [896, 594] width 87 height 19
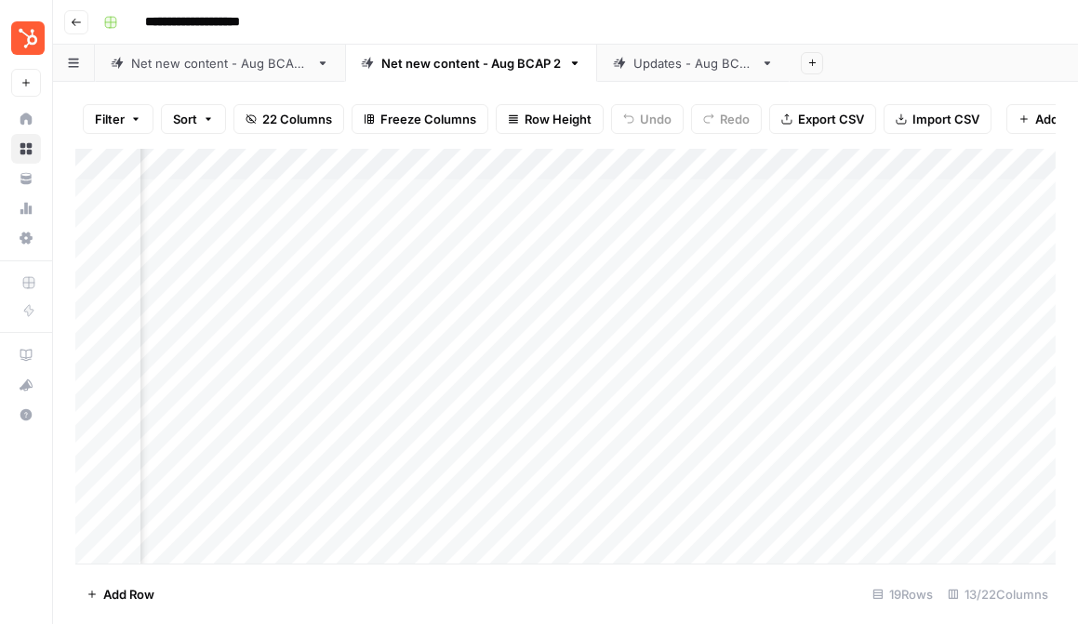
scroll to position [0, 1553]
click at [902, 287] on div "Add Column" at bounding box center [565, 356] width 980 height 415
click at [1048, 323] on div "Add Column" at bounding box center [565, 356] width 980 height 415
